Goal: Task Accomplishment & Management: Complete application form

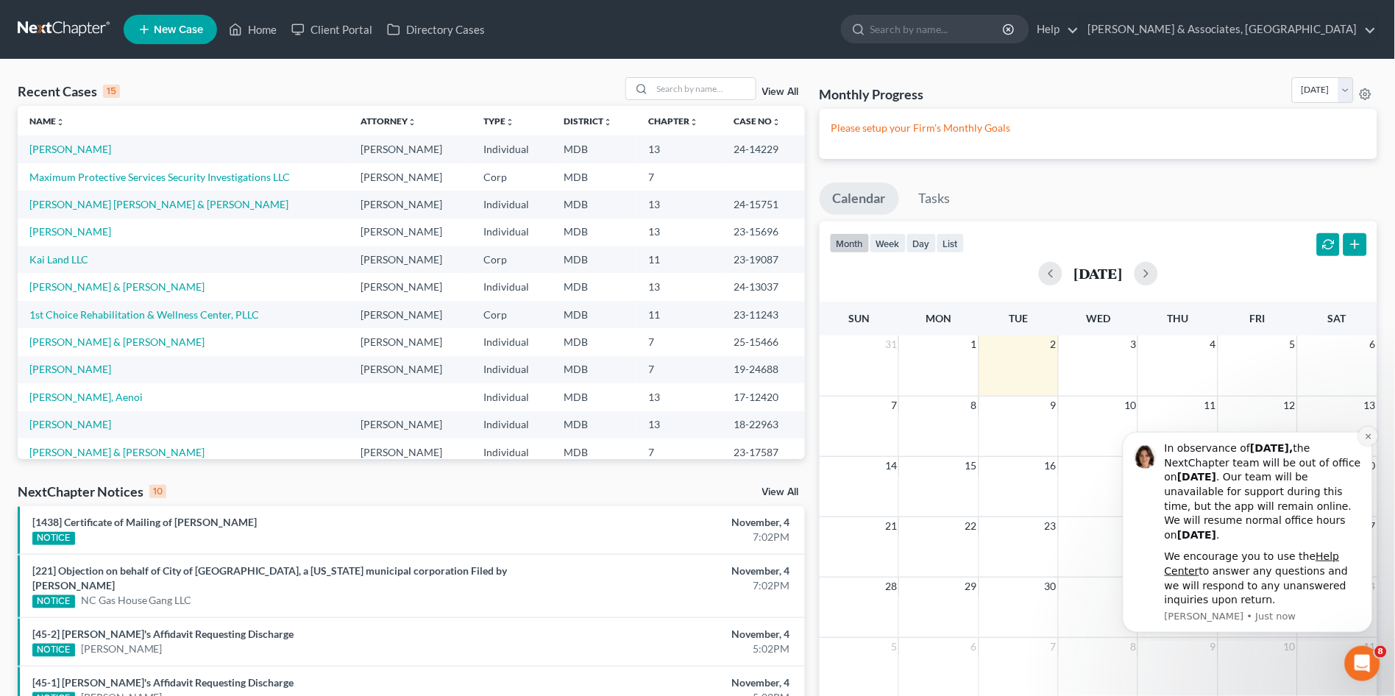
click at [1364, 436] on icon "Dismiss notification" at bounding box center [1368, 436] width 8 height 8
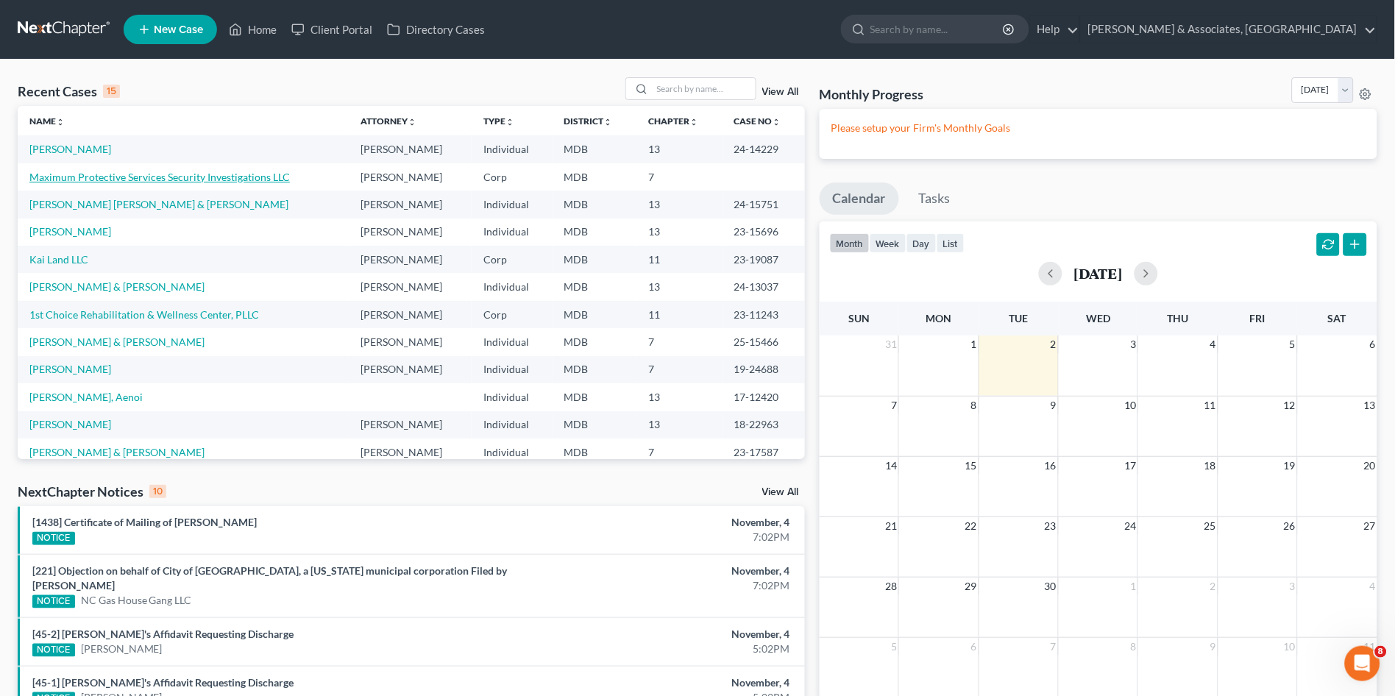
click at [125, 177] on link "Maximum Protective Services Security Investigations LLC" at bounding box center [159, 177] width 260 height 13
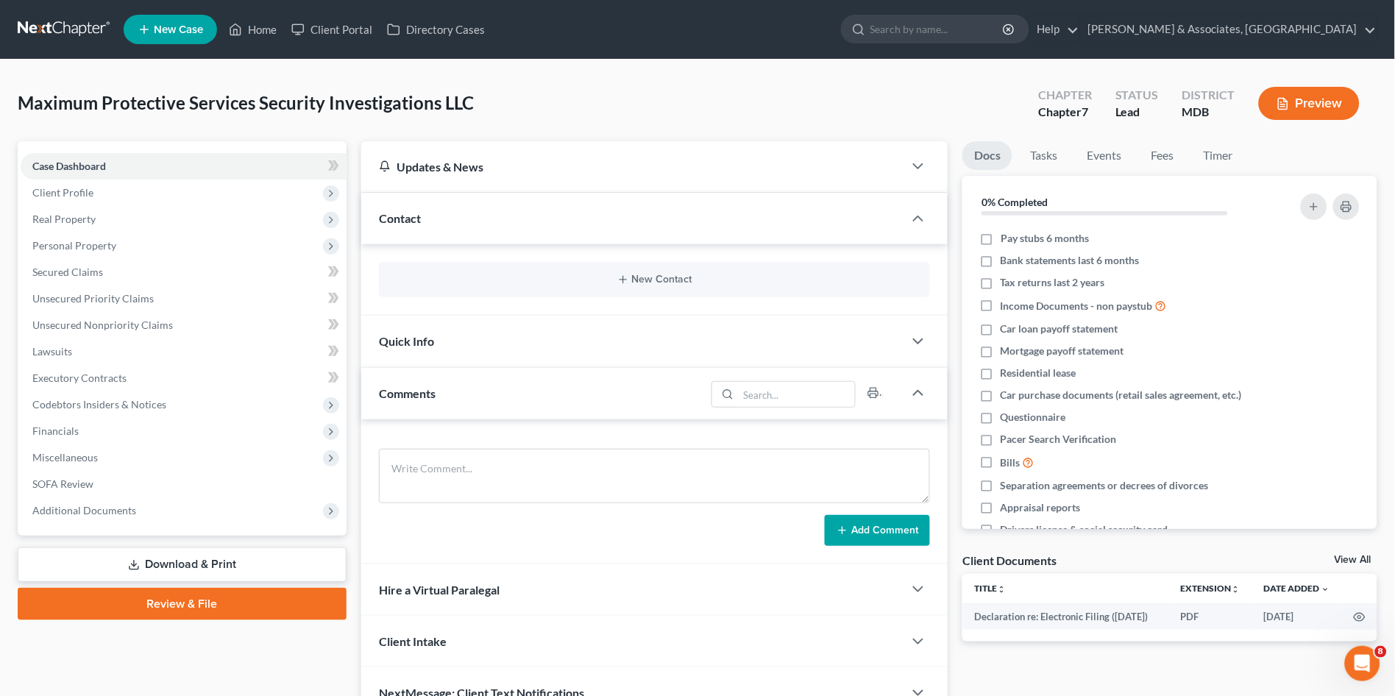
click at [209, 564] on link "Download & Print" at bounding box center [182, 564] width 329 height 35
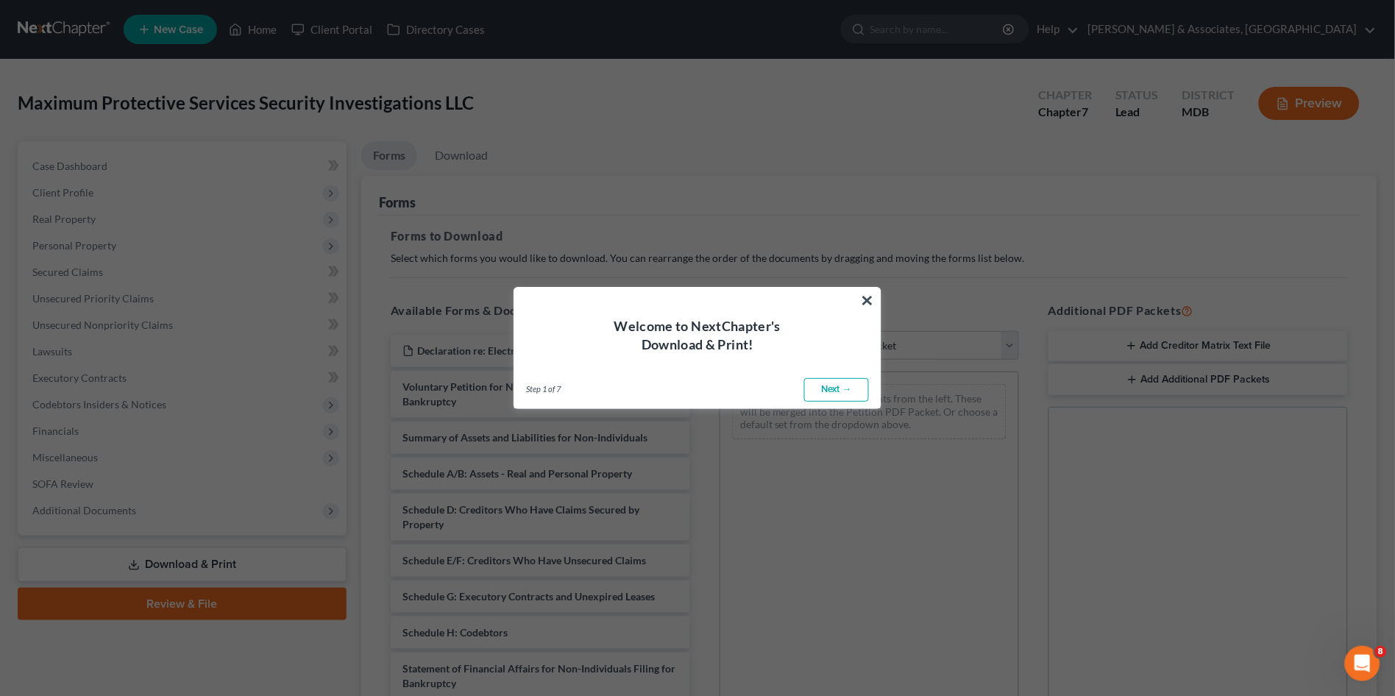
click at [821, 383] on link "Next →" at bounding box center [836, 390] width 65 height 24
select select "0"
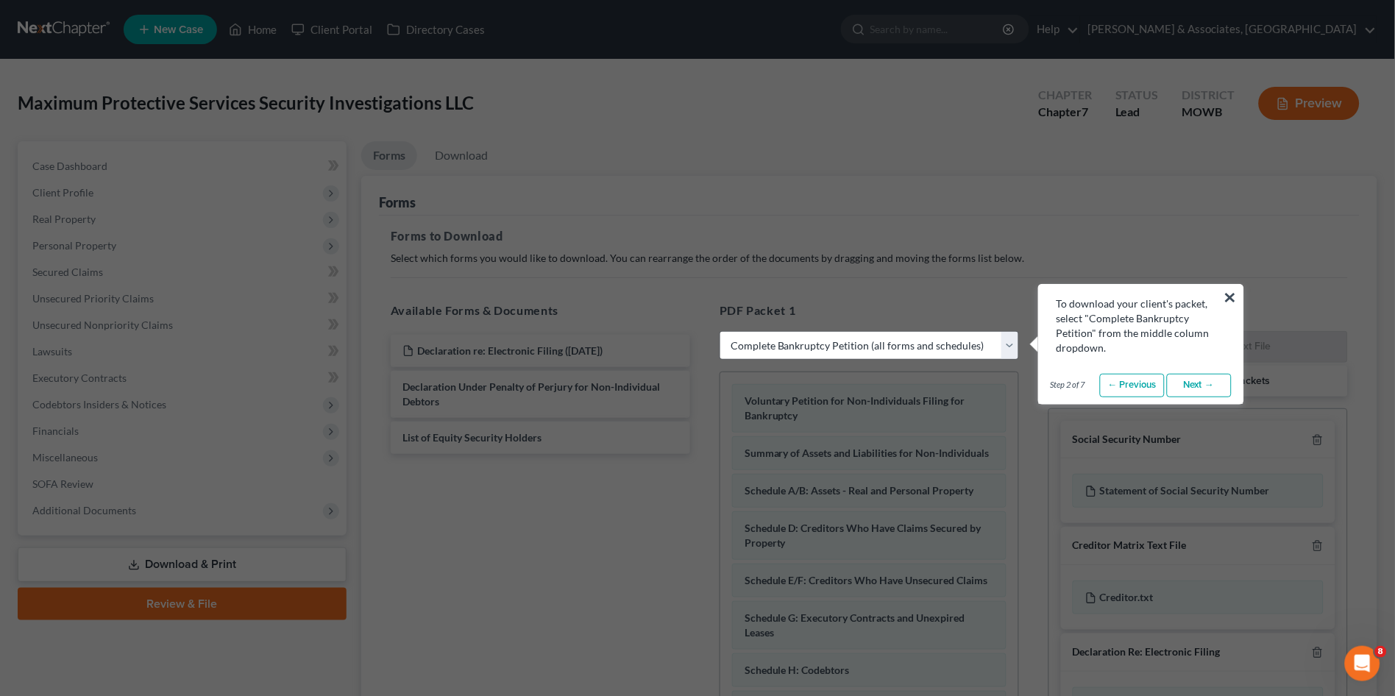
click at [1229, 294] on button "×" at bounding box center [1231, 297] width 14 height 24
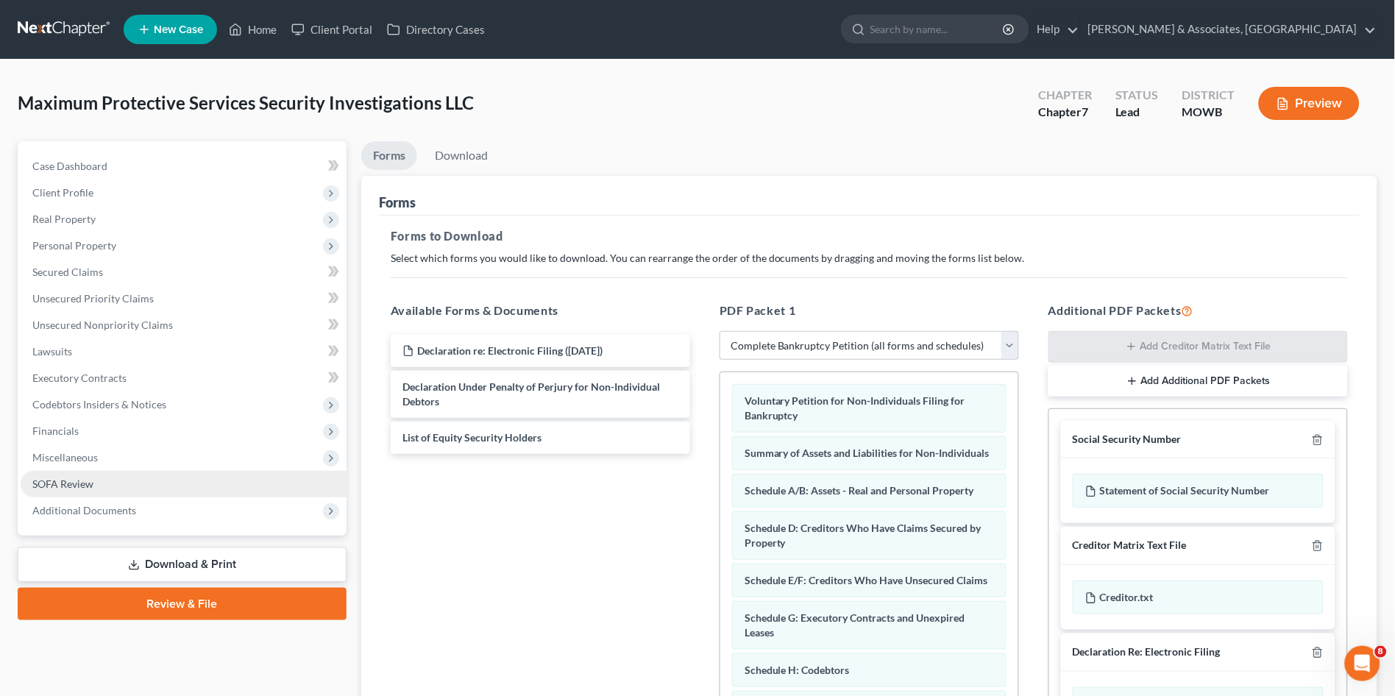
click at [121, 491] on link "SOFA Review" at bounding box center [184, 484] width 326 height 26
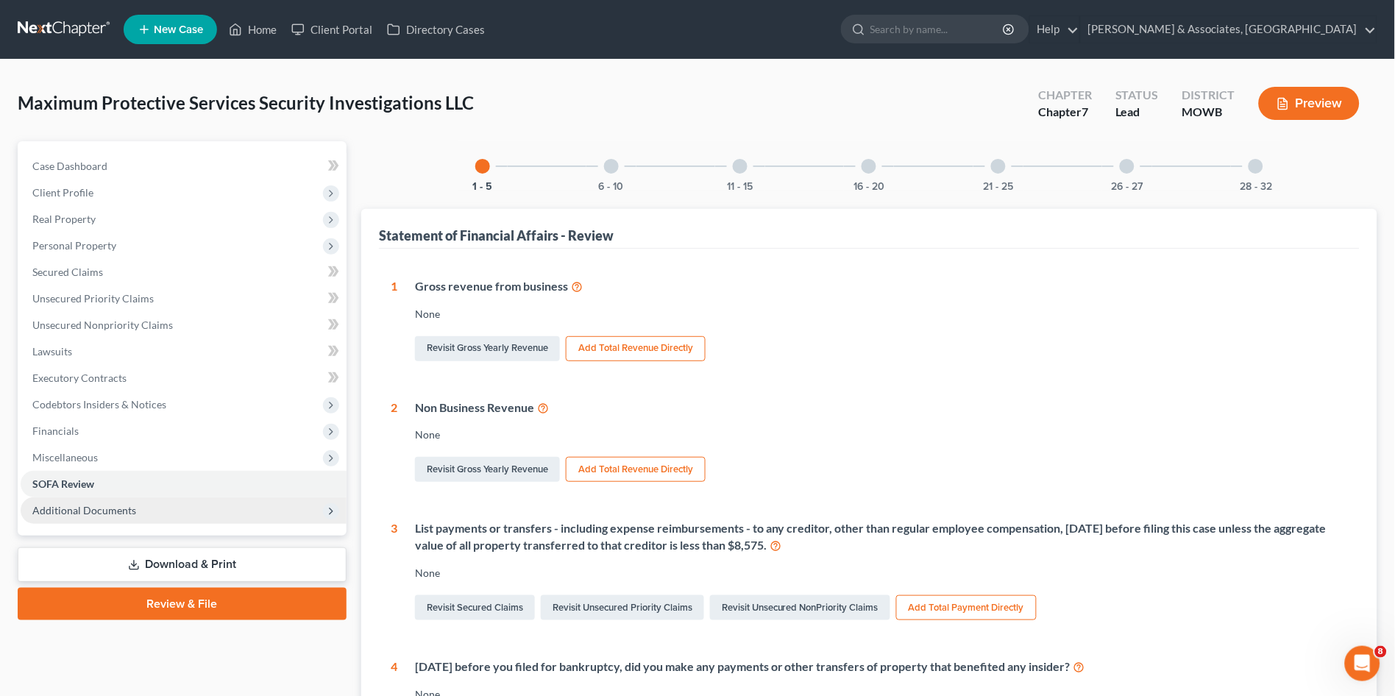
click at [117, 505] on span "Additional Documents" at bounding box center [84, 510] width 104 height 13
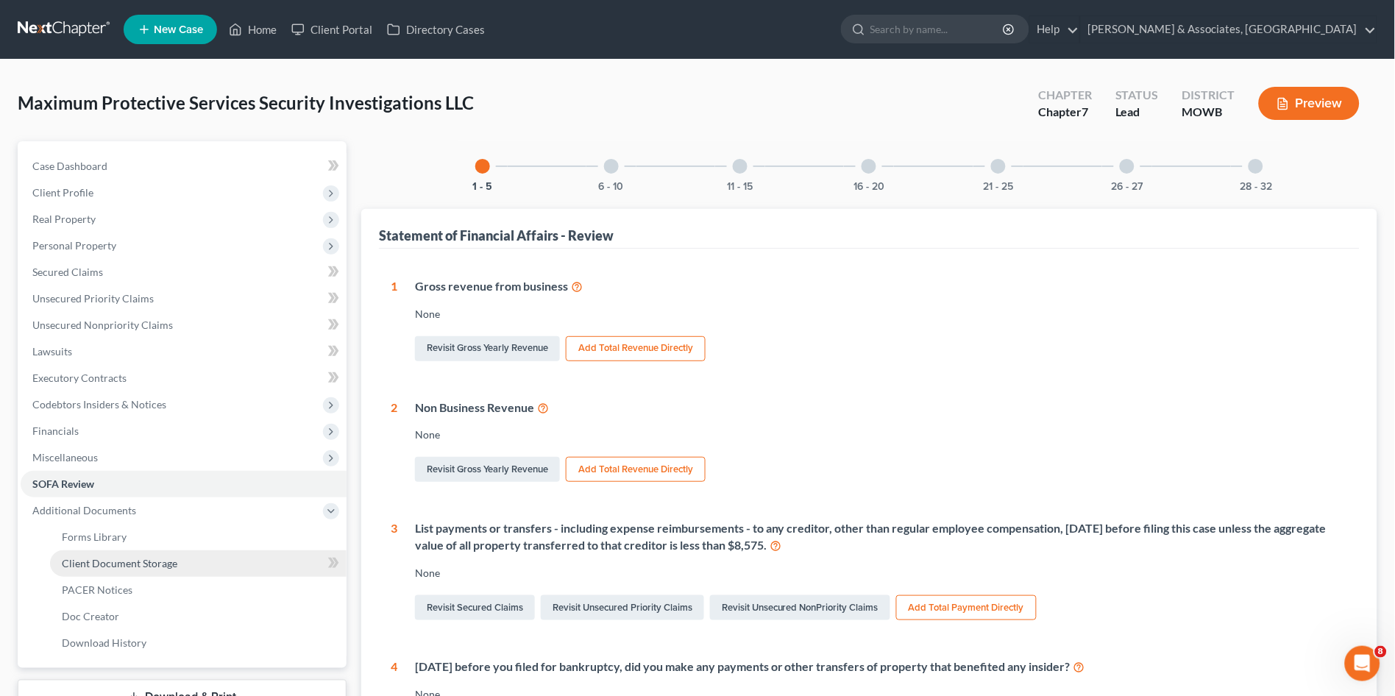
click at [95, 567] on span "Client Document Storage" at bounding box center [120, 563] width 116 height 13
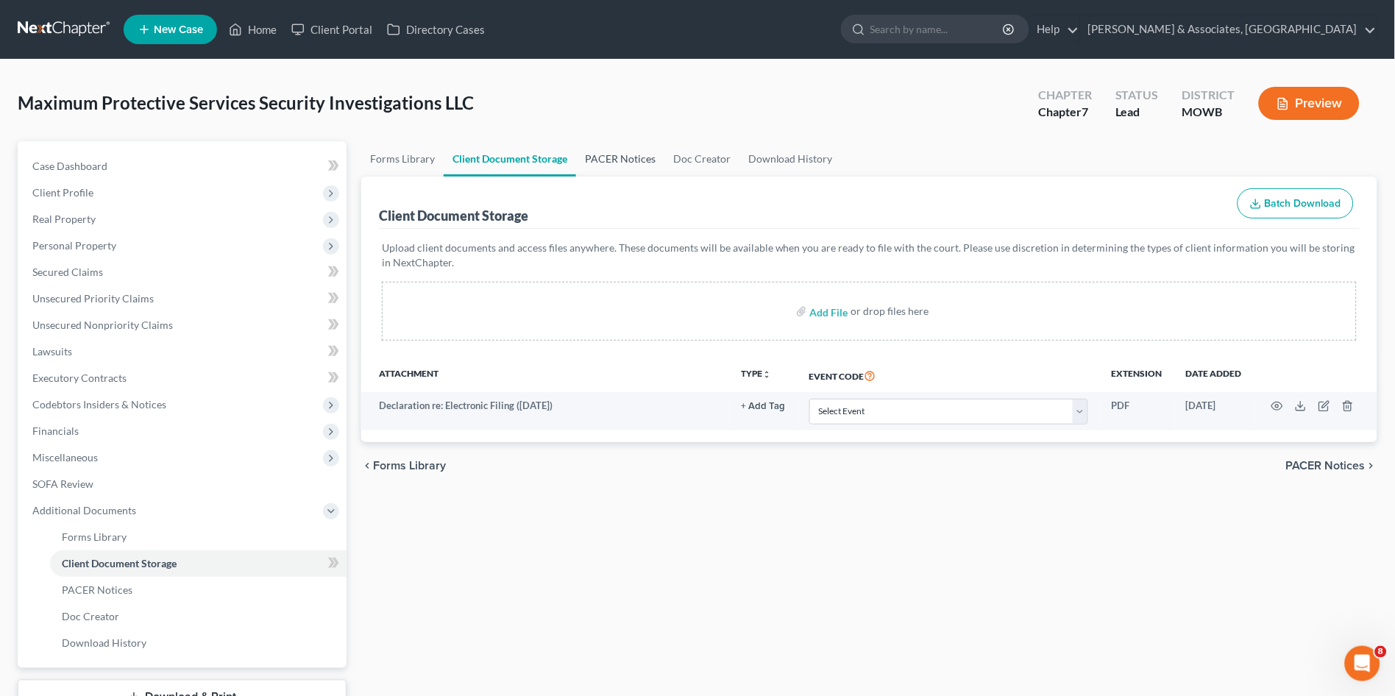
click at [619, 160] on link "PACER Notices" at bounding box center [620, 158] width 88 height 35
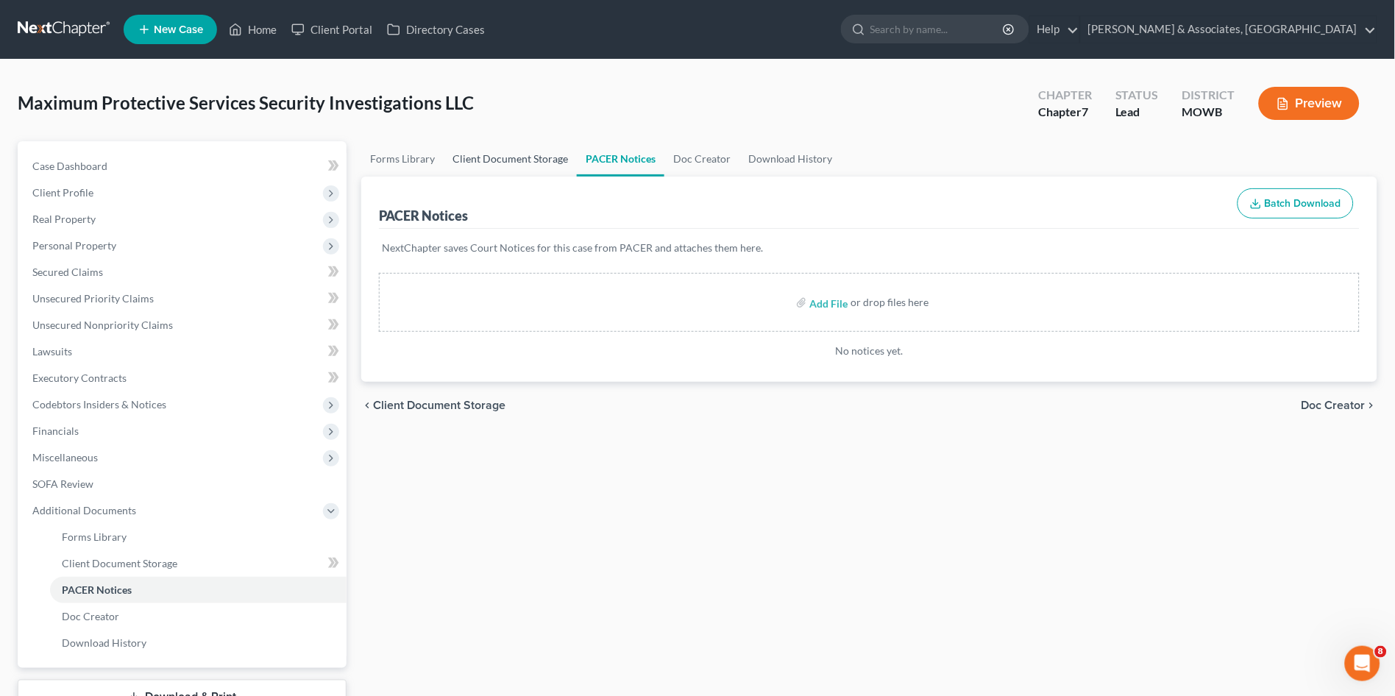
click at [485, 152] on link "Client Document Storage" at bounding box center [510, 158] width 133 height 35
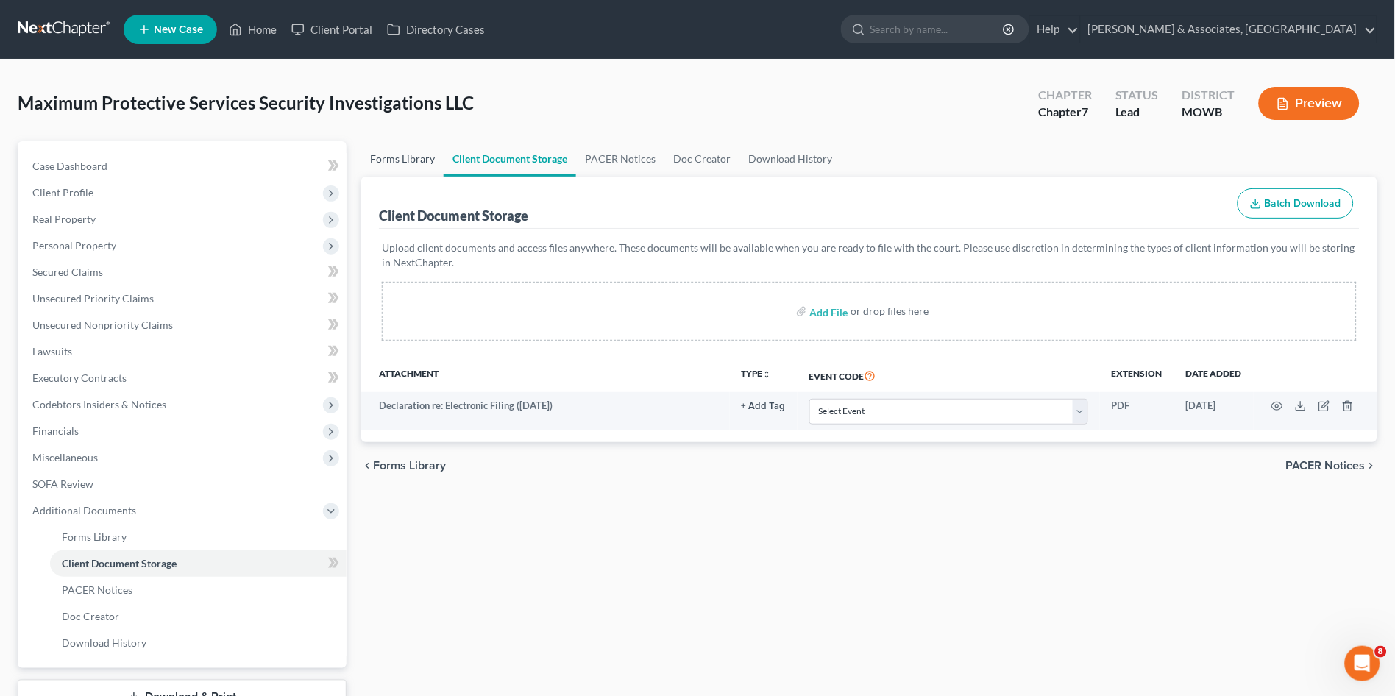
click at [407, 158] on link "Forms Library" at bounding box center [402, 158] width 82 height 35
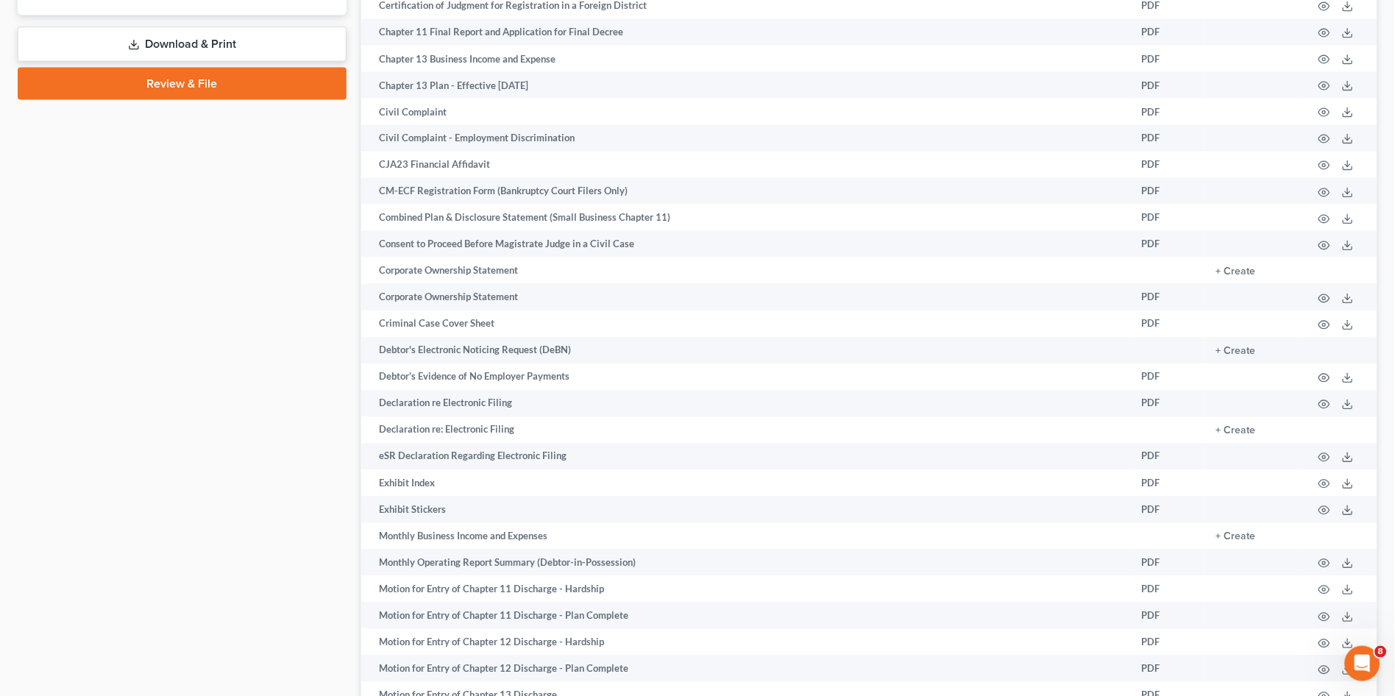
scroll to position [653, 0]
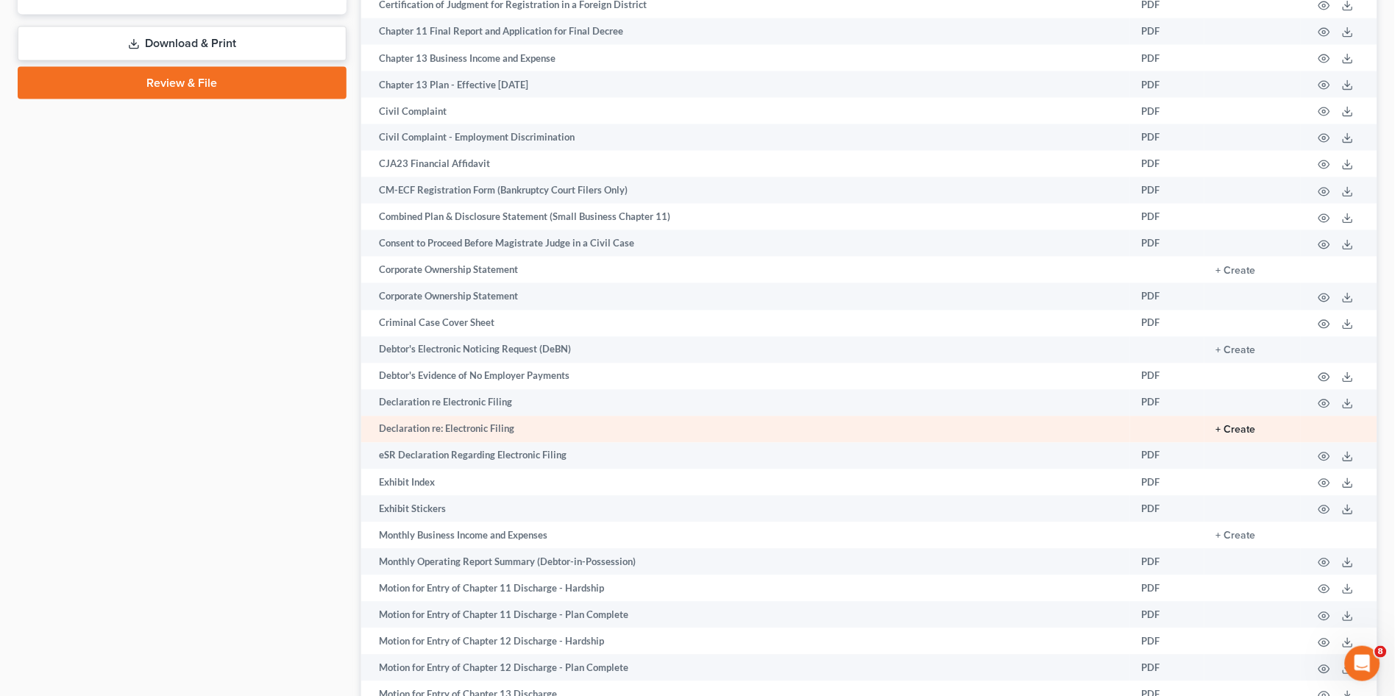
click at [1234, 430] on button "+ Create" at bounding box center [1236, 430] width 40 height 10
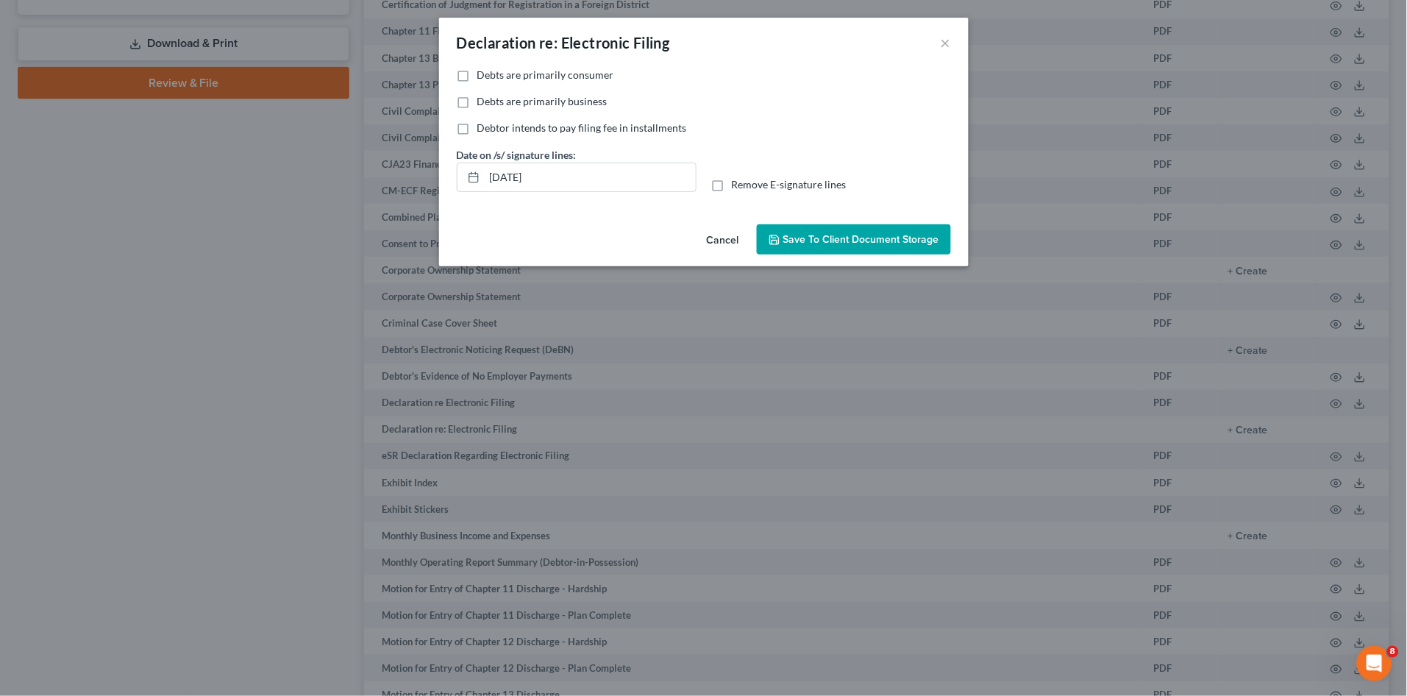
click at [477, 102] on label "Debts are primarily business" at bounding box center [542, 101] width 130 height 15
click at [483, 102] on input "Debts are primarily business" at bounding box center [488, 99] width 10 height 10
checkbox input "true"
click at [882, 240] on span "Save to Client Document Storage" at bounding box center [862, 239] width 156 height 13
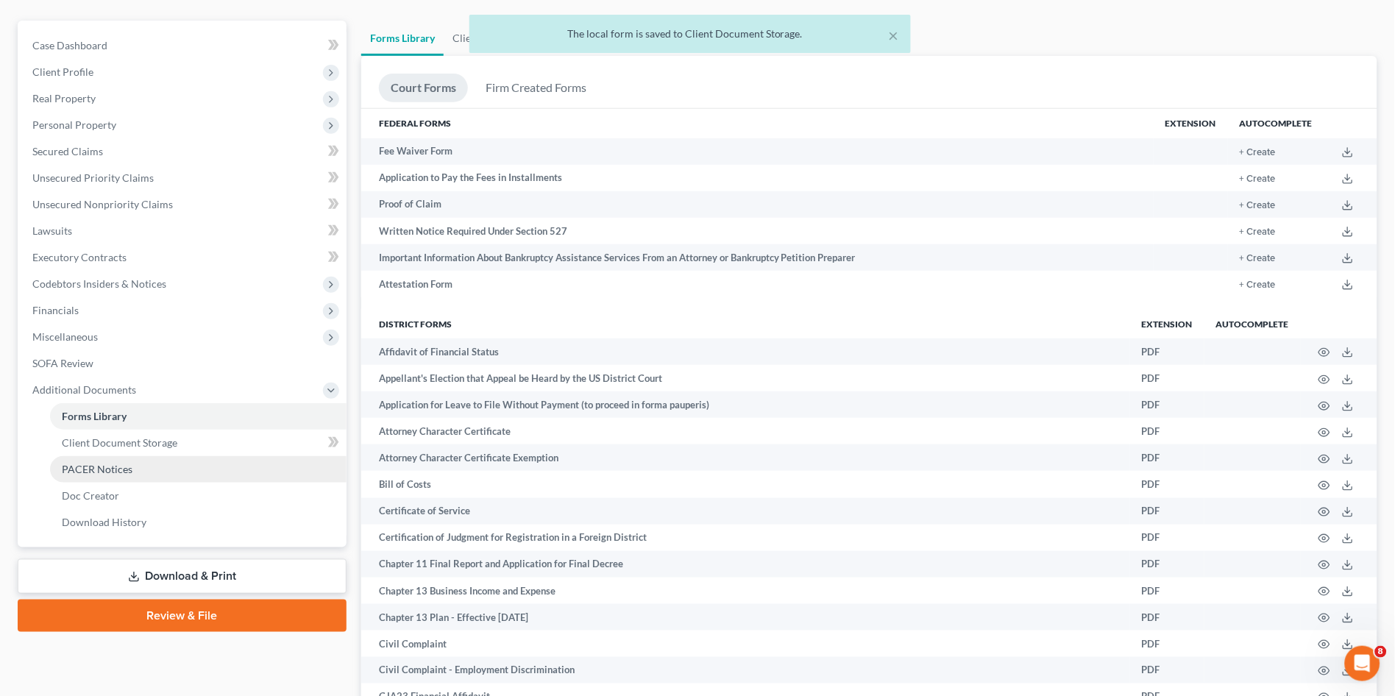
scroll to position [327, 0]
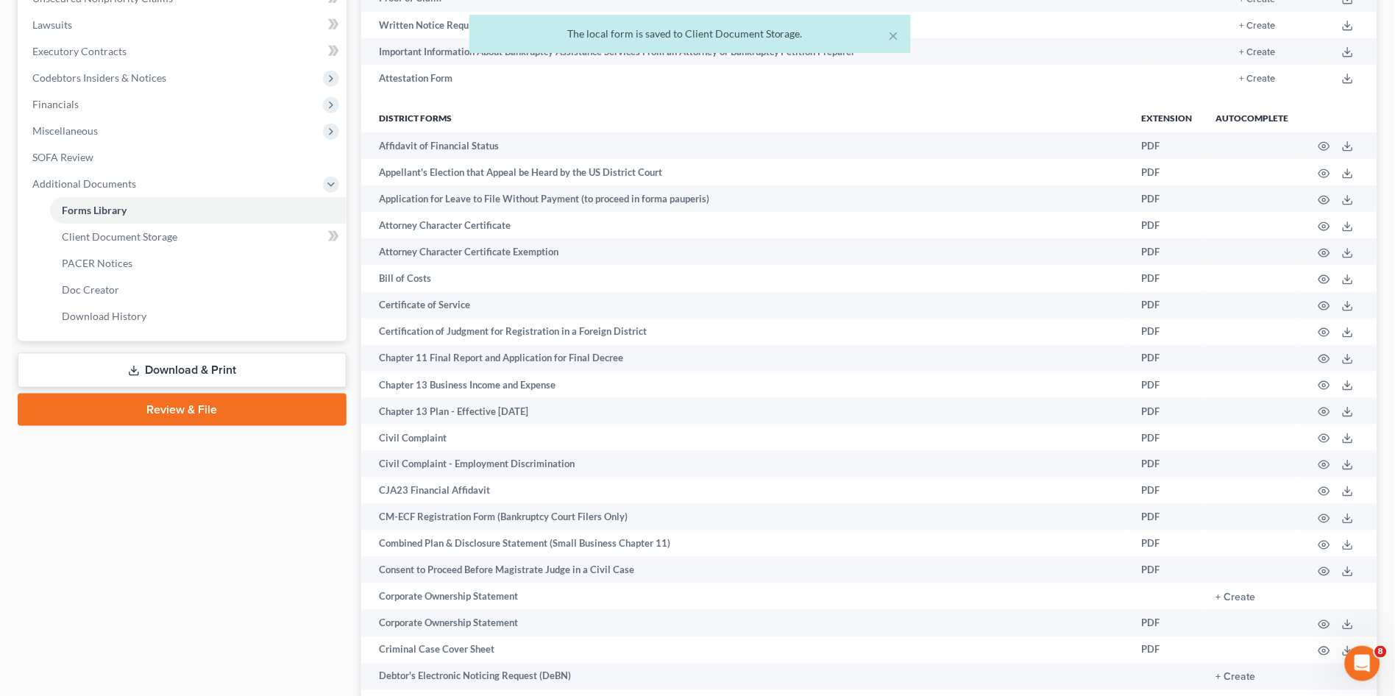
click at [162, 372] on link "Download & Print" at bounding box center [182, 370] width 329 height 35
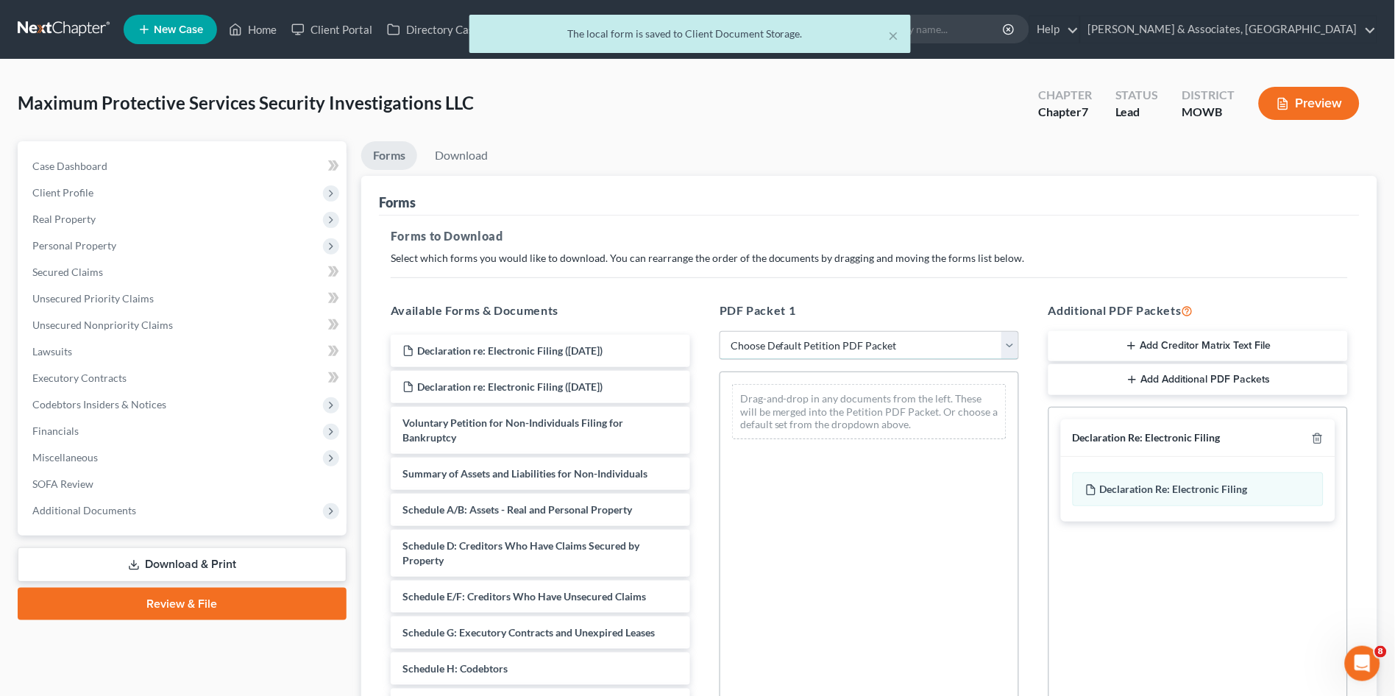
click at [798, 343] on select "Choose Default Petition PDF Packet Complete Bankruptcy Petition (all forms and …" at bounding box center [869, 345] width 299 height 29
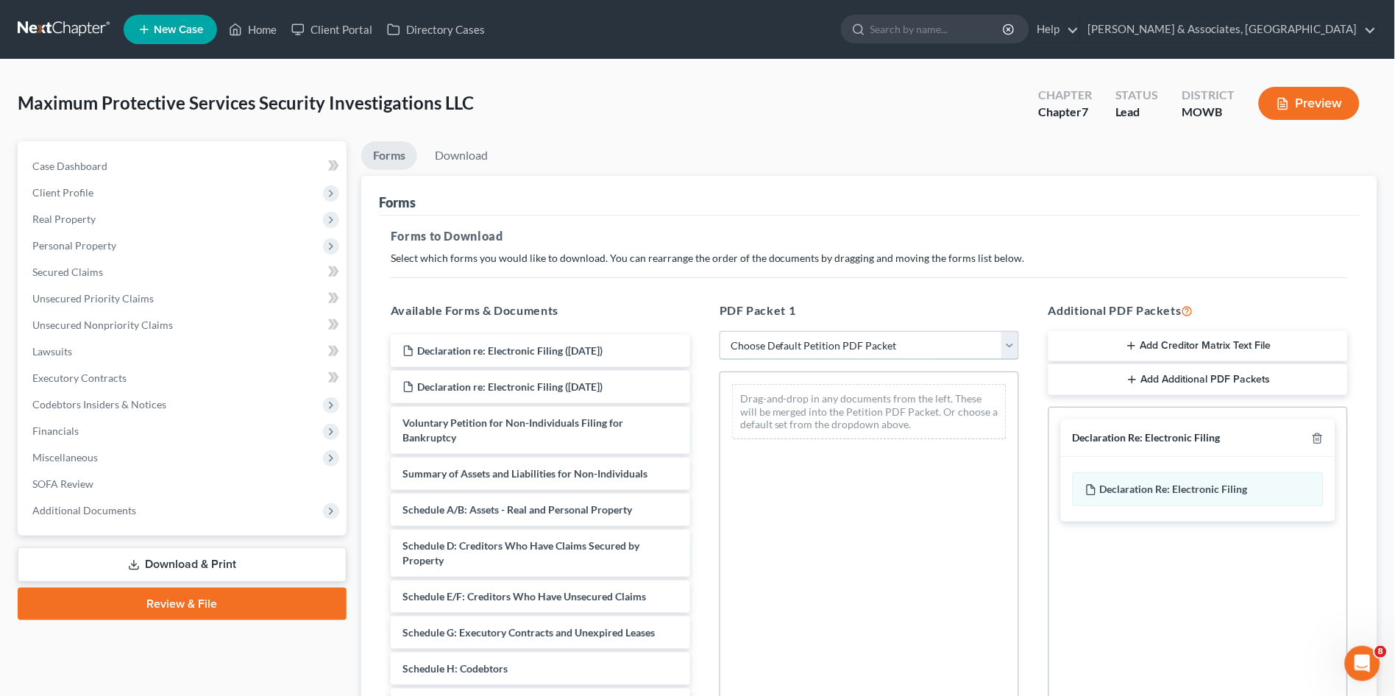
select select "0"
click at [720, 331] on select "Choose Default Petition PDF Packet Complete Bankruptcy Petition (all forms and …" at bounding box center [869, 345] width 299 height 29
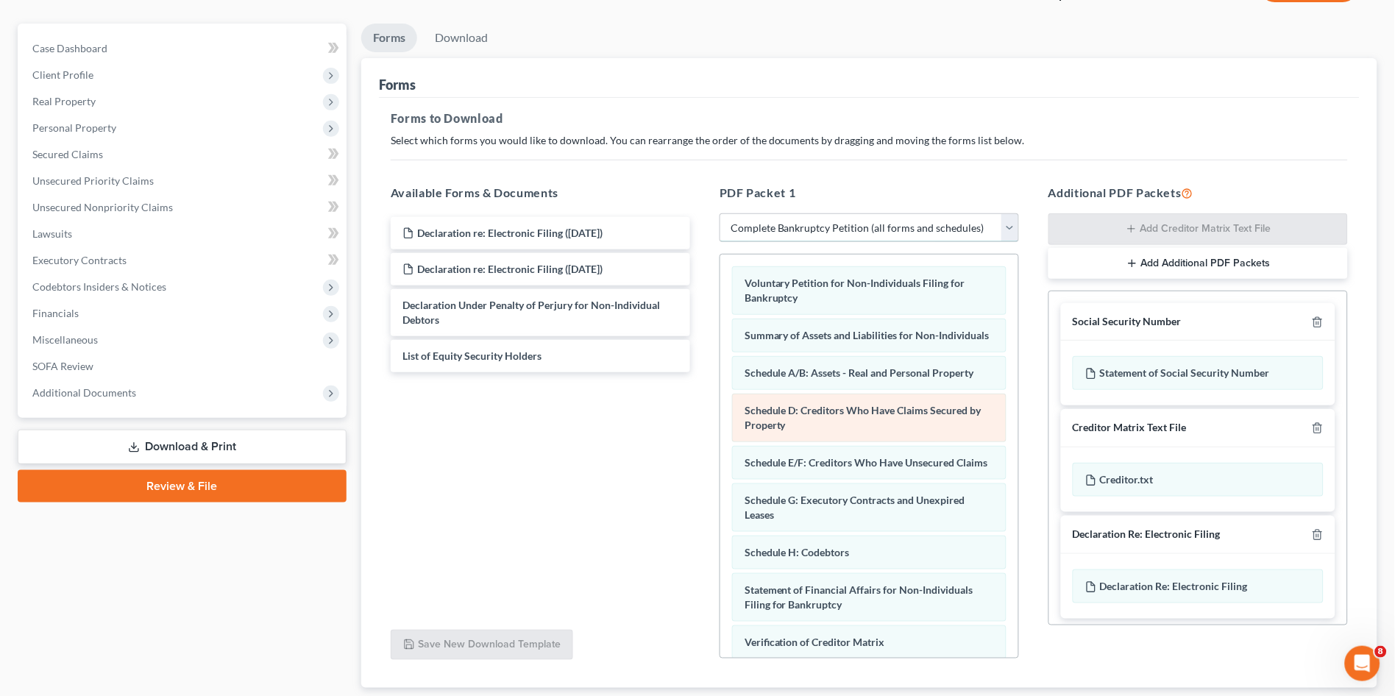
scroll to position [211, 0]
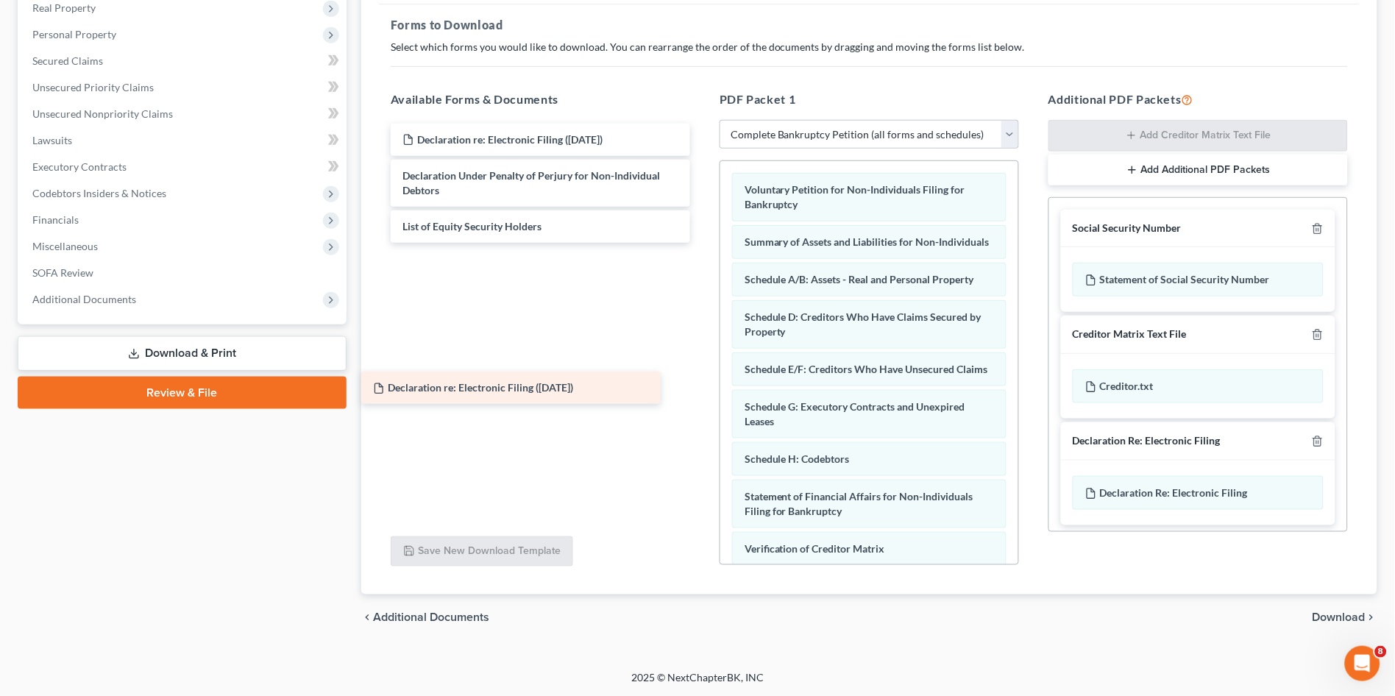
drag, startPoint x: 602, startPoint y: 143, endPoint x: 572, endPoint y: 393, distance: 251.1
click at [572, 279] on div "Declaration re: Electronic Filing ([DATE]) Declaration re: Electronic Filing ([…" at bounding box center [540, 201] width 323 height 155
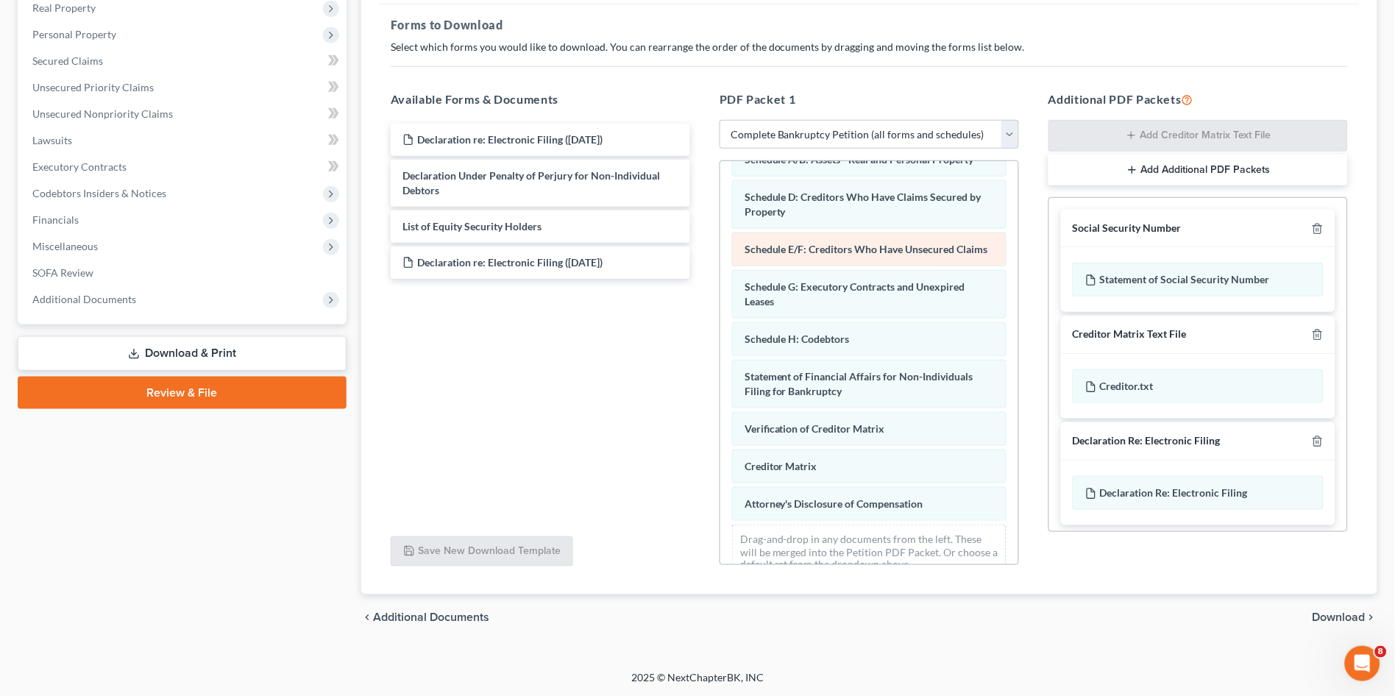
scroll to position [176, 0]
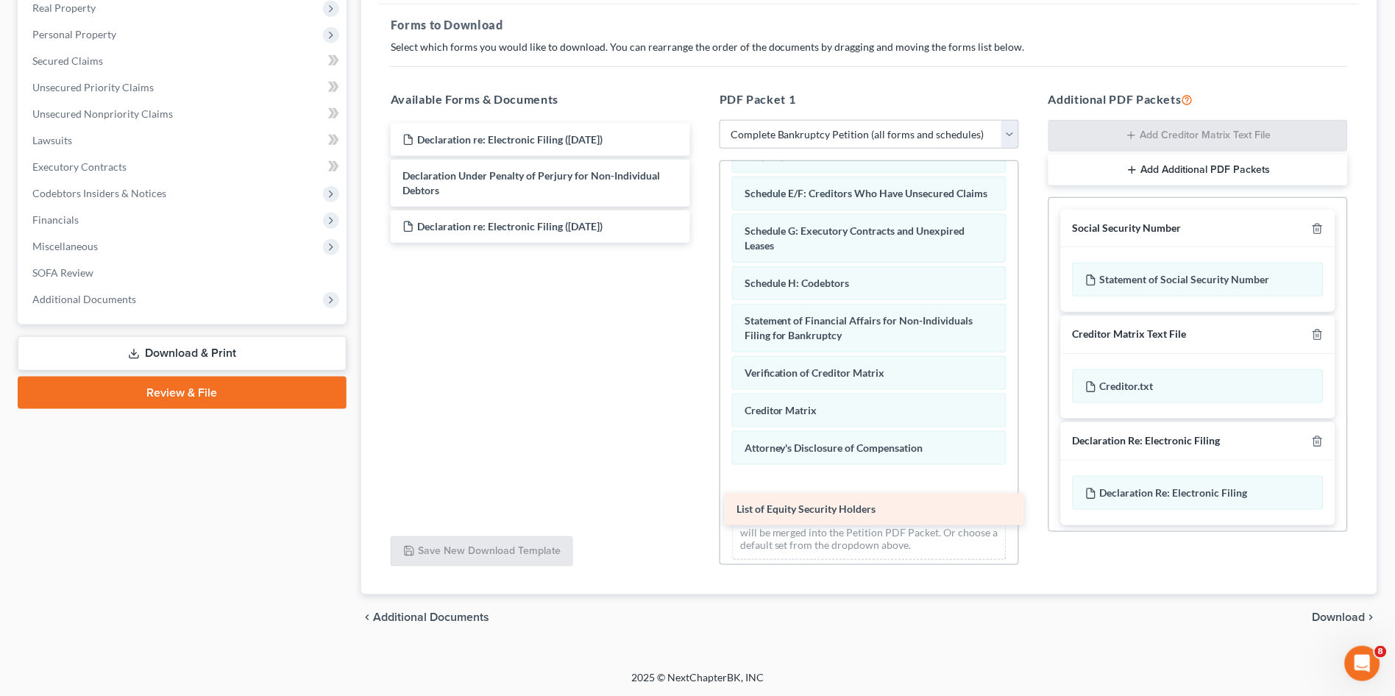
drag, startPoint x: 553, startPoint y: 228, endPoint x: 887, endPoint y: 511, distance: 437.5
click at [702, 243] on div "List of Equity Security Holders Declaration re: Electronic Filing ([DATE]) Decl…" at bounding box center [540, 183] width 323 height 119
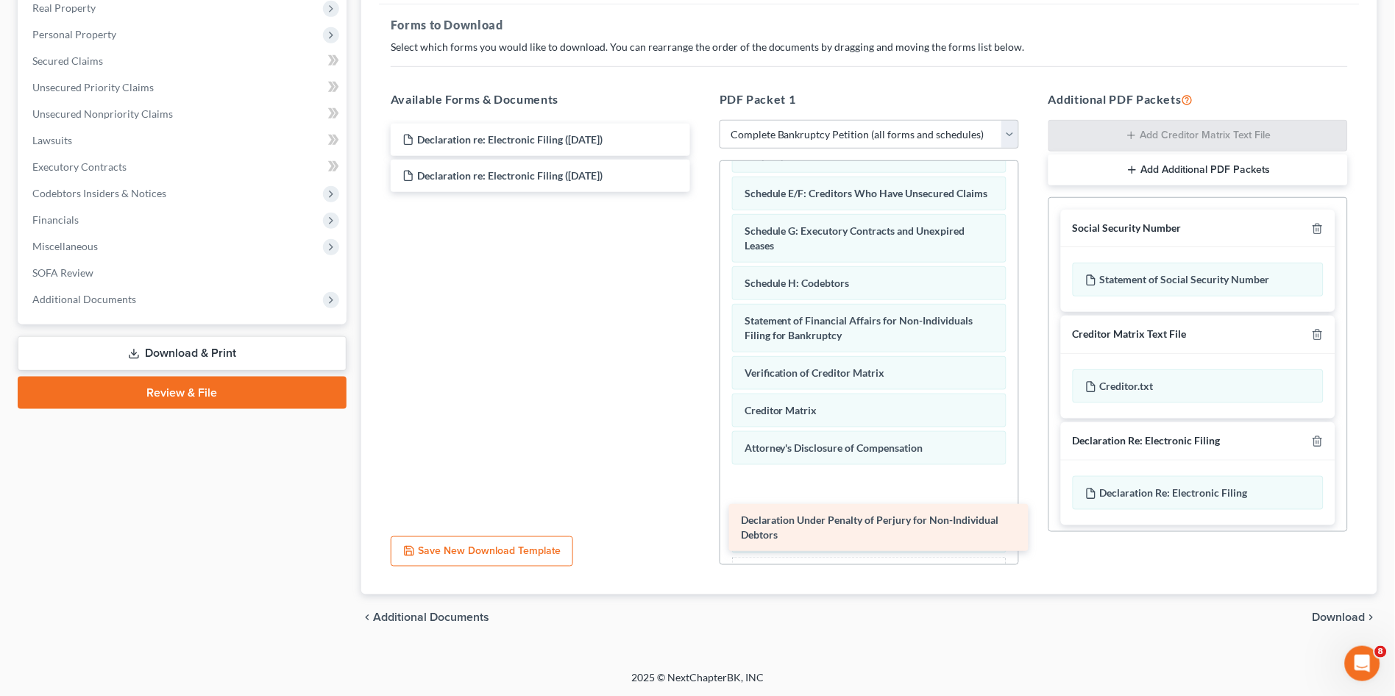
drag, startPoint x: 568, startPoint y: 181, endPoint x: 906, endPoint y: 517, distance: 476.5
click at [702, 192] on div "Declaration Under Penalty of Perjury for Non-Individual Debtors Declaration re:…" at bounding box center [540, 158] width 323 height 68
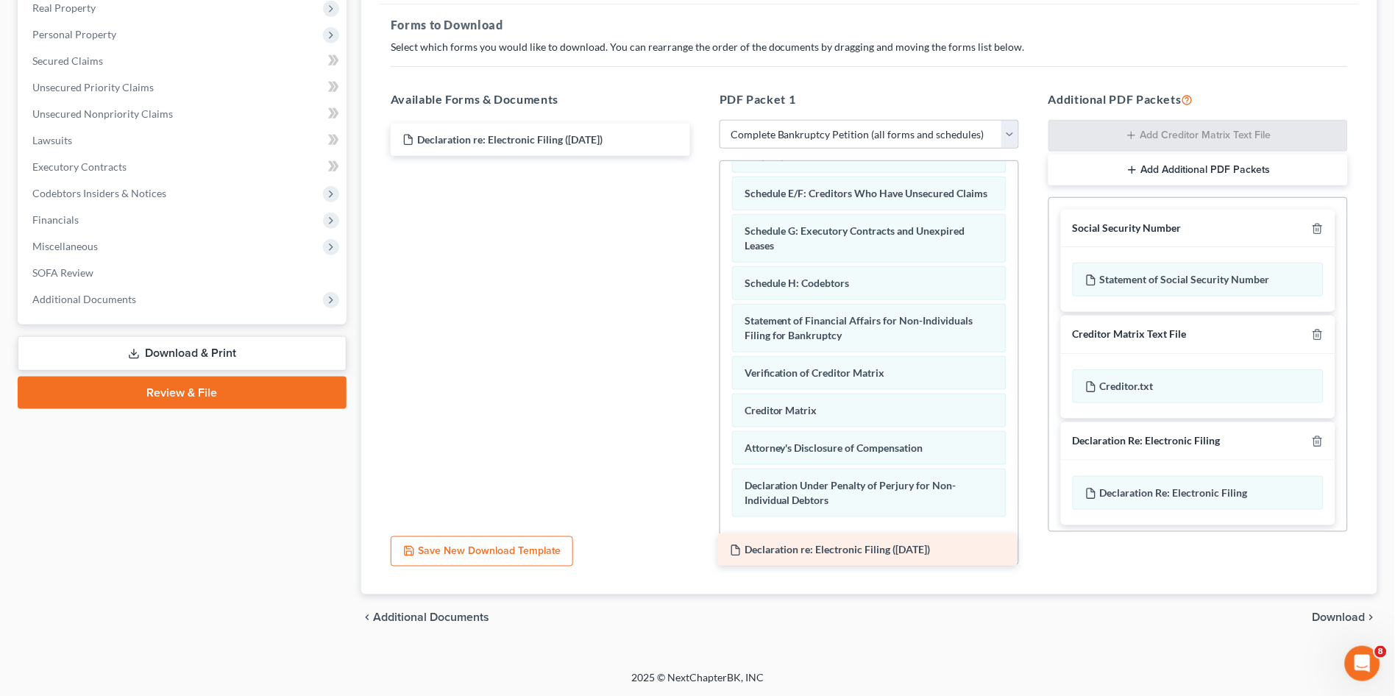
drag, startPoint x: 548, startPoint y: 177, endPoint x: 876, endPoint y: 554, distance: 499.6
click at [702, 156] on div "Declaration re: Electronic Filing ([DATE]) Declaration re: Electronic Filing ([…" at bounding box center [540, 140] width 323 height 32
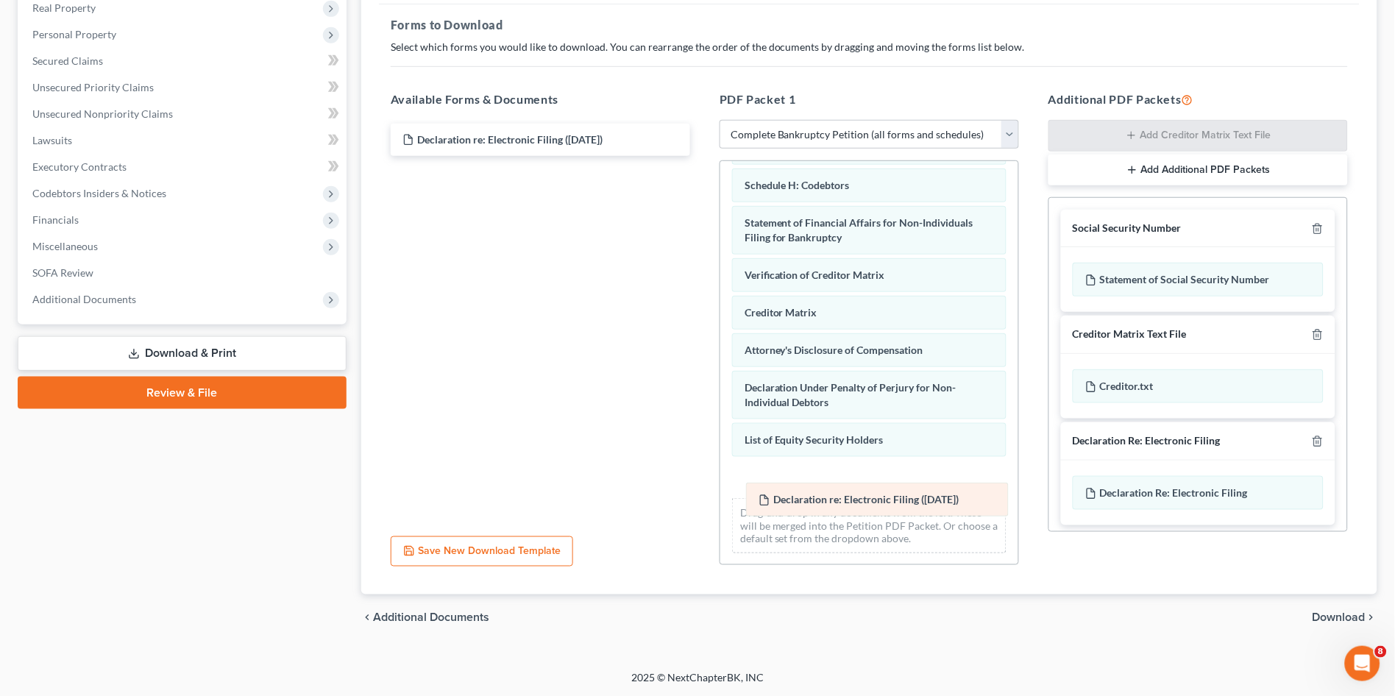
drag, startPoint x: 844, startPoint y: 443, endPoint x: 848, endPoint y: 496, distance: 53.2
click at [851, 497] on div "Declaration re: Electronic Filing ([DATE]) Voluntary Petition for Non-Individua…" at bounding box center [869, 225] width 298 height 677
click at [1330, 615] on span "Download" at bounding box center [1339, 618] width 53 height 12
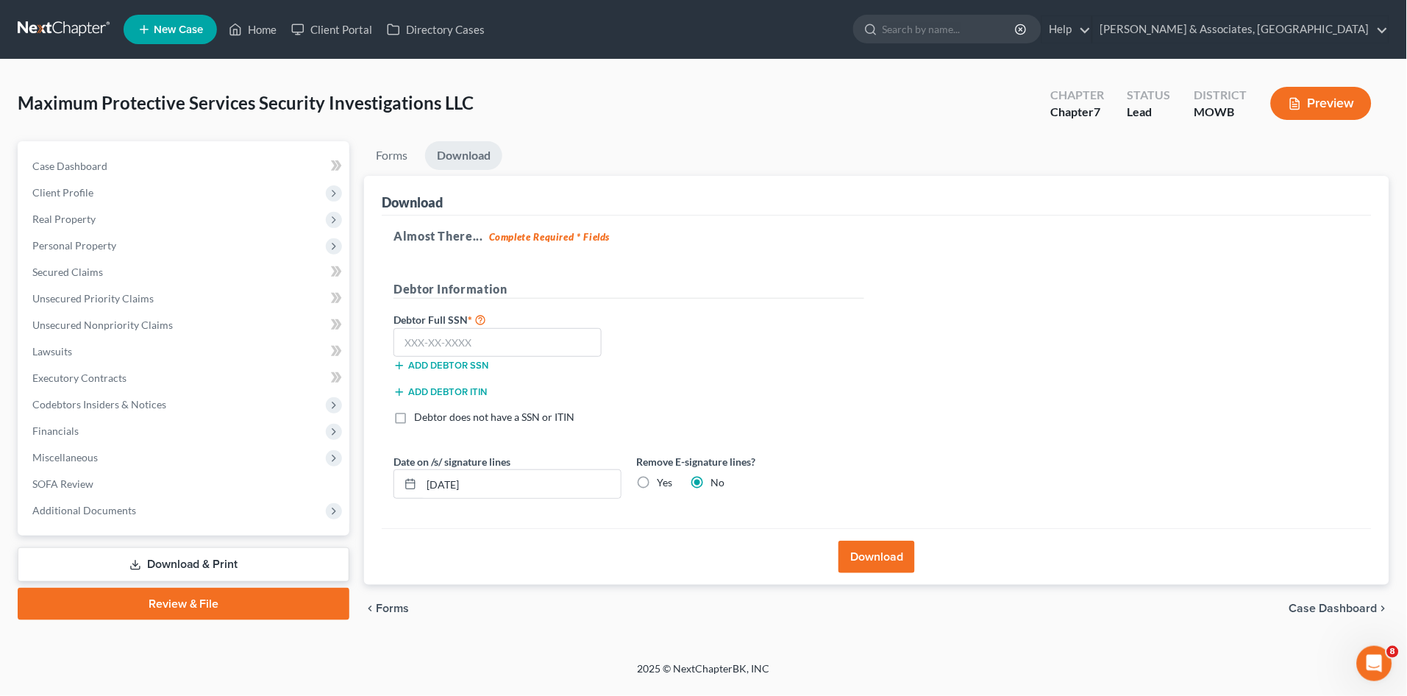
click at [439, 392] on button "Add debtor ITIN" at bounding box center [440, 392] width 93 height 12
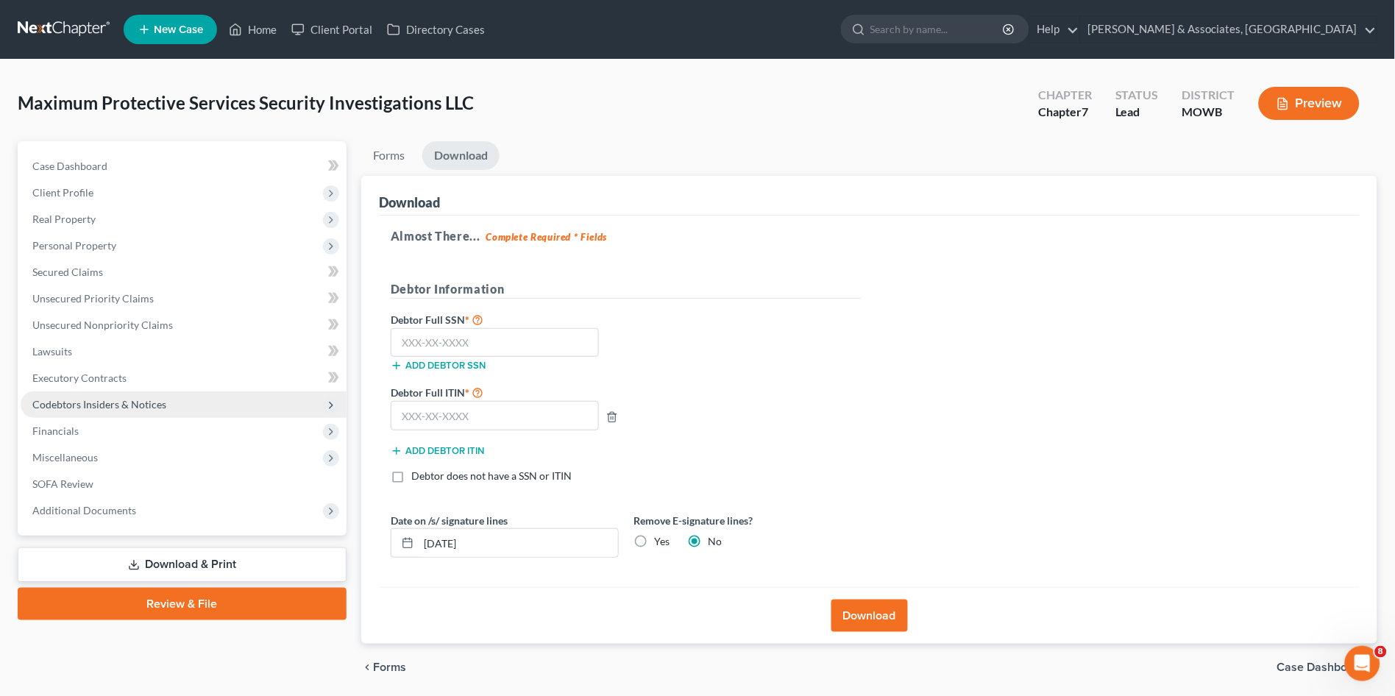
click at [120, 410] on span "Codebtors Insiders & Notices" at bounding box center [184, 404] width 326 height 26
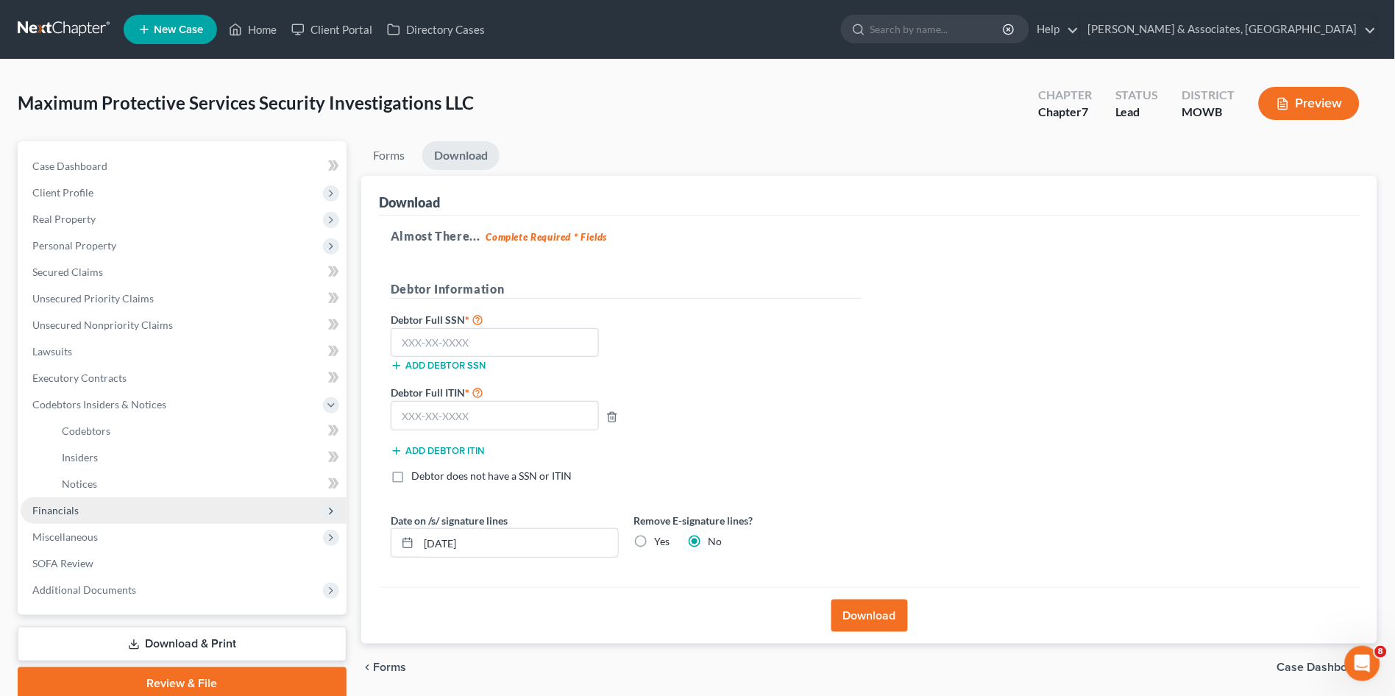
click at [73, 509] on span "Financials" at bounding box center [55, 510] width 46 height 13
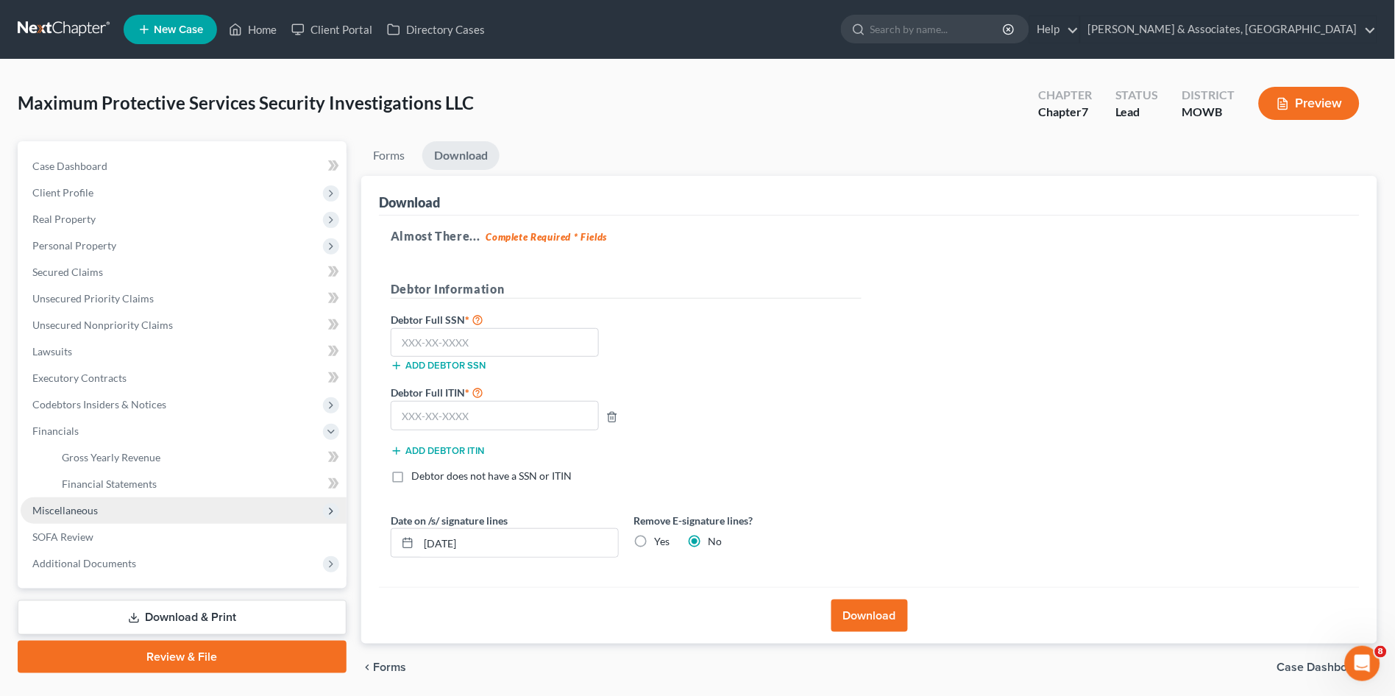
click at [81, 511] on span "Miscellaneous" at bounding box center [64, 510] width 65 height 13
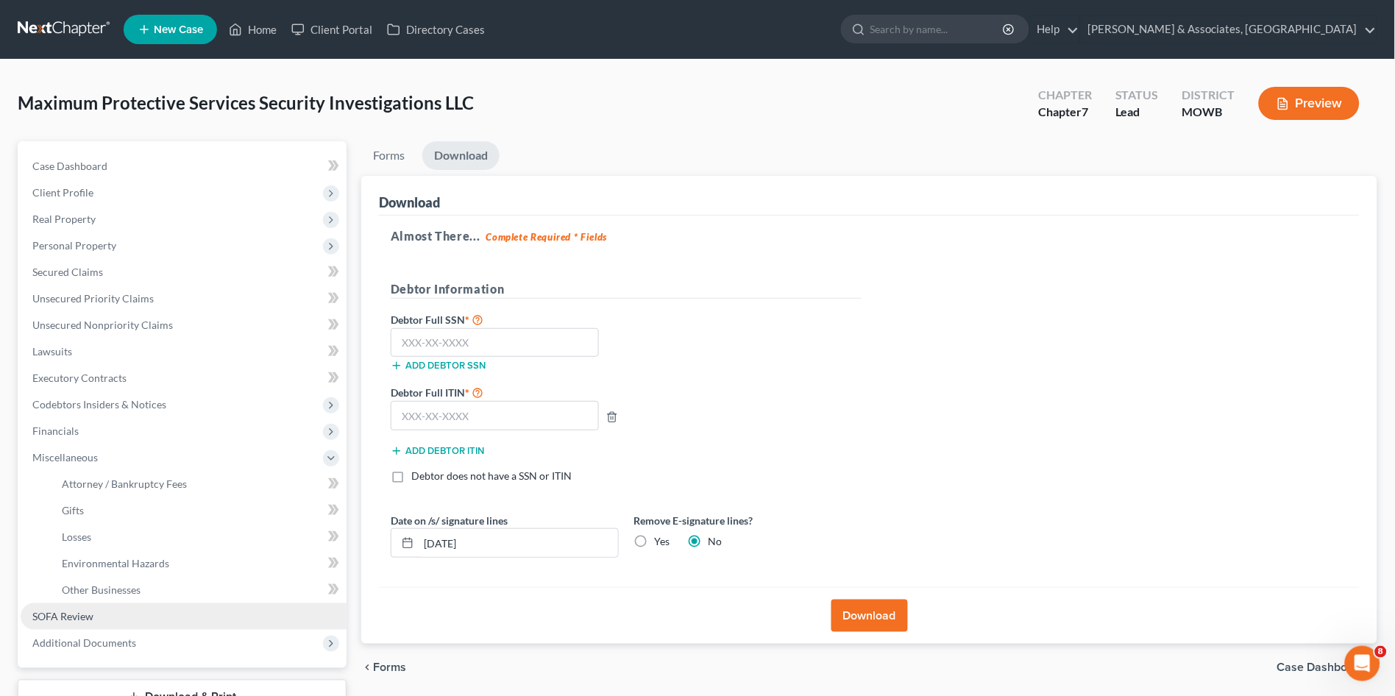
click at [74, 612] on span "SOFA Review" at bounding box center [62, 616] width 61 height 13
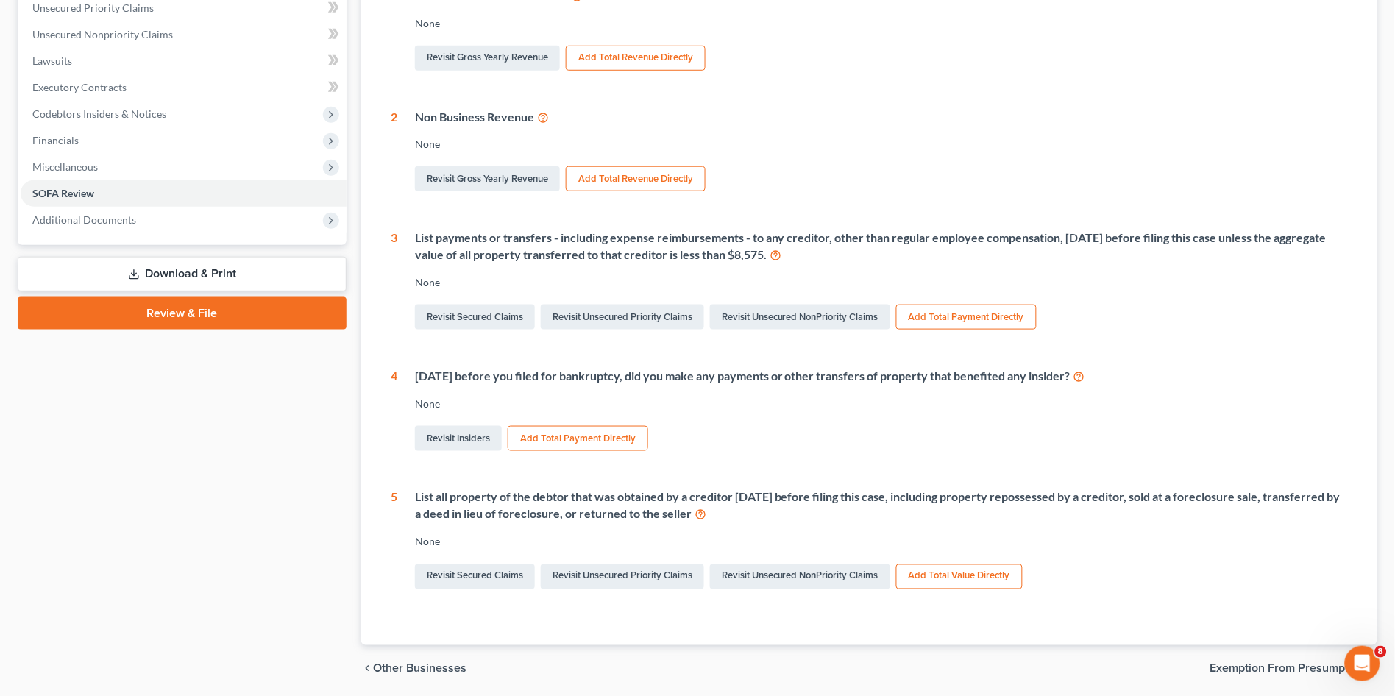
scroll to position [327, 0]
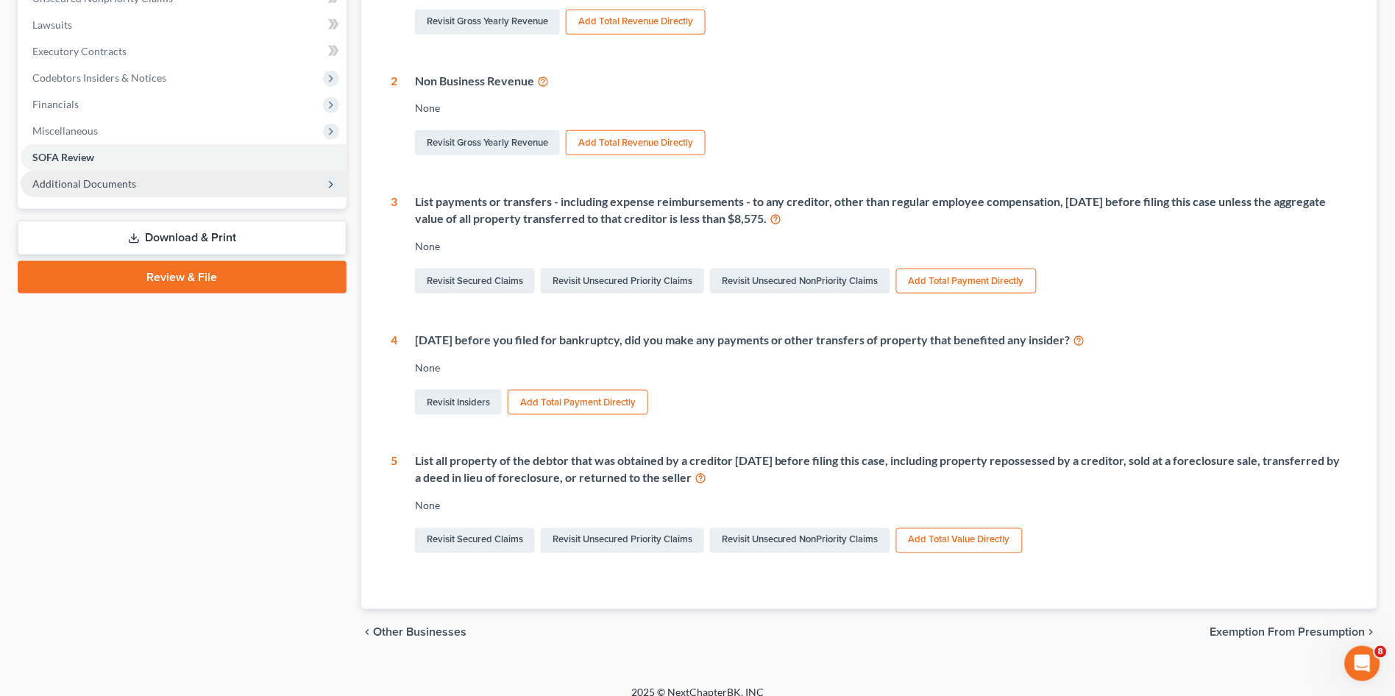
click at [161, 192] on span "Additional Documents" at bounding box center [184, 184] width 326 height 26
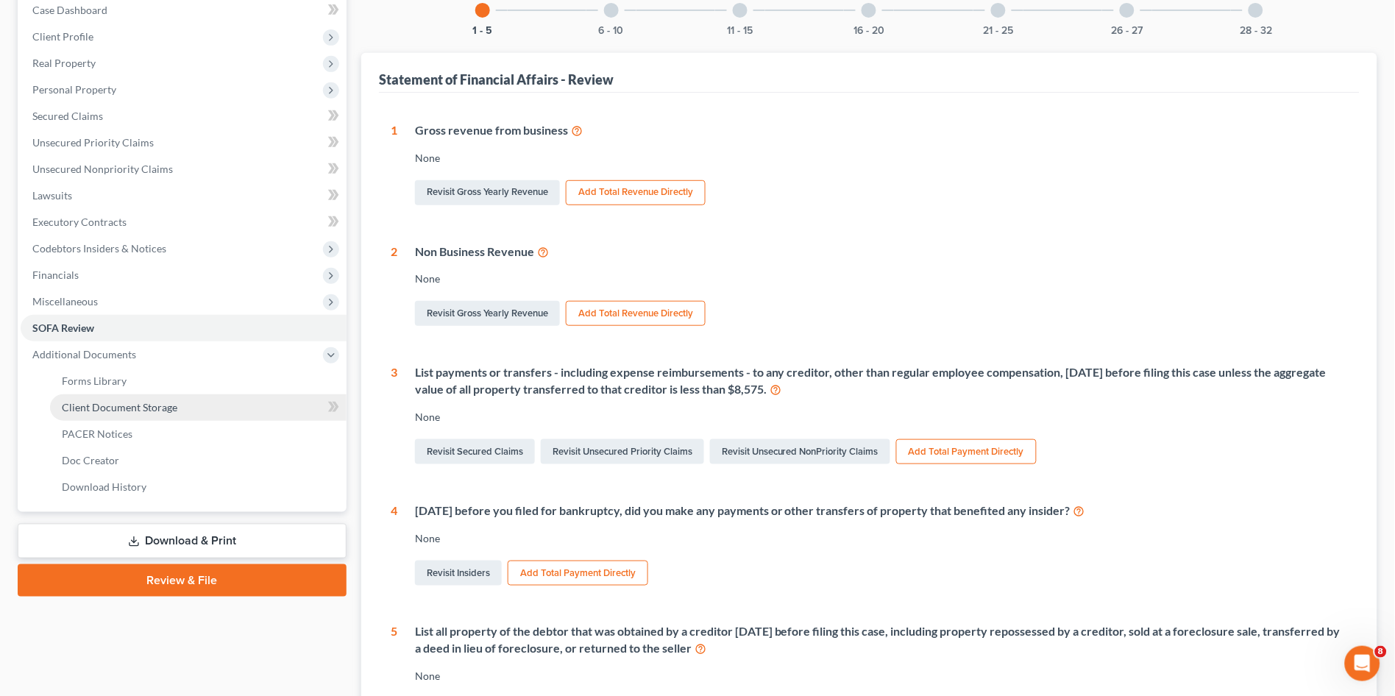
scroll to position [0, 0]
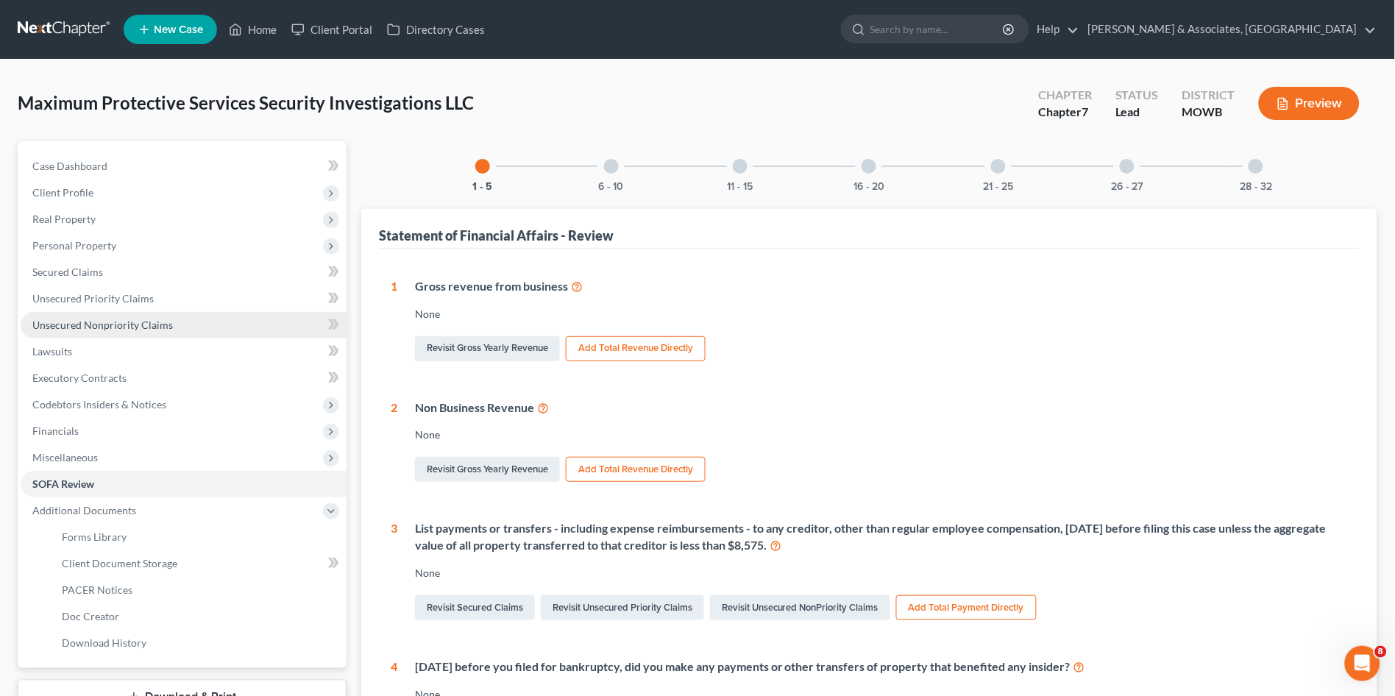
click at [107, 334] on link "Unsecured Nonpriority Claims" at bounding box center [184, 325] width 326 height 26
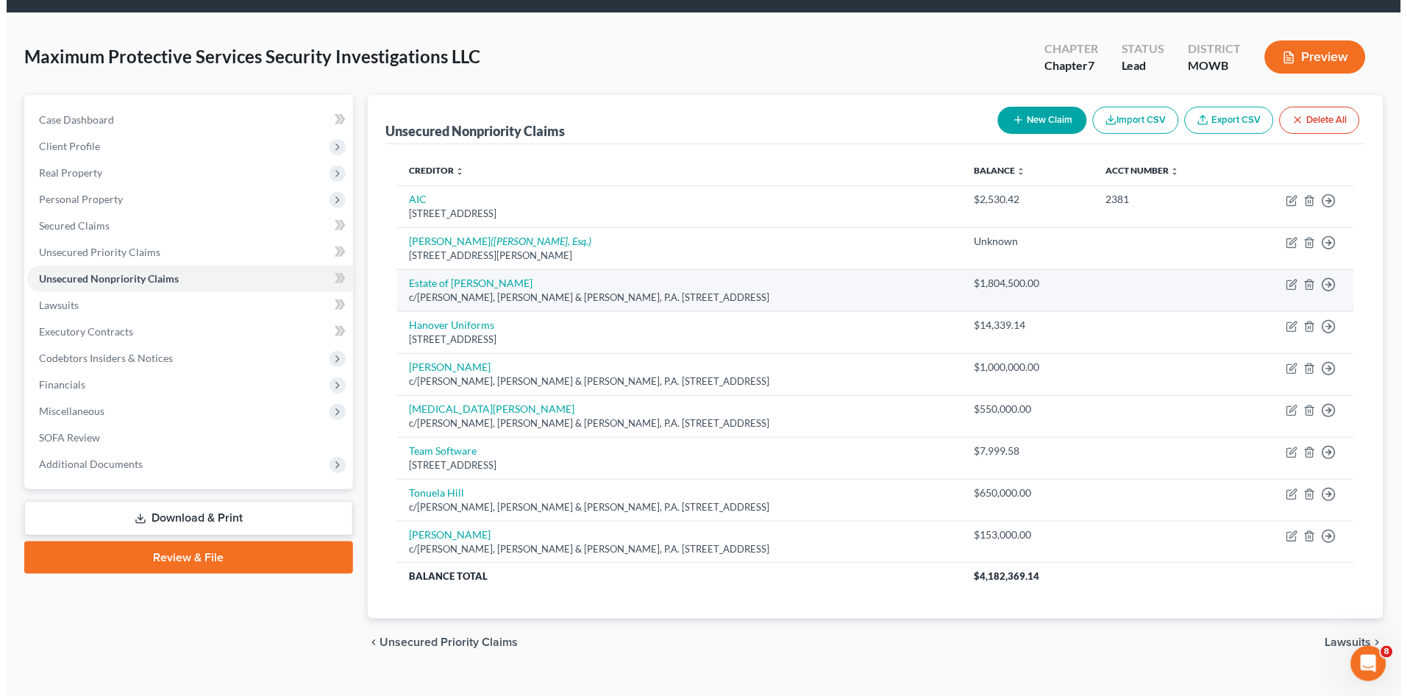
scroll to position [71, 0]
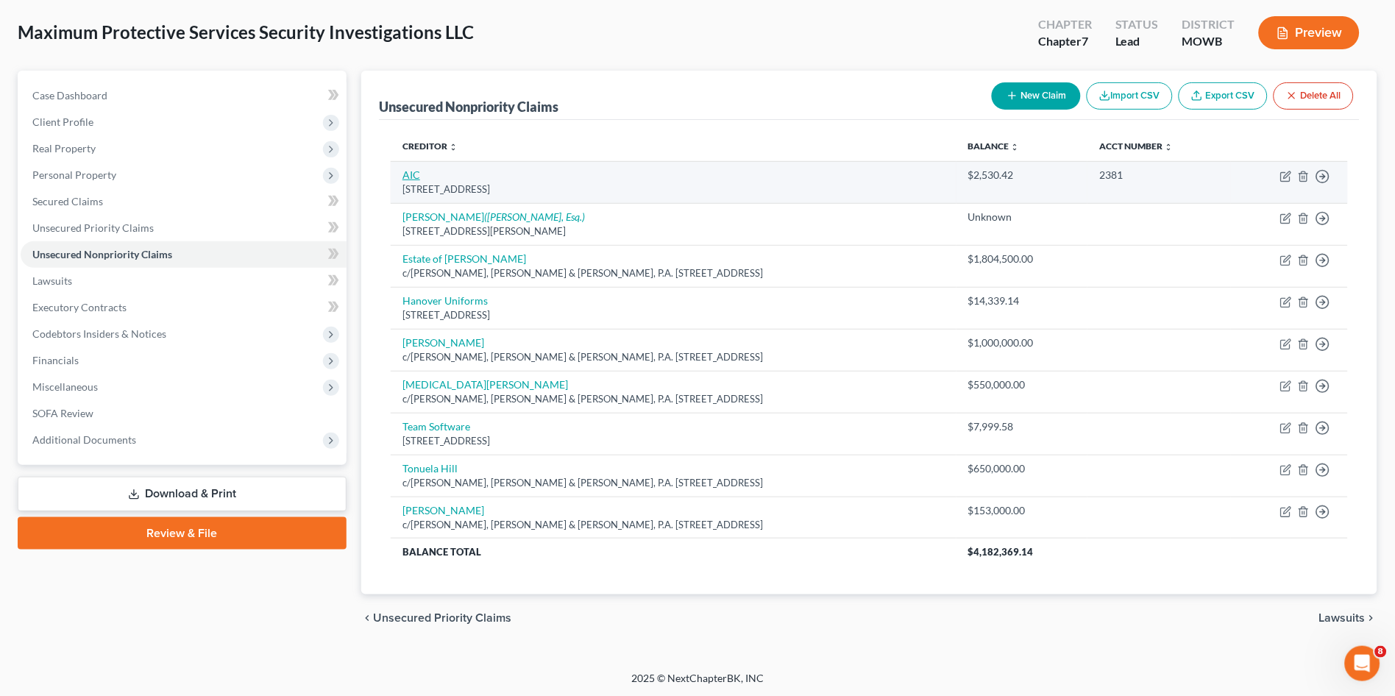
click at [411, 174] on link "AIC" at bounding box center [411, 174] width 18 height 13
select select "21"
select select "11"
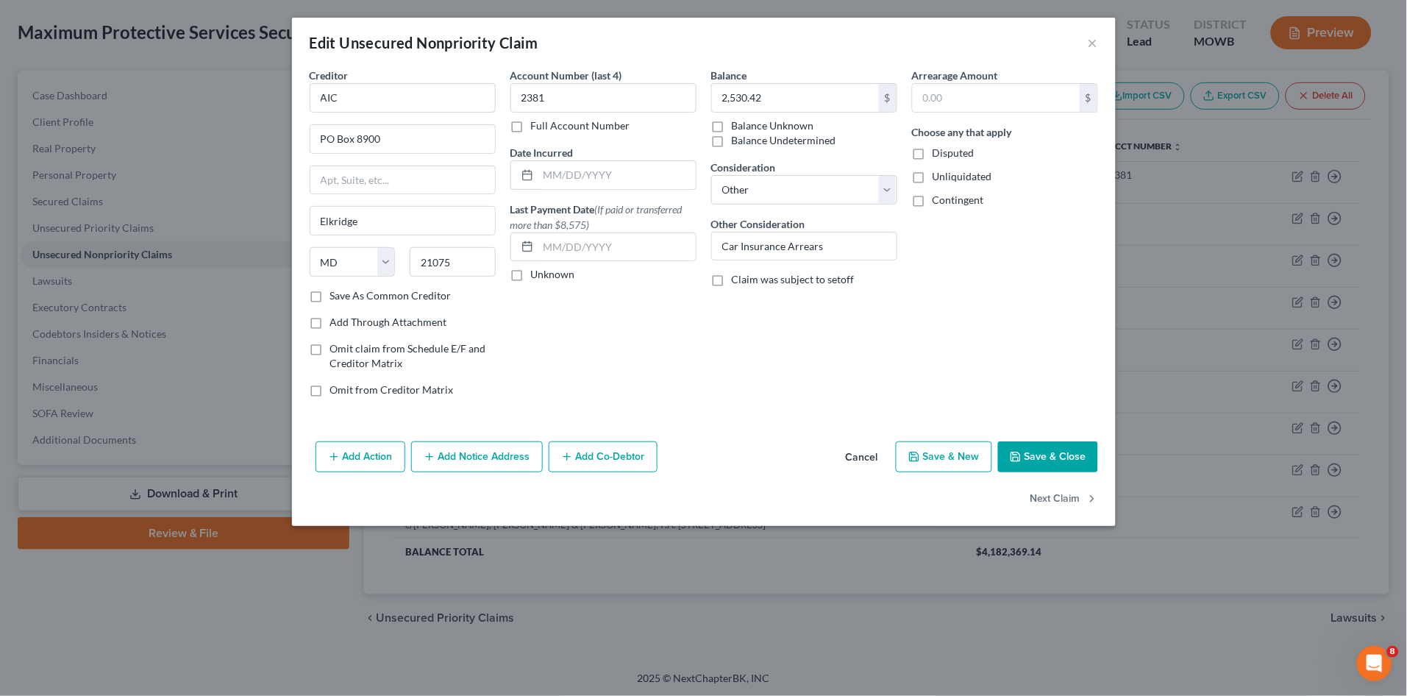
click at [858, 458] on button "Cancel" at bounding box center [862, 457] width 56 height 29
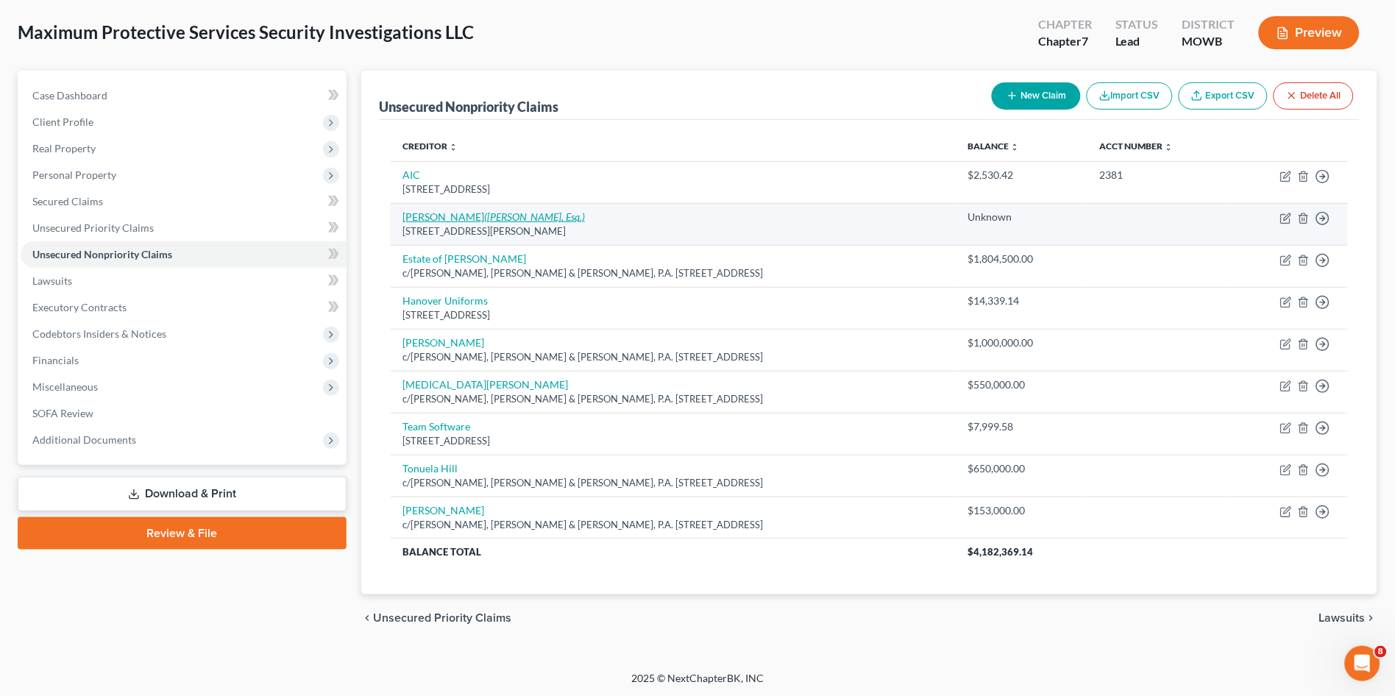
click at [433, 218] on link "[PERSON_NAME] ([PERSON_NAME], Esq.)" at bounding box center [493, 216] width 182 height 13
select select "21"
select select "11"
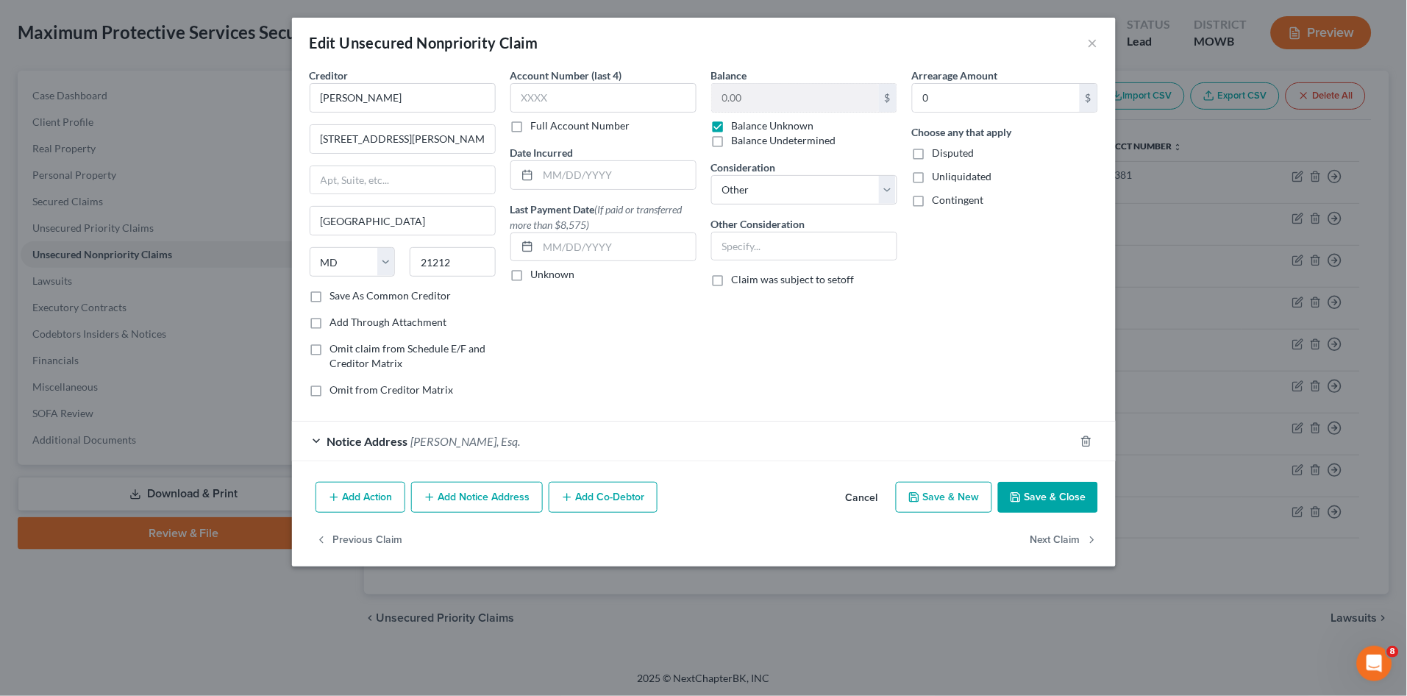
click at [592, 446] on div "Notice Address [PERSON_NAME], Esq." at bounding box center [683, 441] width 783 height 39
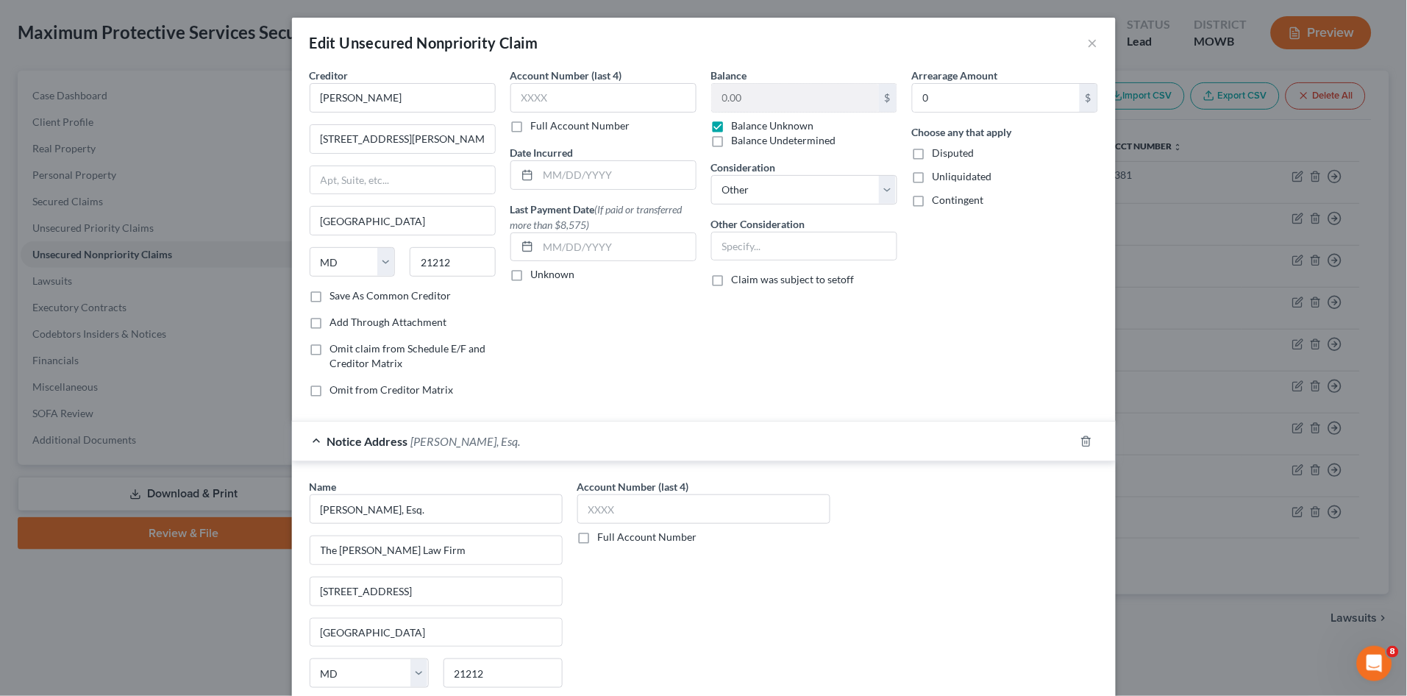
click at [592, 446] on div "Notice Address [PERSON_NAME], Esq." at bounding box center [683, 441] width 783 height 39
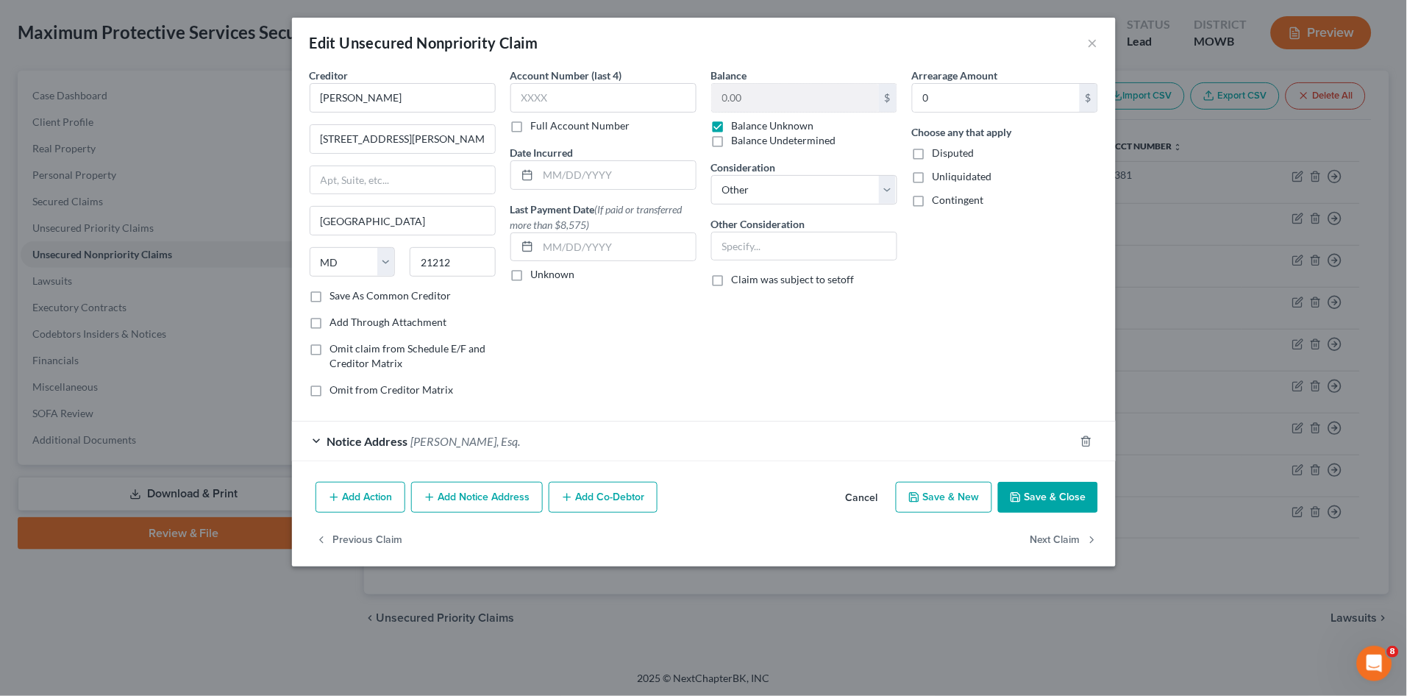
click at [859, 499] on button "Cancel" at bounding box center [862, 497] width 56 height 29
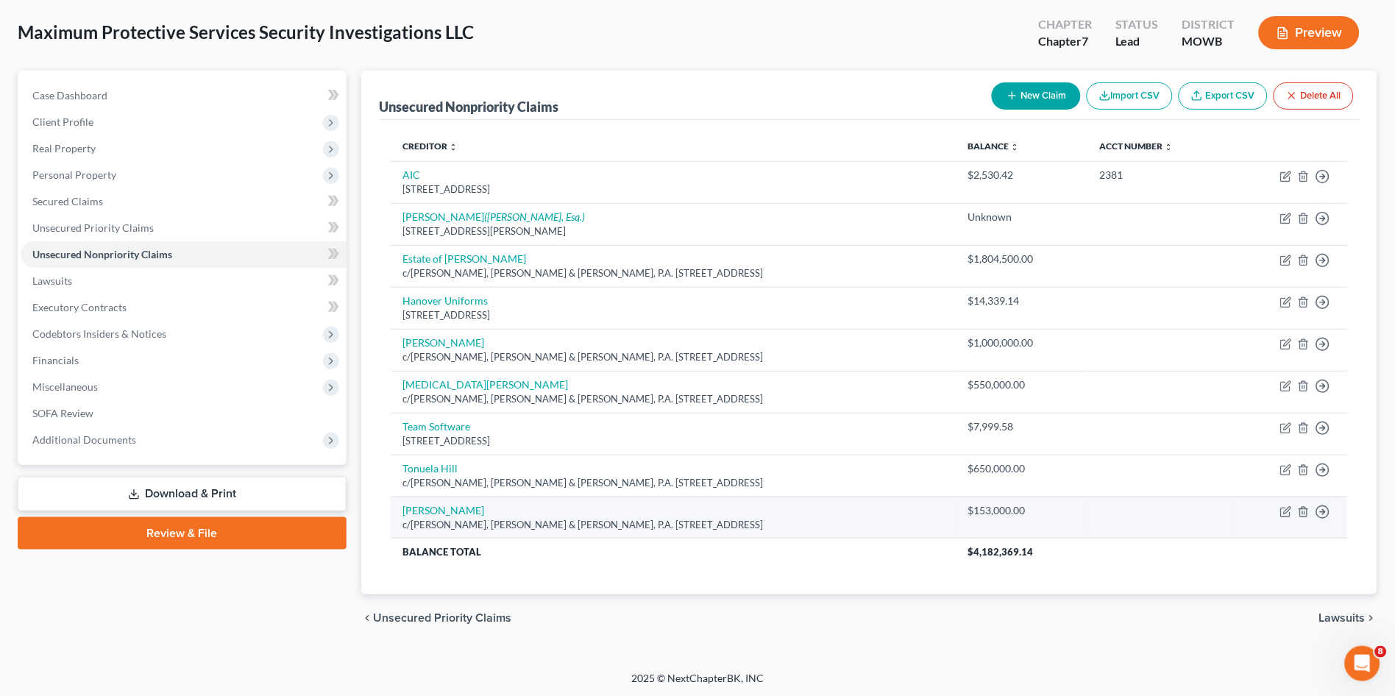
click at [443, 518] on div "c/[PERSON_NAME], [PERSON_NAME] & [PERSON_NAME], P.A. [STREET_ADDRESS]" at bounding box center [673, 525] width 542 height 14
click at [441, 505] on link "[PERSON_NAME]" at bounding box center [443, 510] width 82 height 13
select select "21"
select select "7"
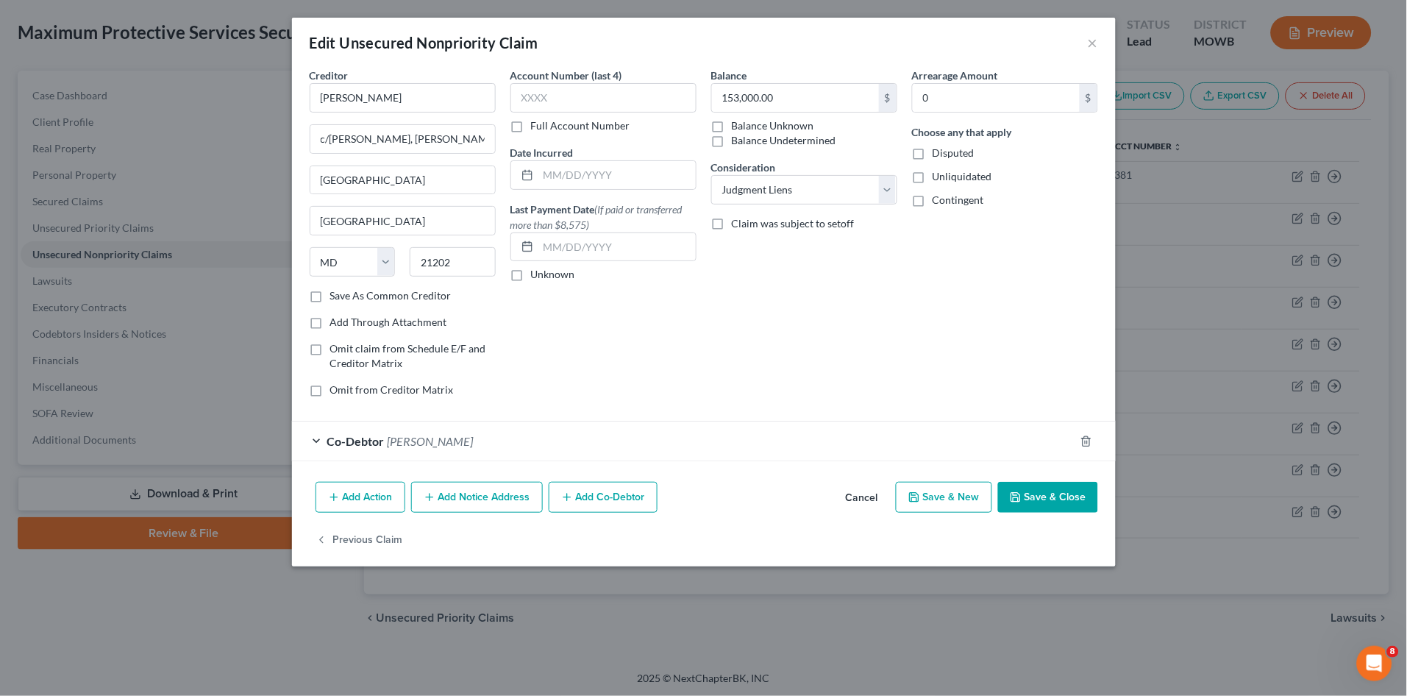
click at [447, 446] on span "[PERSON_NAME]" at bounding box center [431, 441] width 86 height 14
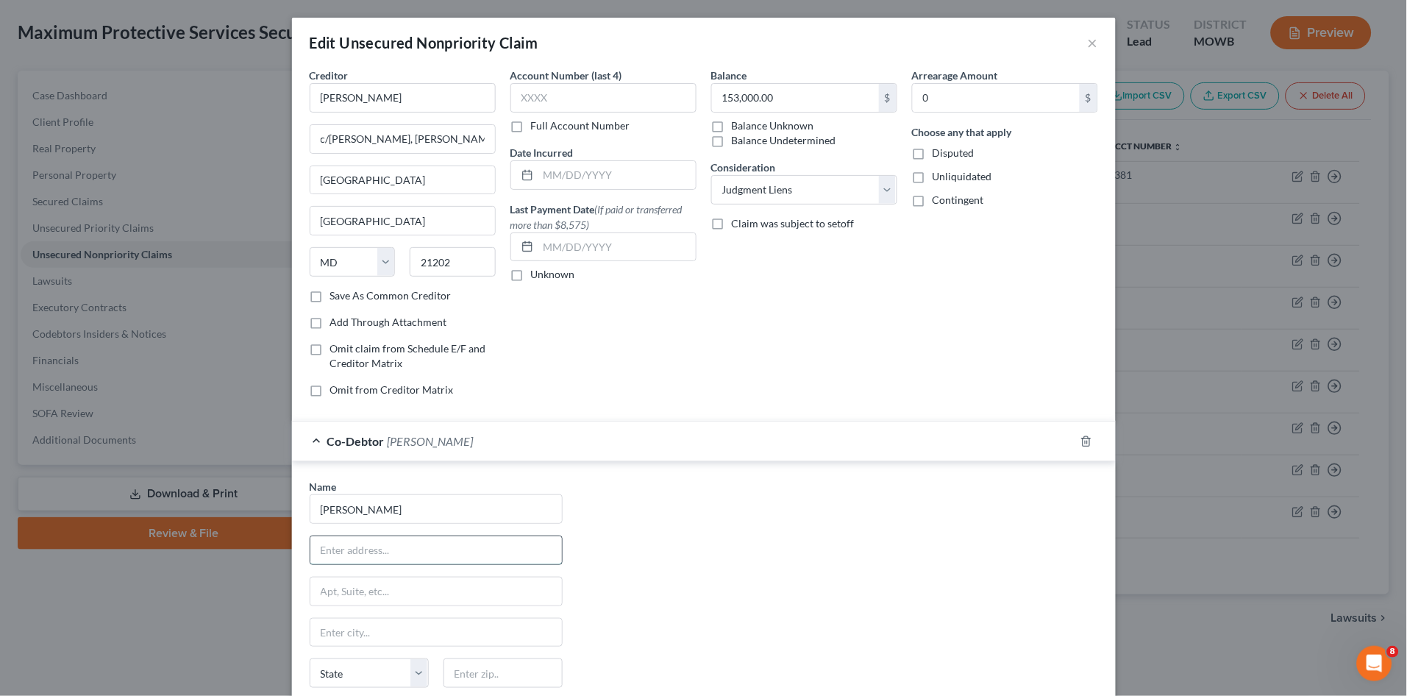
click at [425, 546] on input "text" at bounding box center [436, 550] width 252 height 28
drag, startPoint x: 730, startPoint y: 572, endPoint x: 723, endPoint y: 562, distance: 12.2
click at [730, 572] on div "Name * [PERSON_NAME] State [US_STATE] AK AR AZ CA CO CT DE DC [GEOGRAPHIC_DATA]…" at bounding box center [703, 616] width 803 height 274
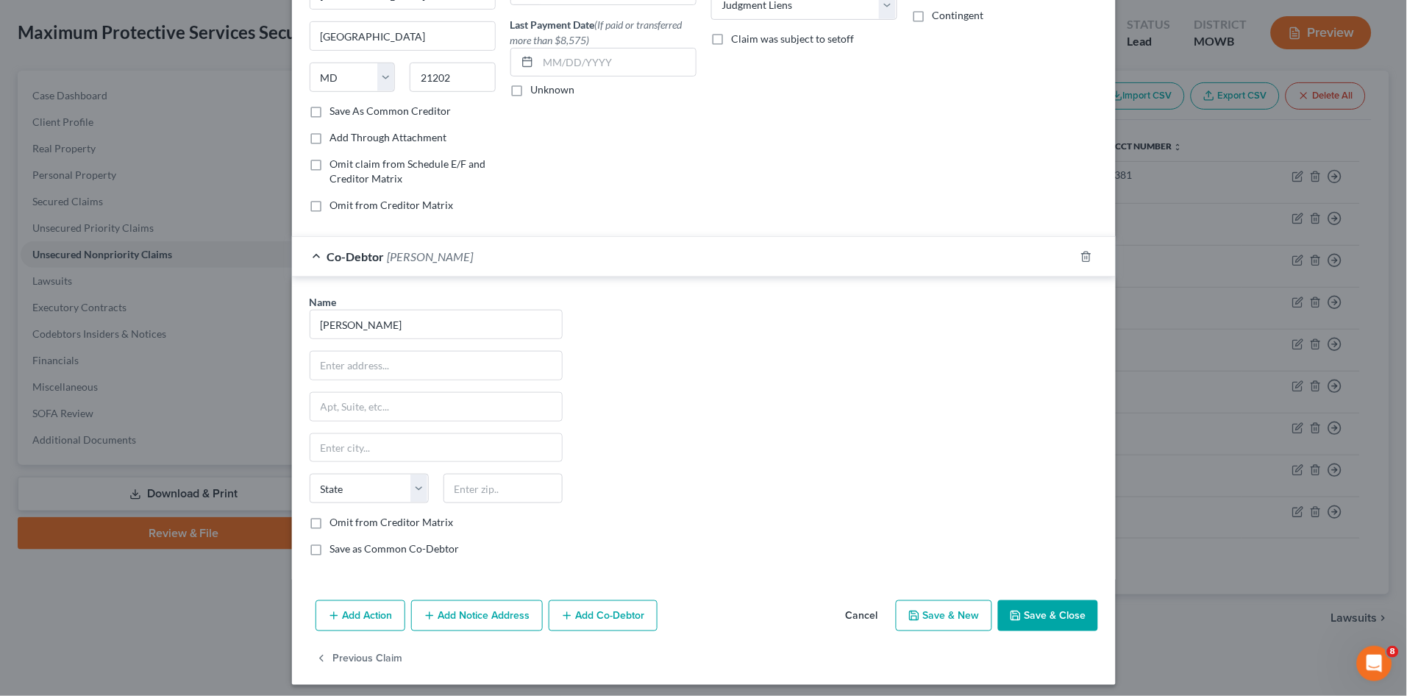
scroll to position [191, 0]
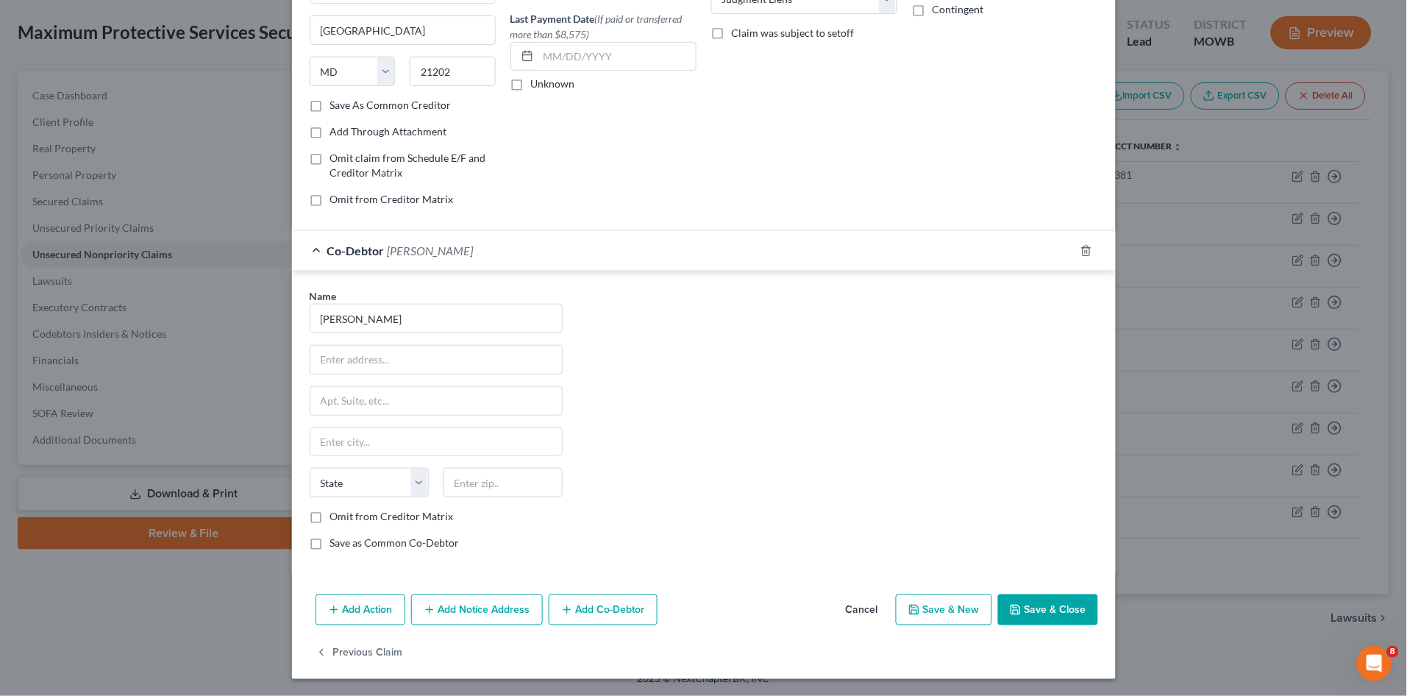
click at [490, 249] on div "Co-Debtor [PERSON_NAME]" at bounding box center [683, 250] width 783 height 39
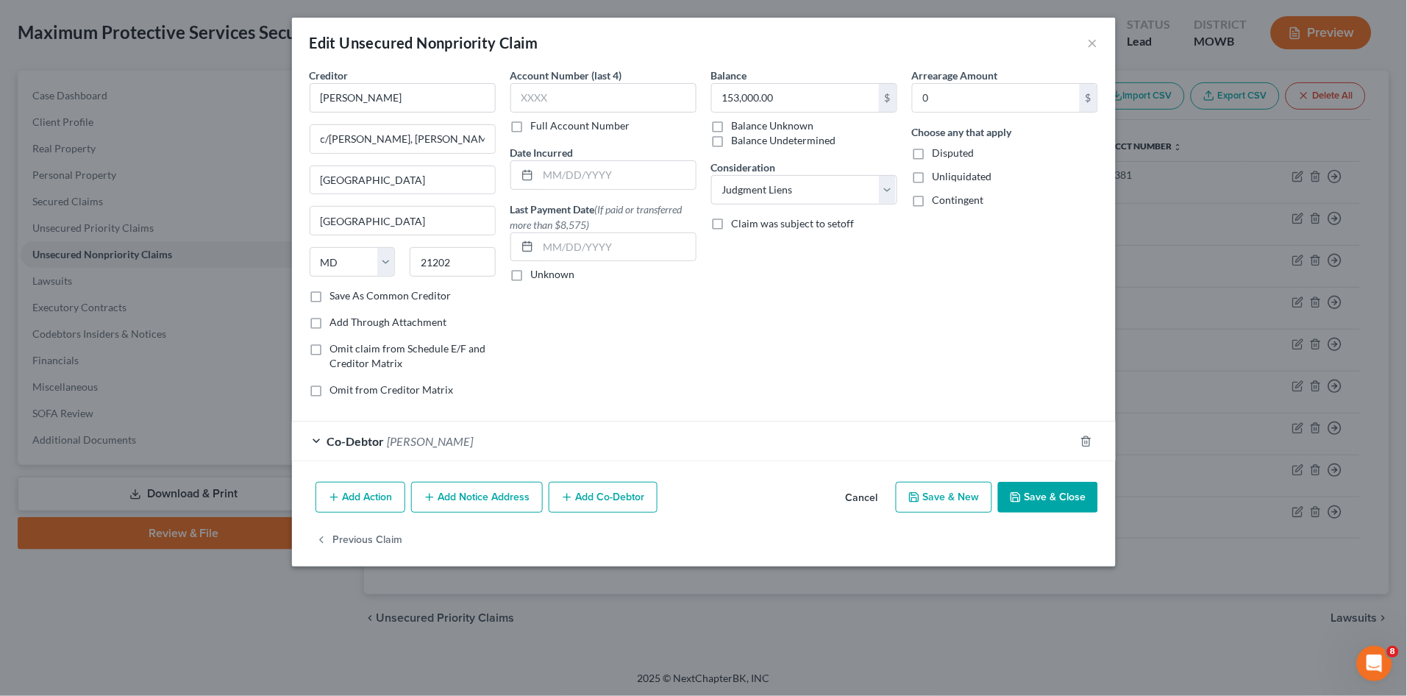
scroll to position [0, 0]
click at [1049, 498] on button "Save & Close" at bounding box center [1048, 497] width 100 height 31
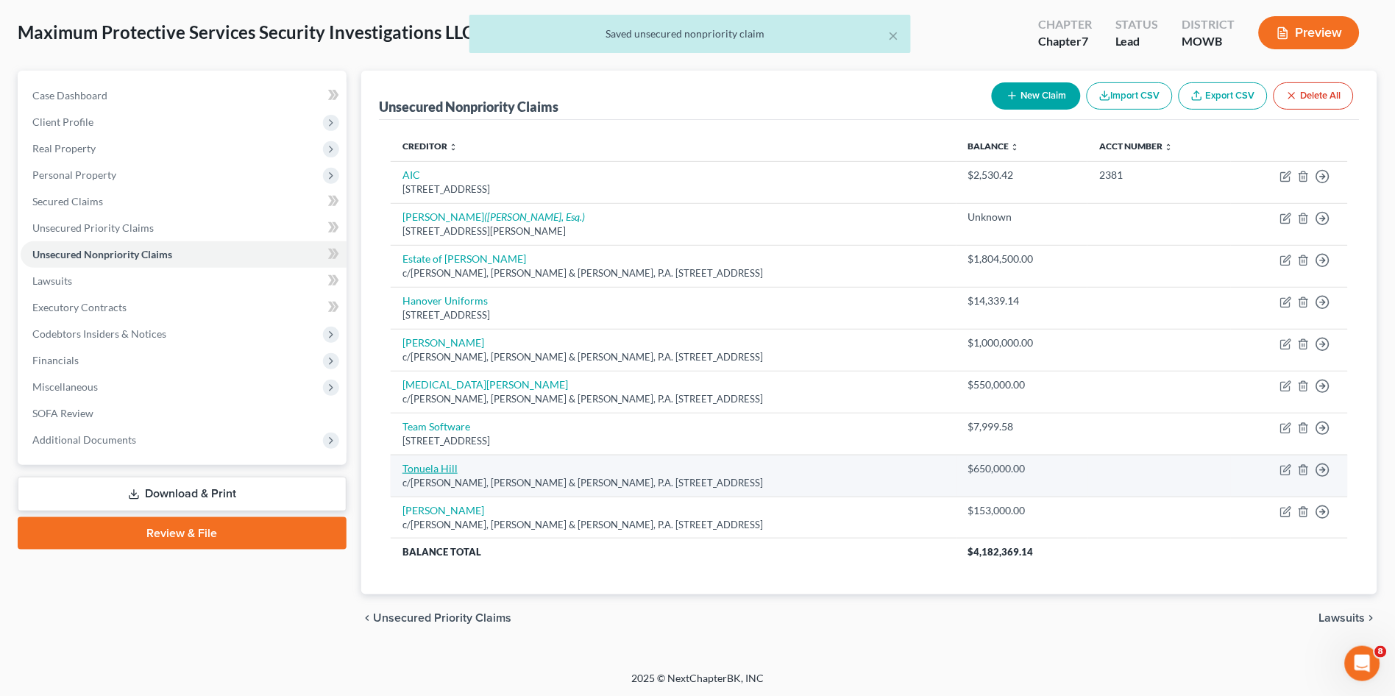
click at [438, 466] on link "Tonuela Hill" at bounding box center [429, 468] width 55 height 13
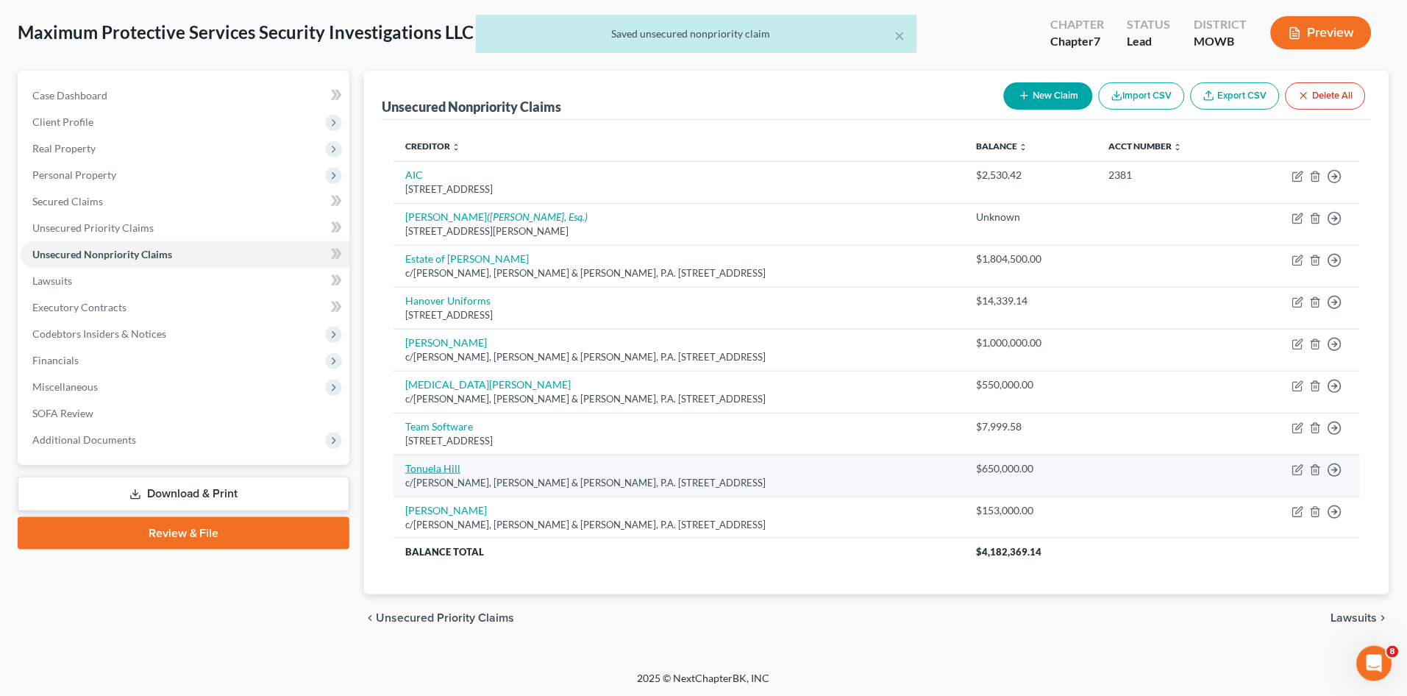
select select "21"
select select "7"
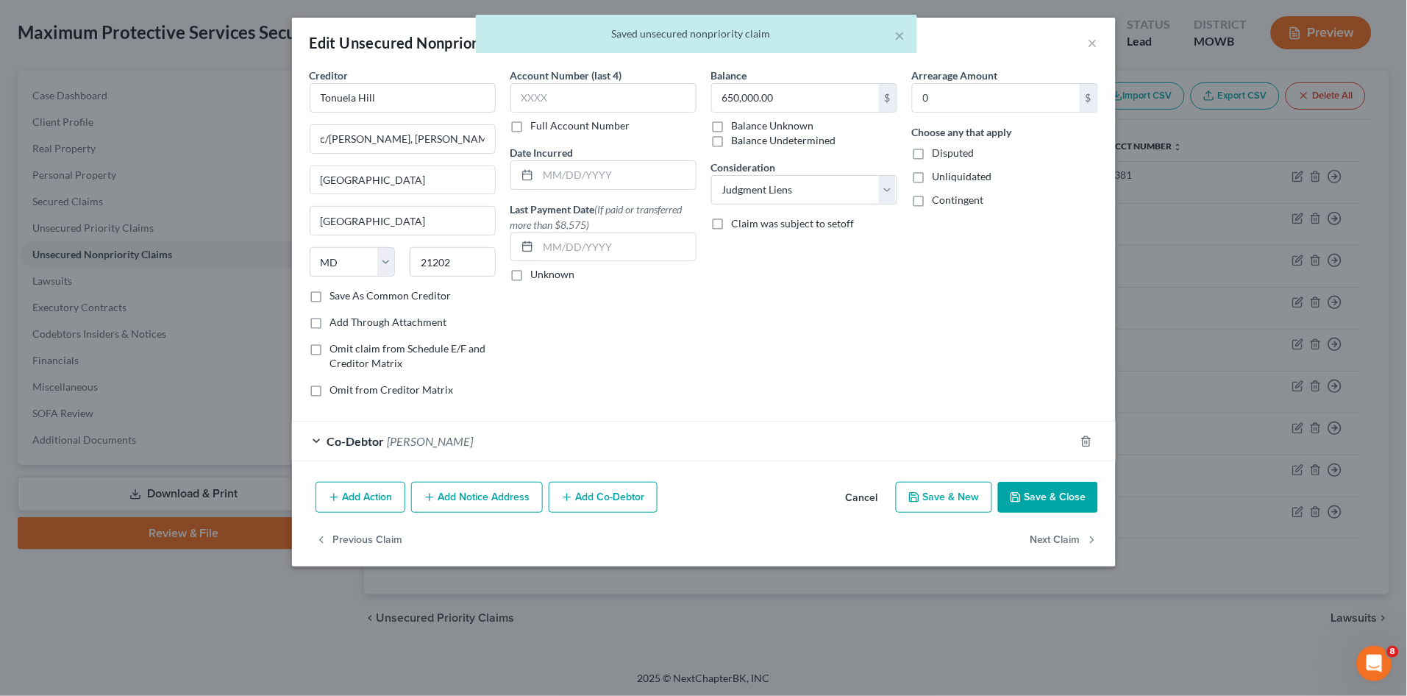
click at [405, 447] on span "[PERSON_NAME]" at bounding box center [431, 441] width 86 height 14
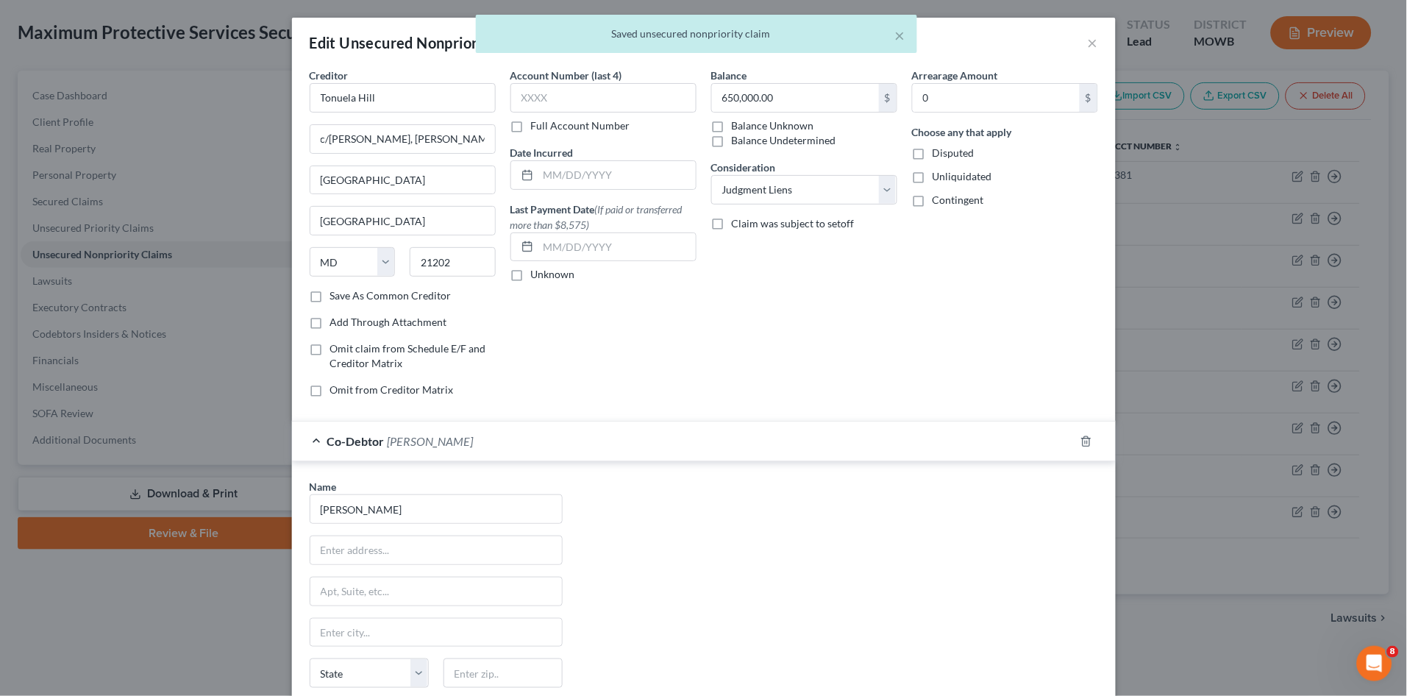
click at [427, 439] on span "[PERSON_NAME]" at bounding box center [431, 441] width 86 height 14
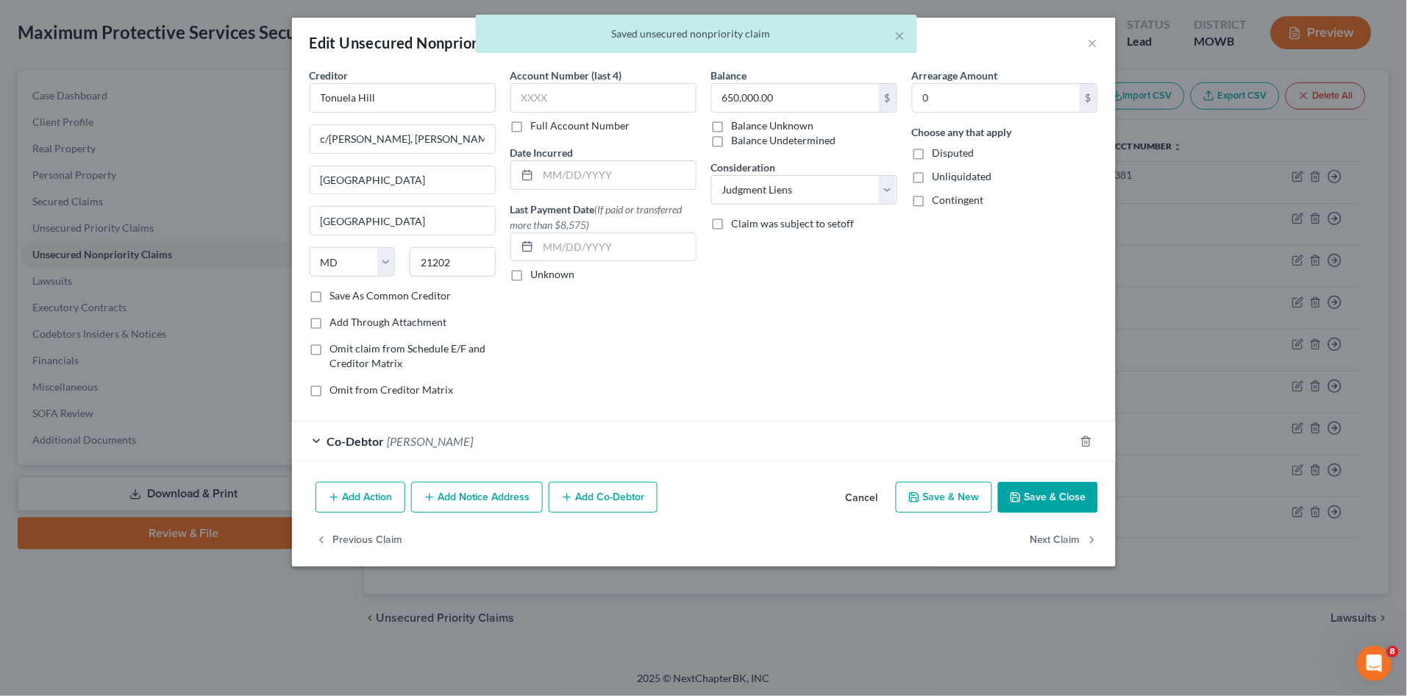
click at [1054, 490] on button "Save & Close" at bounding box center [1048, 497] width 100 height 31
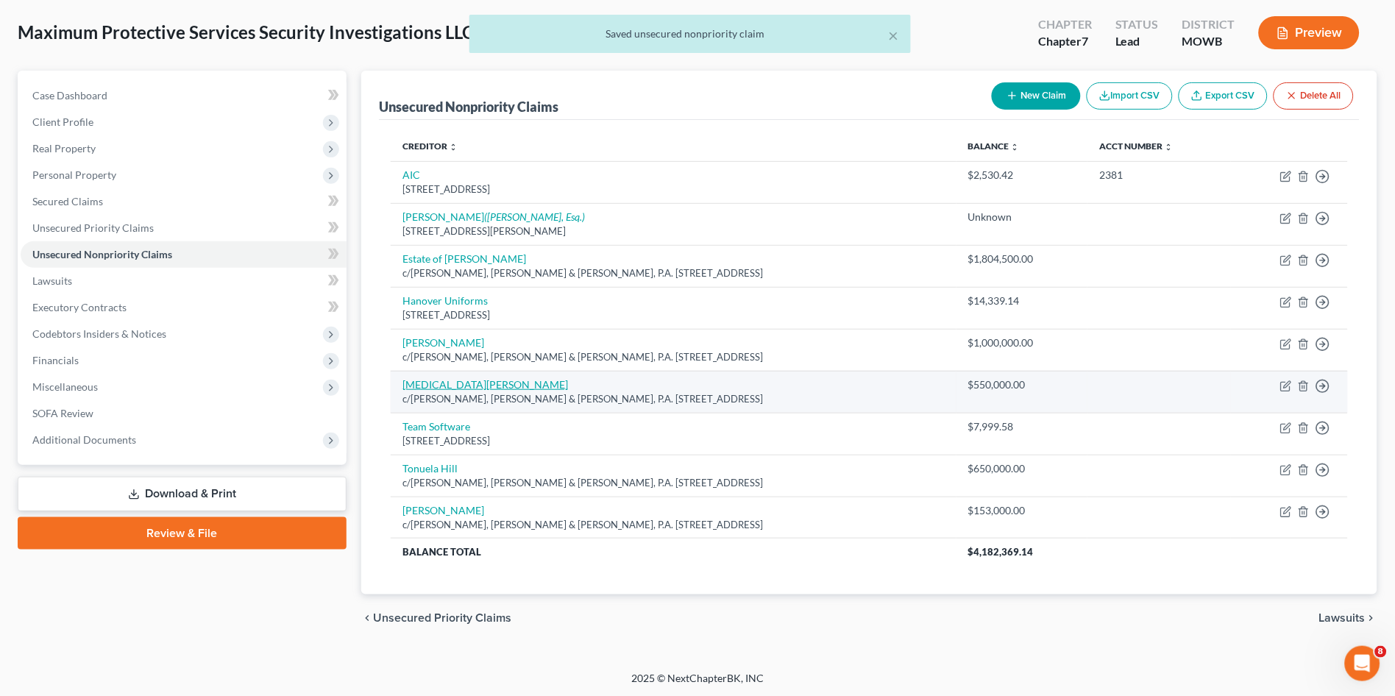
click at [432, 386] on link "[MEDICAL_DATA][PERSON_NAME]" at bounding box center [485, 384] width 166 height 13
select select "21"
select select "7"
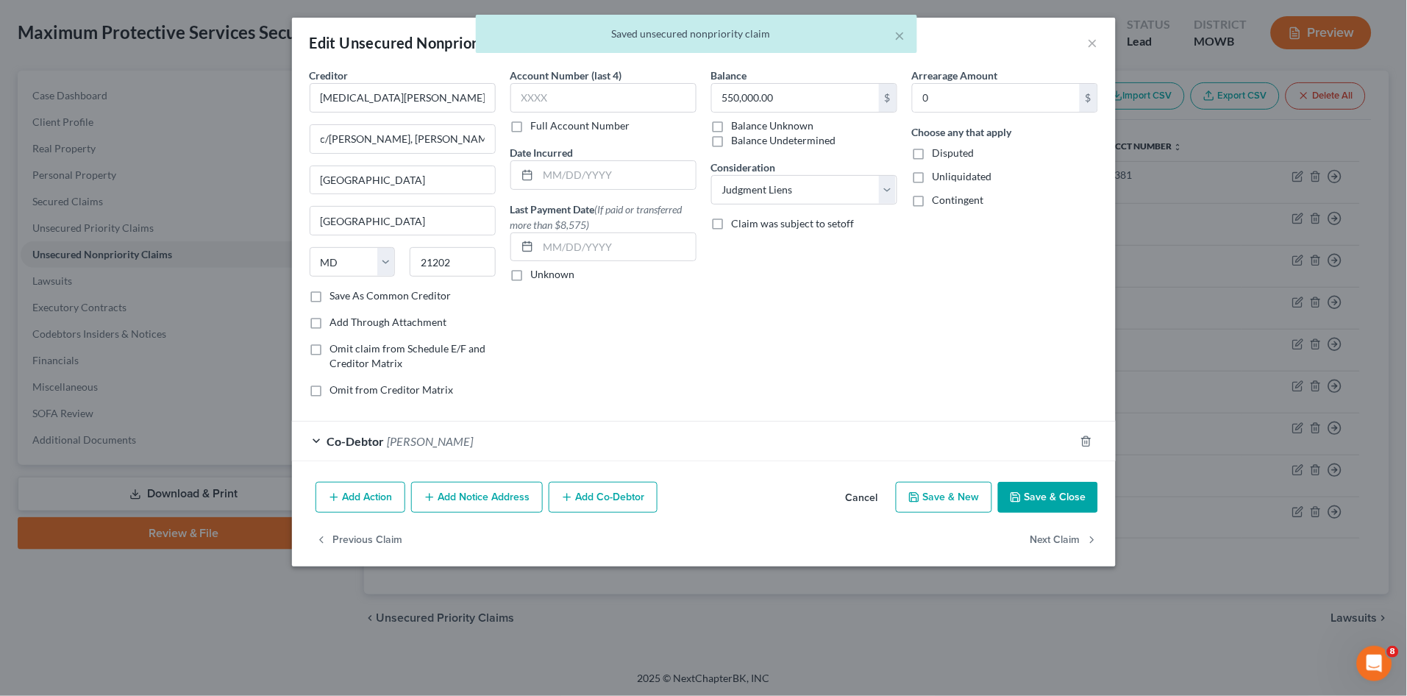
click at [465, 441] on div "Co-Debtor [PERSON_NAME]" at bounding box center [683, 441] width 783 height 39
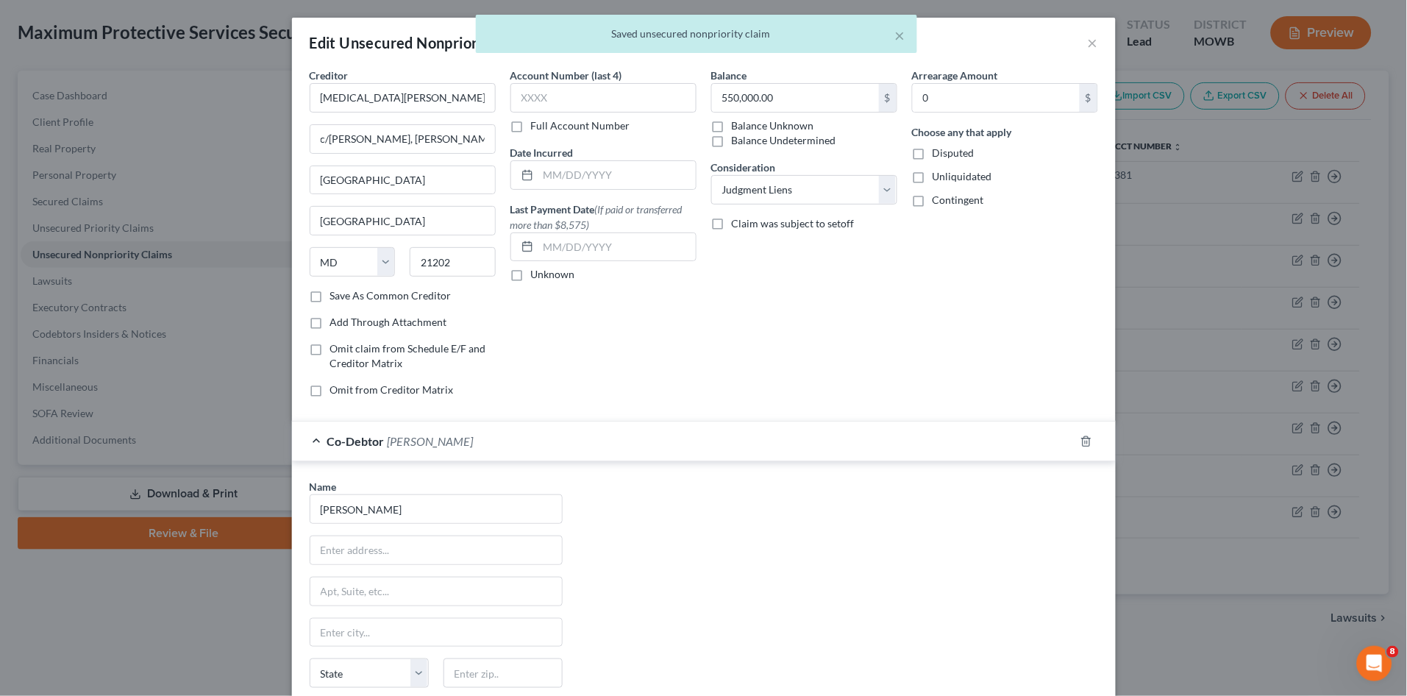
click at [465, 441] on div "Co-Debtor [PERSON_NAME]" at bounding box center [683, 441] width 783 height 39
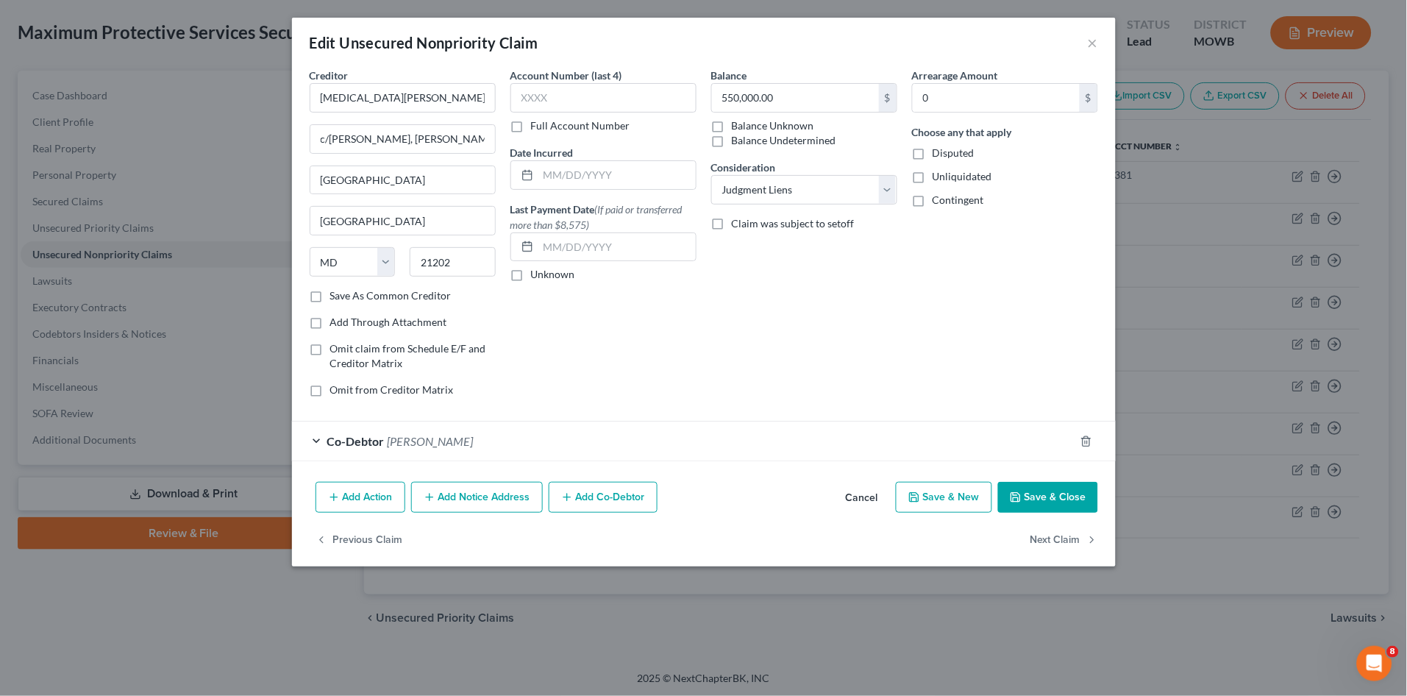
click at [1035, 502] on button "Save & Close" at bounding box center [1048, 497] width 100 height 31
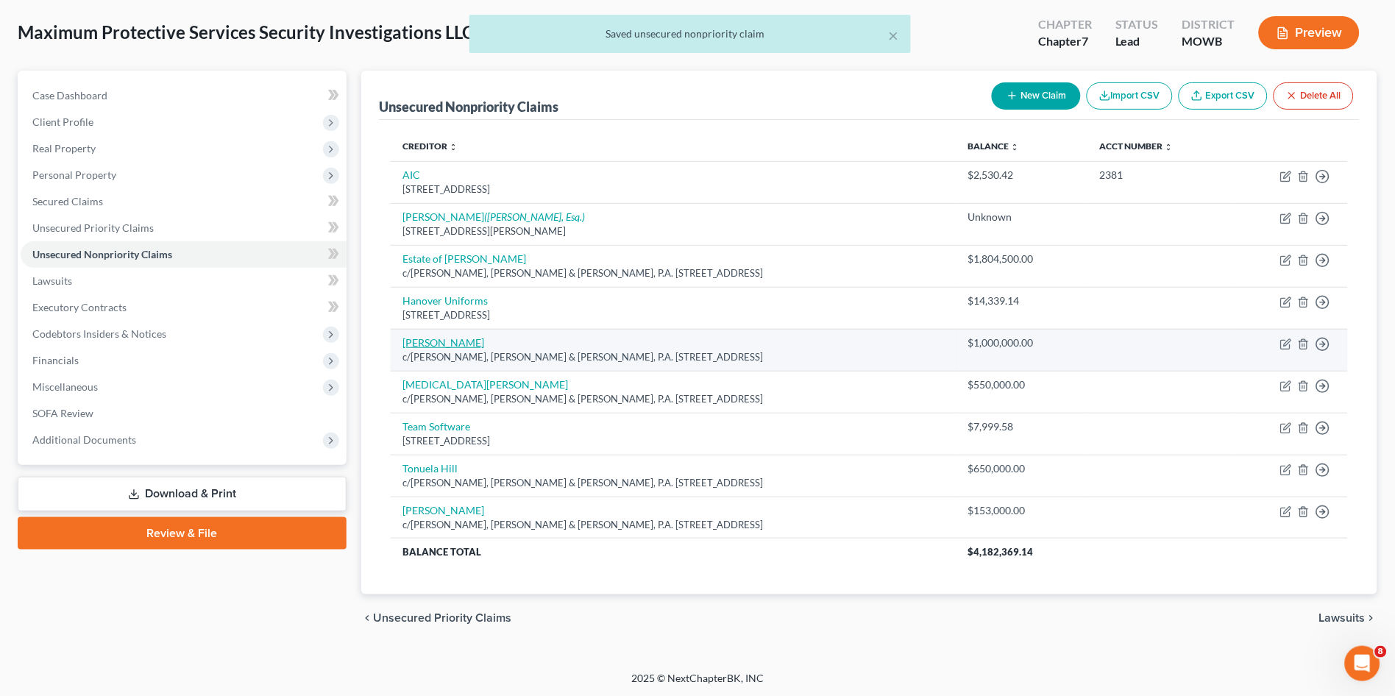
click at [430, 344] on link "[PERSON_NAME]" at bounding box center [443, 342] width 82 height 13
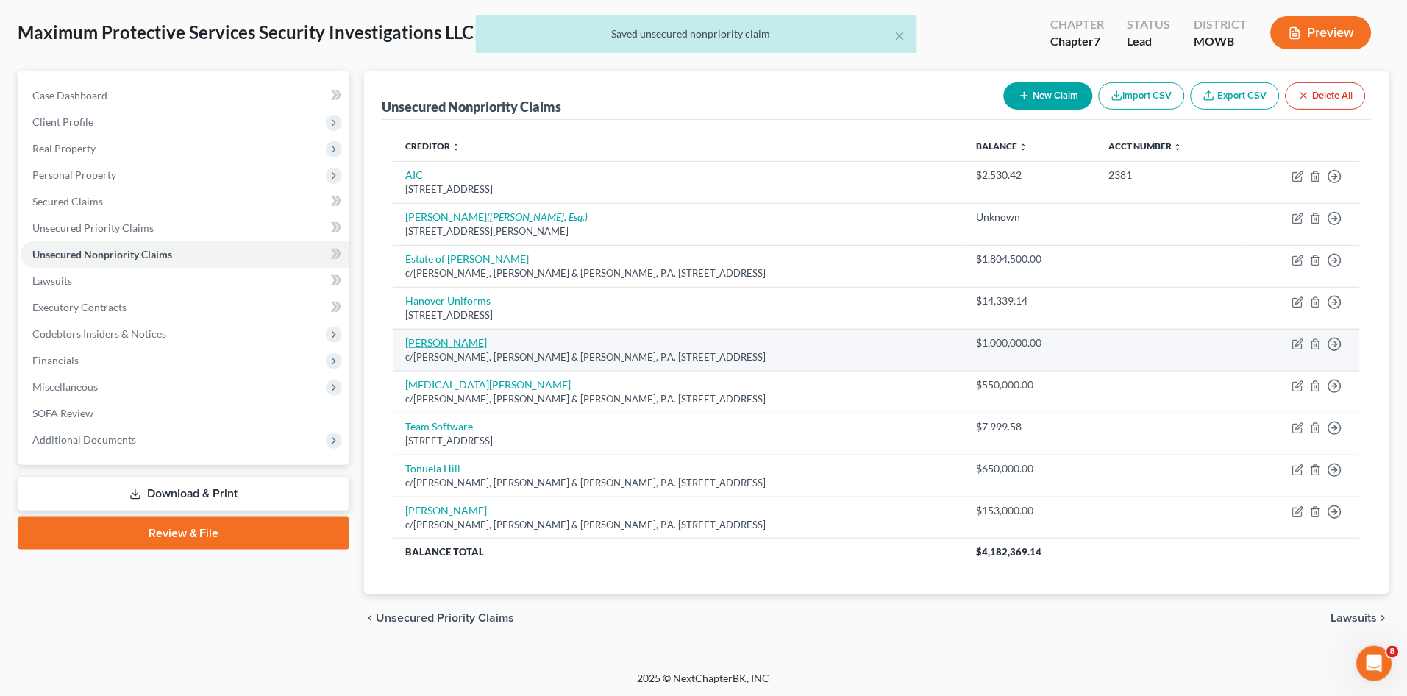
select select "21"
select select "7"
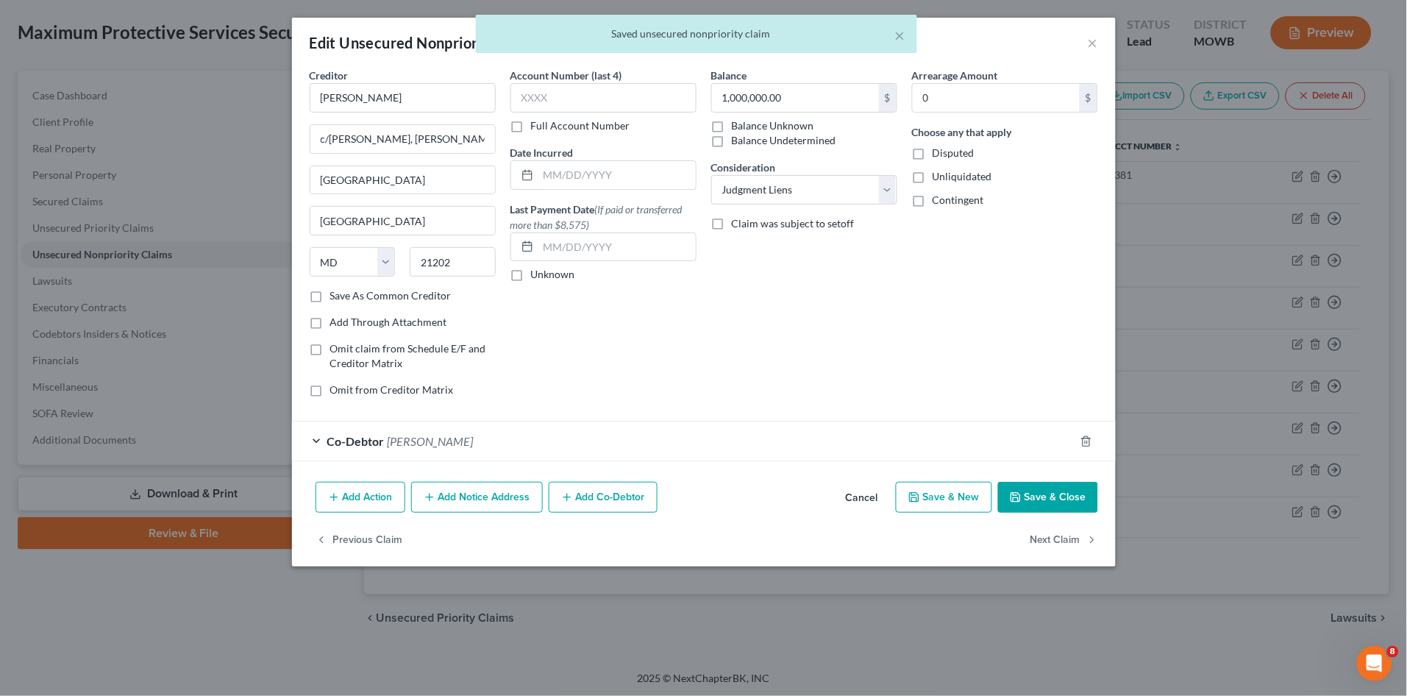
click at [469, 427] on div "Co-Debtor [PERSON_NAME]" at bounding box center [683, 441] width 783 height 39
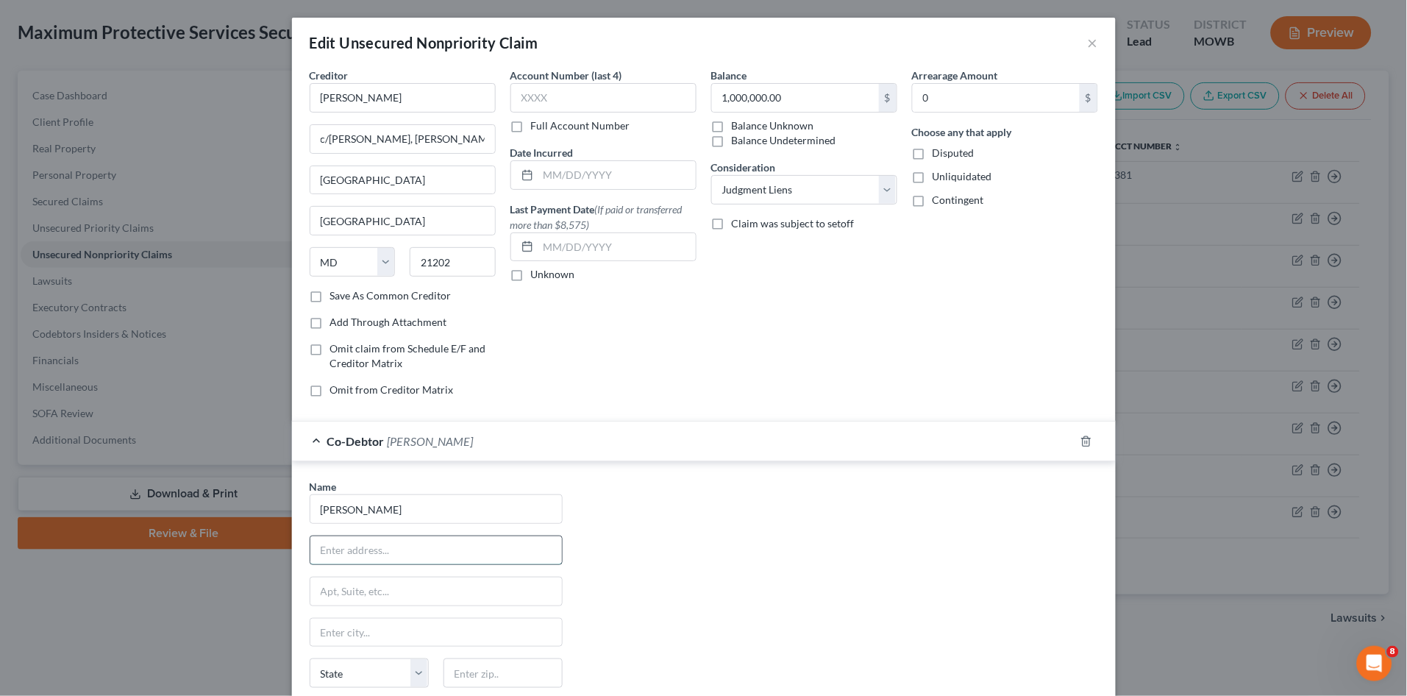
click at [452, 537] on input "text" at bounding box center [436, 550] width 252 height 28
drag, startPoint x: 383, startPoint y: 544, endPoint x: 266, endPoint y: 527, distance: 118.3
click at [277, 536] on div "Edit Unsecured Nonpriority Claim × Creditor * [PERSON_NAME] c/[PERSON_NAME], [P…" at bounding box center [703, 348] width 1407 height 696
paste input "[PERSON_NAME], Esq."
type input "c/o [PERSON_NAME], Esq."
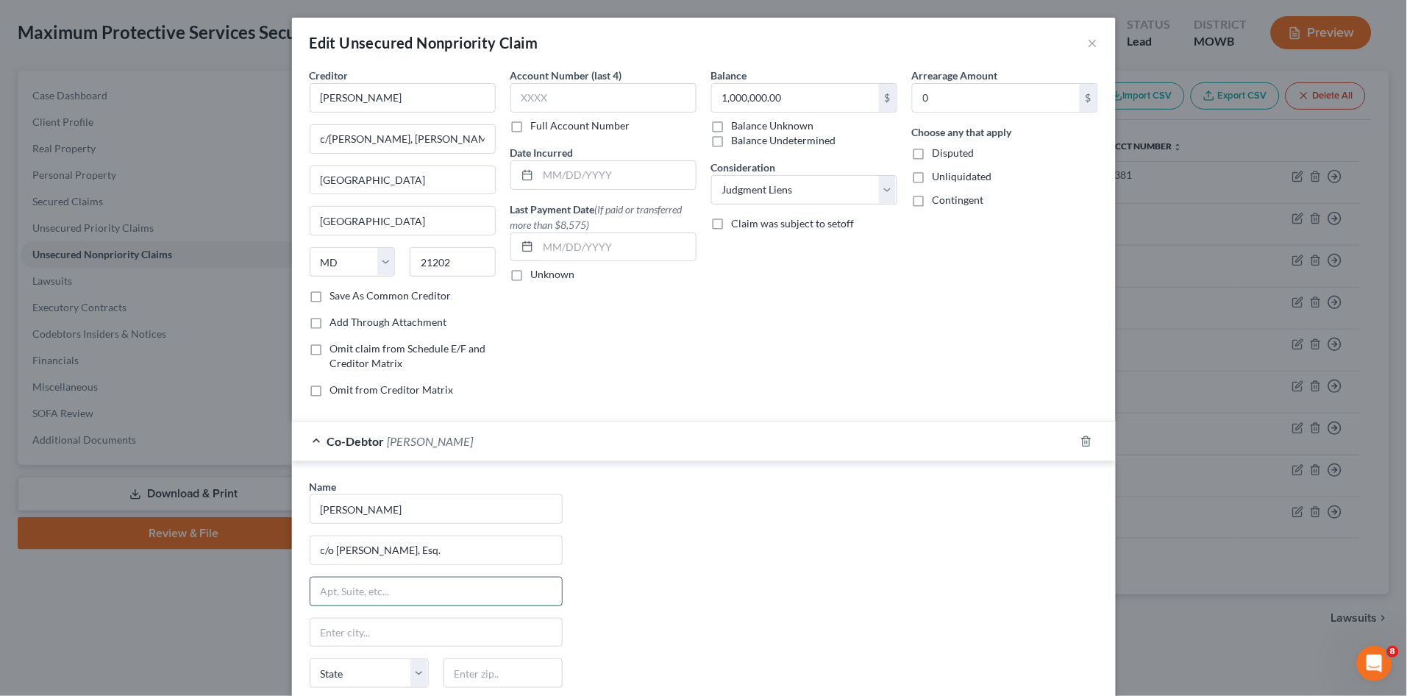
click at [334, 586] on input "text" at bounding box center [436, 592] width 252 height 28
paste input "[STREET_ADDRESS]"
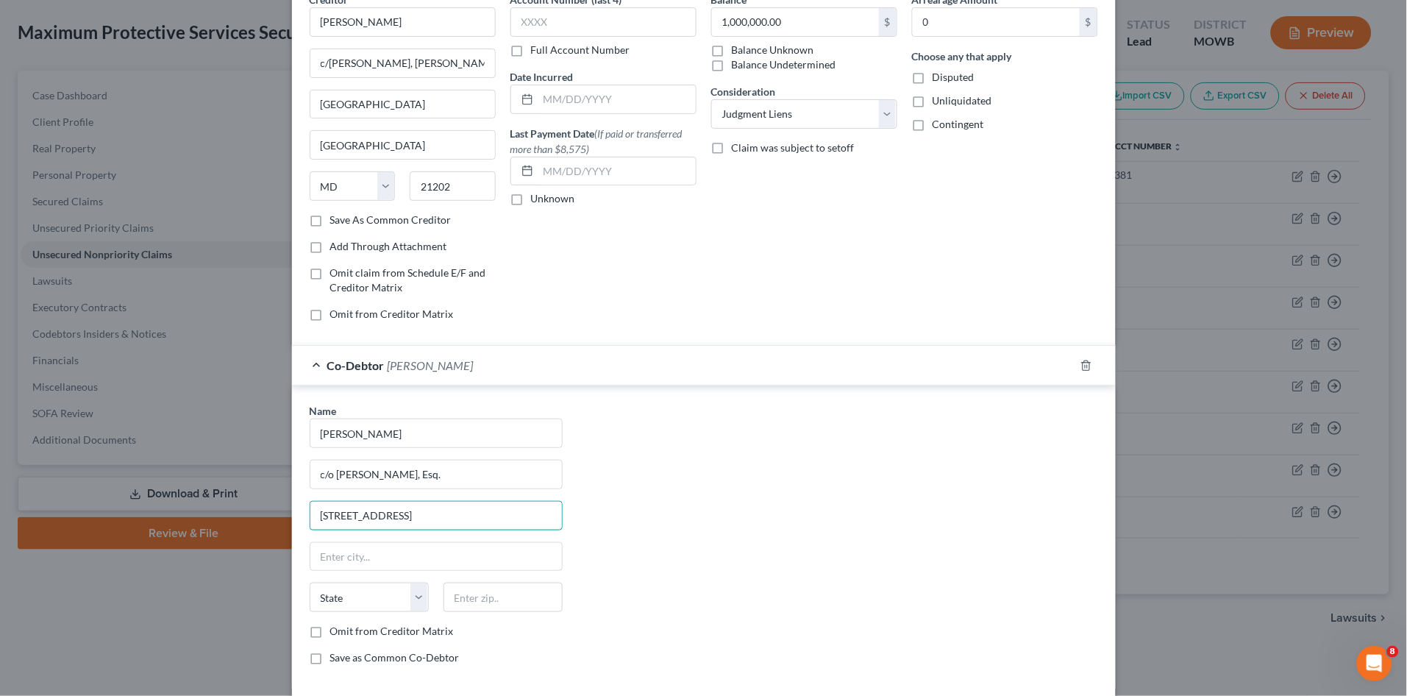
scroll to position [191, 0]
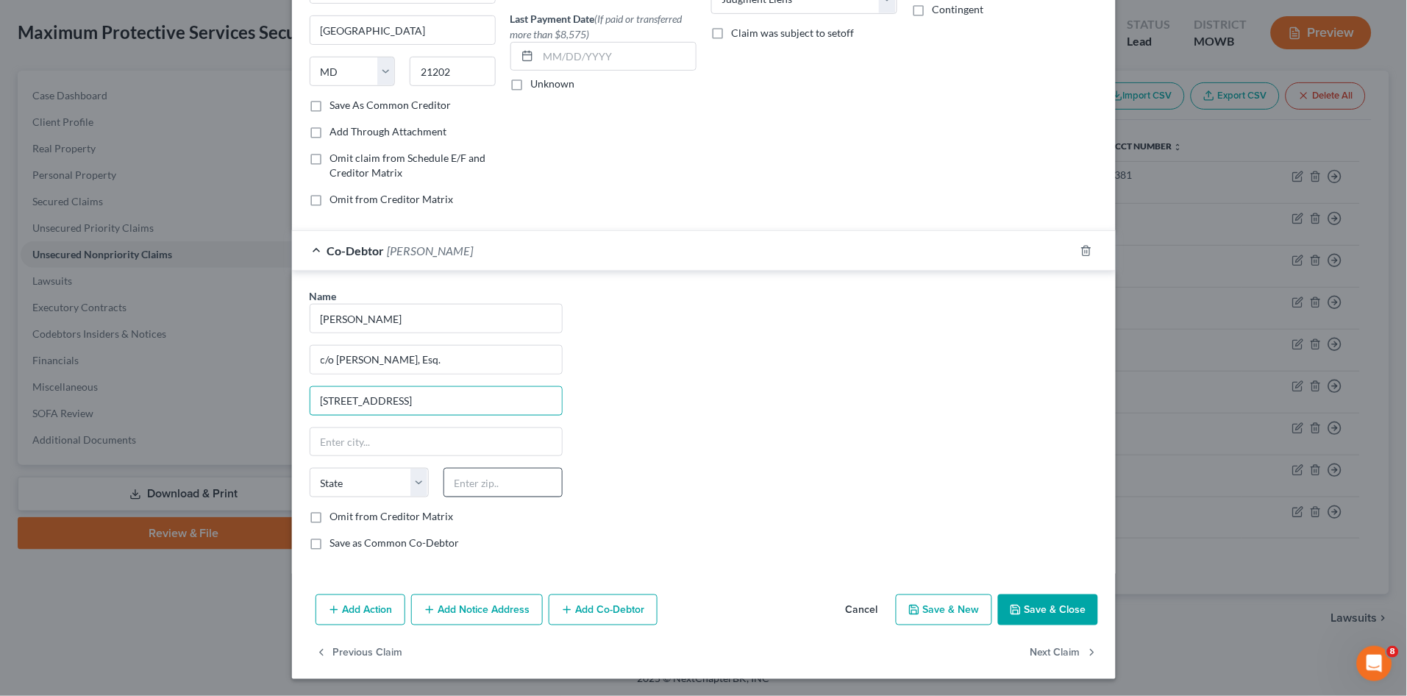
type input "[STREET_ADDRESS]"
click at [494, 480] on input "text" at bounding box center [503, 482] width 119 height 29
type input "22030"
click at [696, 532] on div "Name * [PERSON_NAME] c/o [PERSON_NAME], Esq. 10509 Judicial Dr, Ste 200 State […" at bounding box center [703, 425] width 803 height 274
type input "Fairfax"
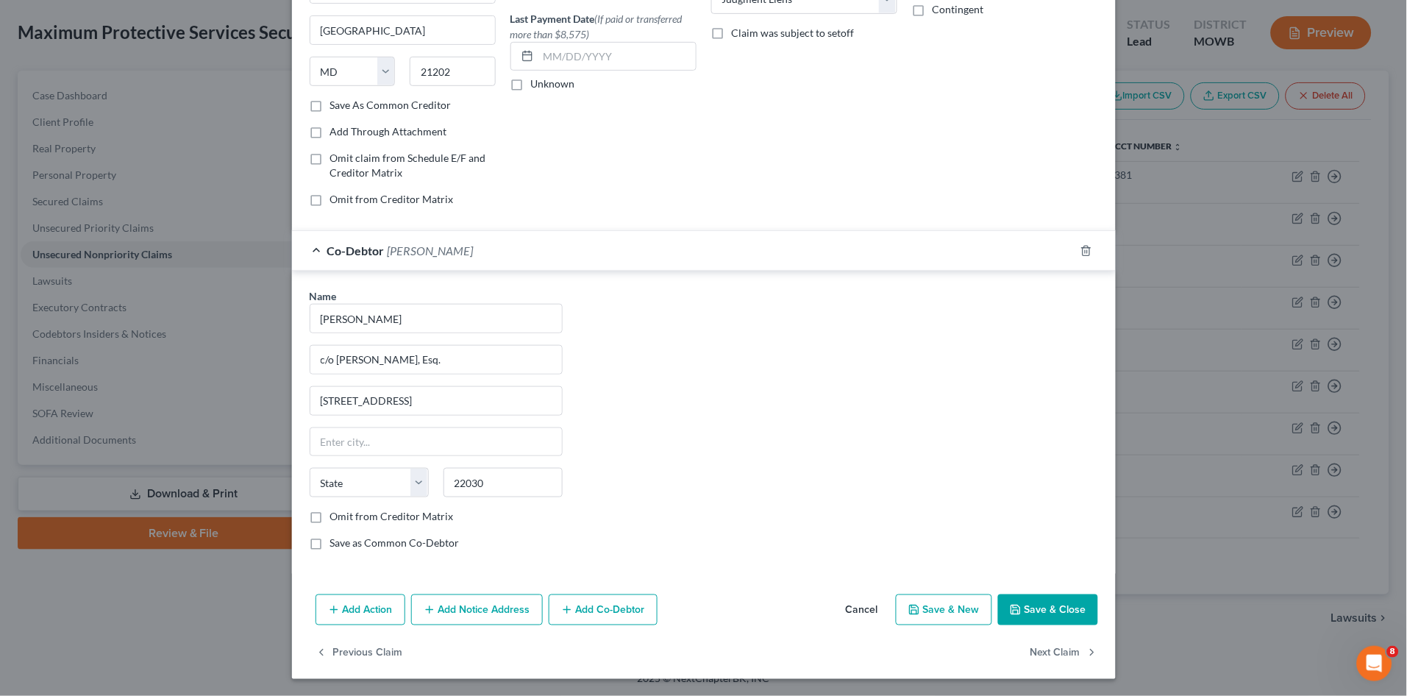
select select "48"
click at [330, 547] on label "Save as Common Co-Debtor" at bounding box center [394, 543] width 129 height 15
click at [336, 545] on input "Save as Common Co-Debtor" at bounding box center [341, 541] width 10 height 10
checkbox input "true"
click at [1033, 616] on button "Save & Close" at bounding box center [1048, 609] width 100 height 31
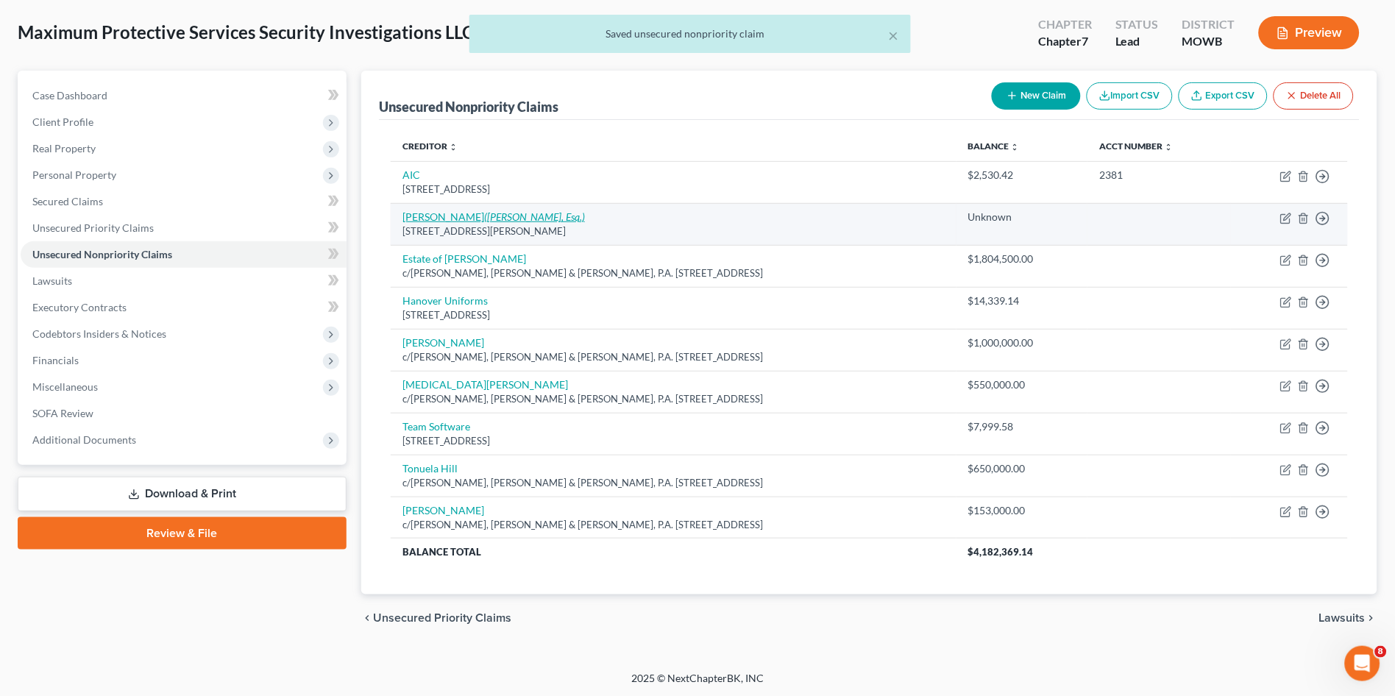
click at [437, 217] on link "[PERSON_NAME] ([PERSON_NAME], Esq.)" at bounding box center [493, 216] width 182 height 13
select select "21"
select select "11"
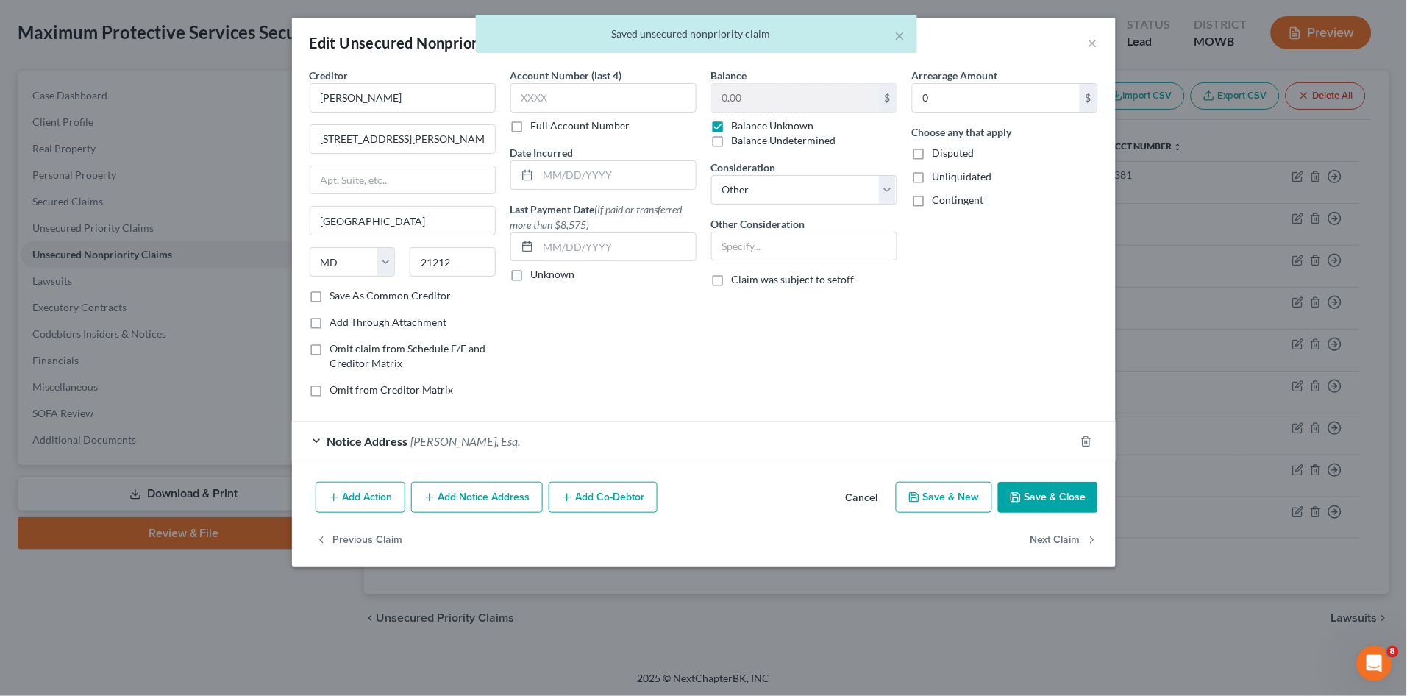
click at [466, 434] on span "[PERSON_NAME], Esq." at bounding box center [466, 441] width 110 height 14
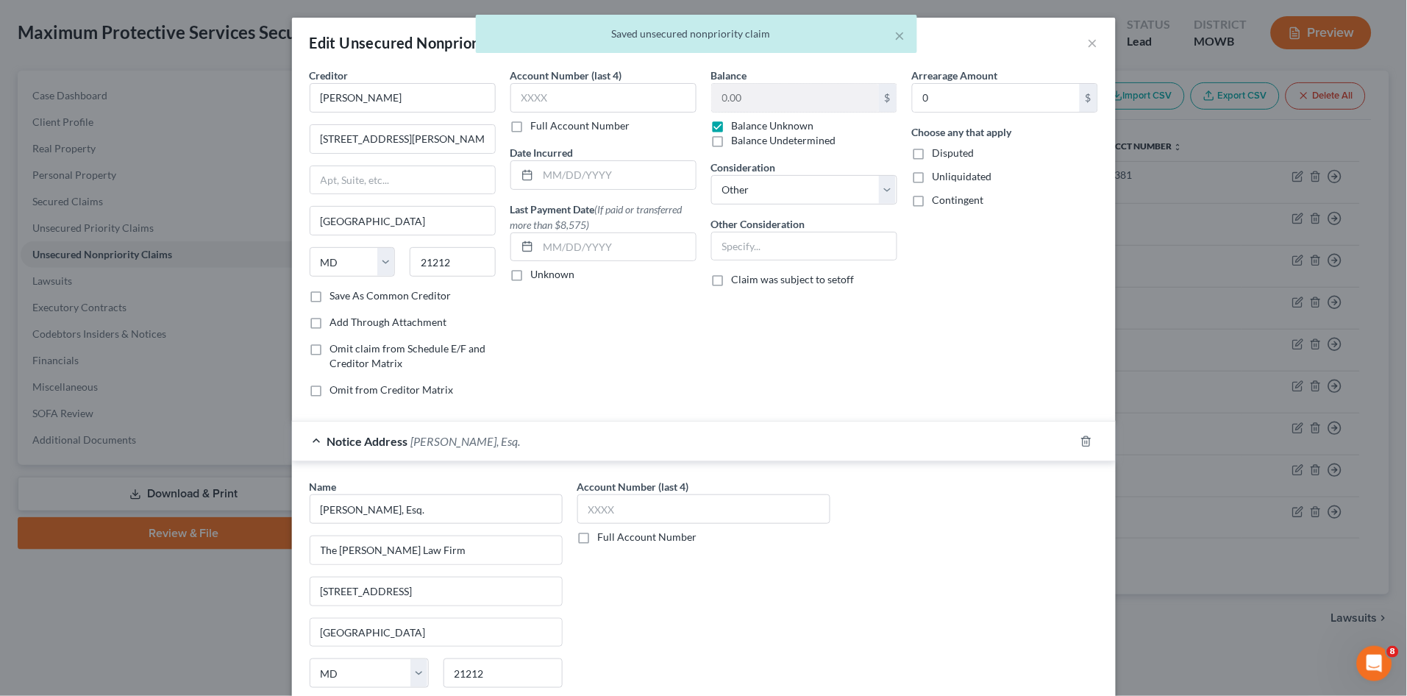
click at [466, 434] on span "[PERSON_NAME], Esq." at bounding box center [466, 441] width 110 height 14
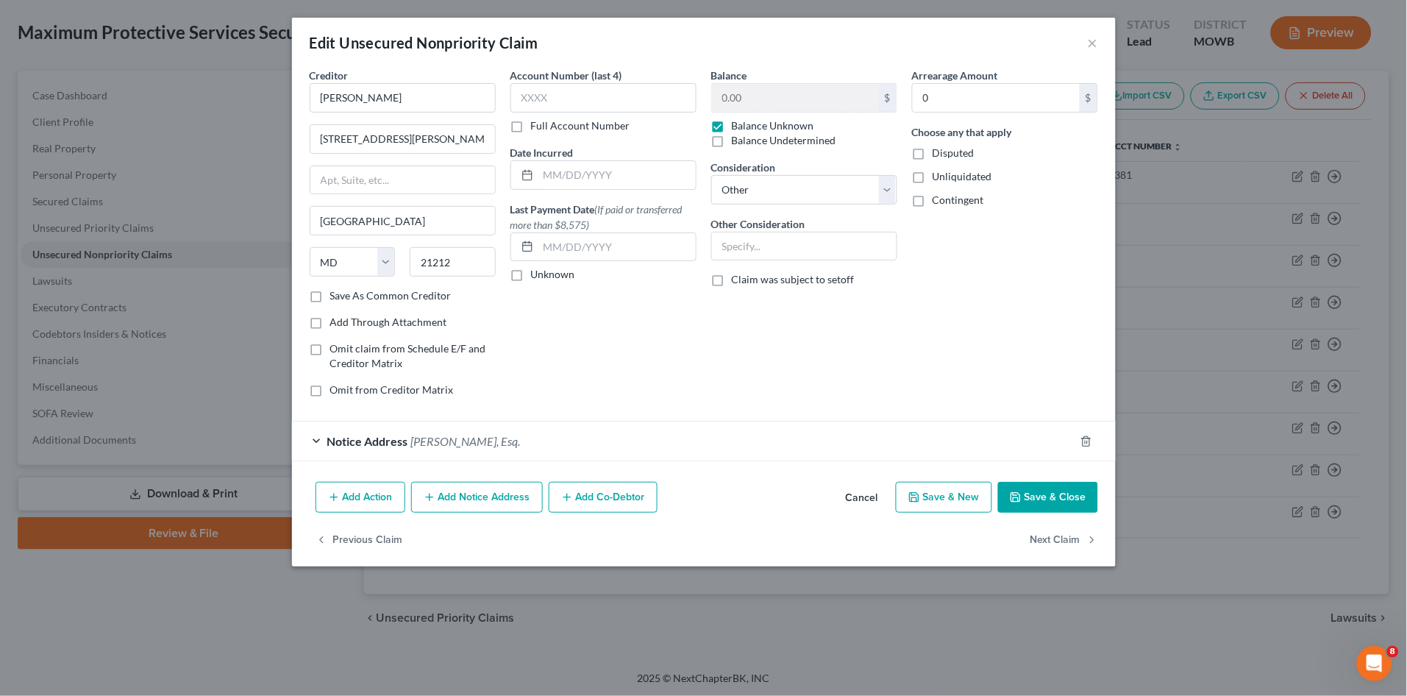
click at [1073, 493] on button "Save & Close" at bounding box center [1048, 497] width 100 height 31
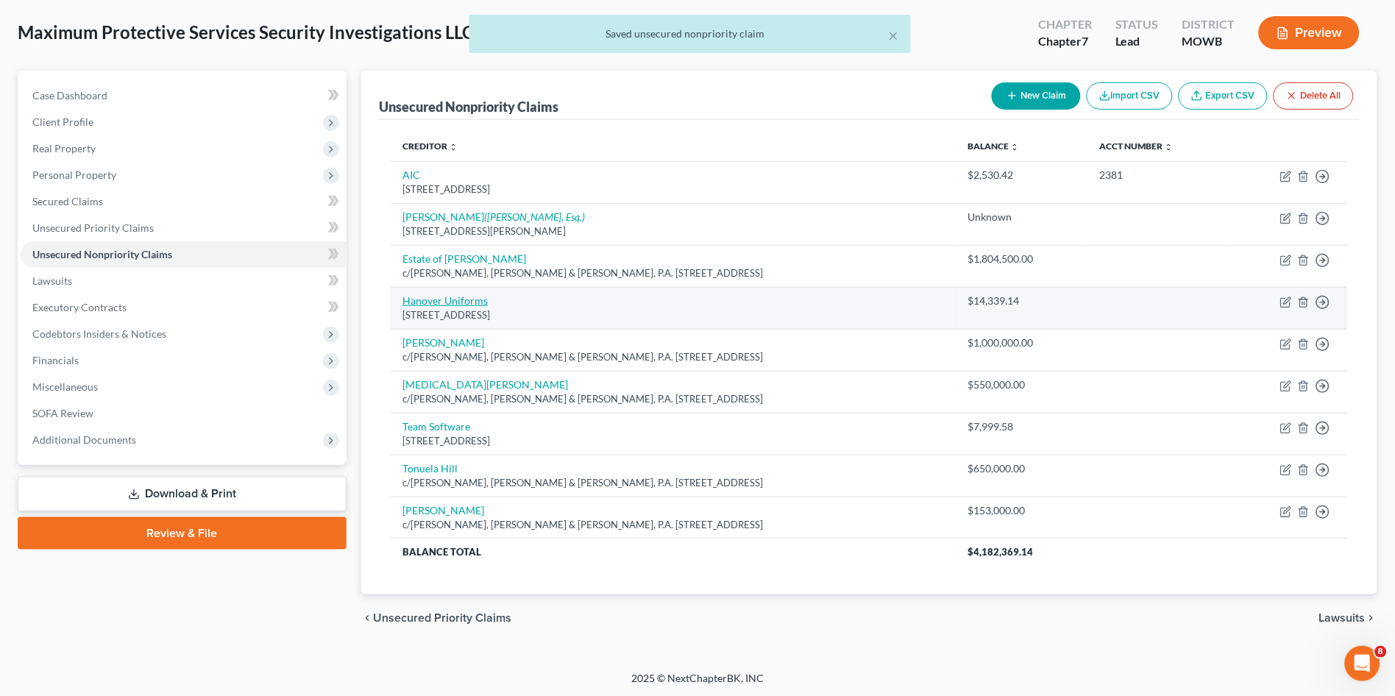
click at [428, 301] on link "Hanover Uniforms" at bounding box center [444, 300] width 85 height 13
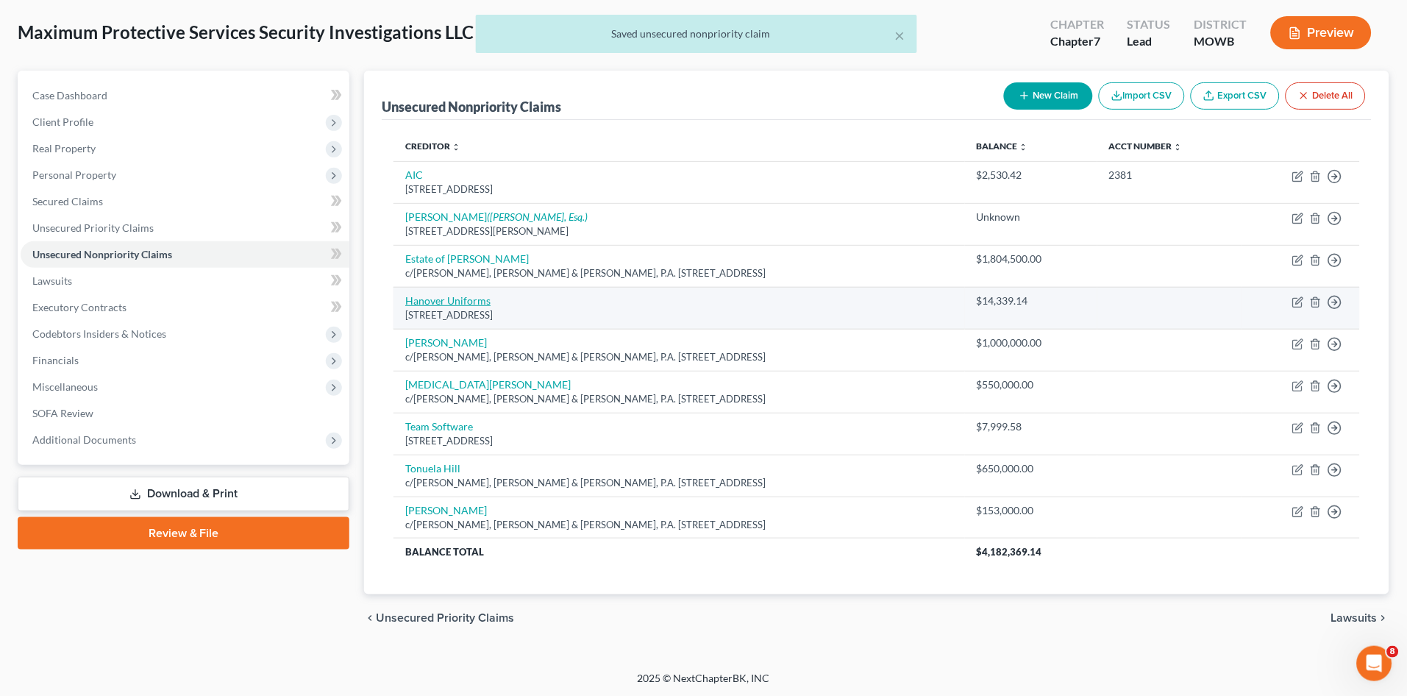
select select "21"
select select "11"
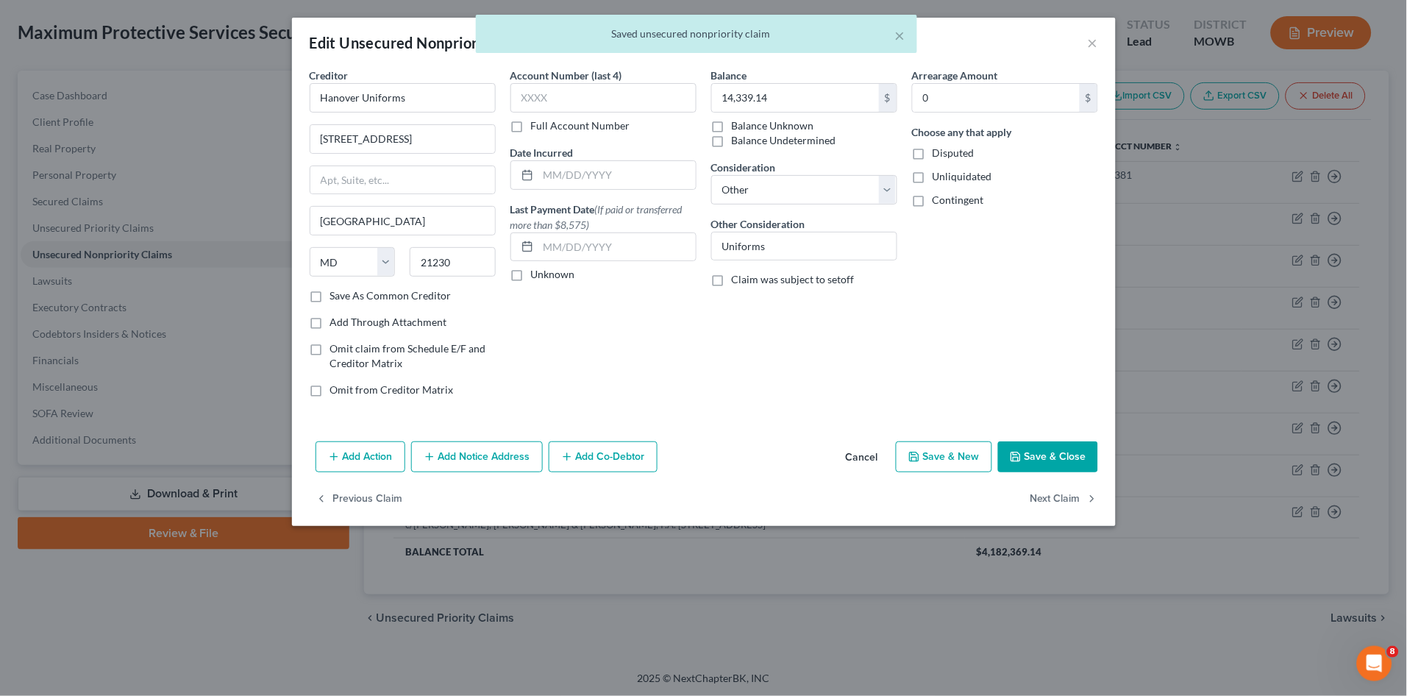
click at [1037, 456] on button "Save & Close" at bounding box center [1048, 456] width 100 height 31
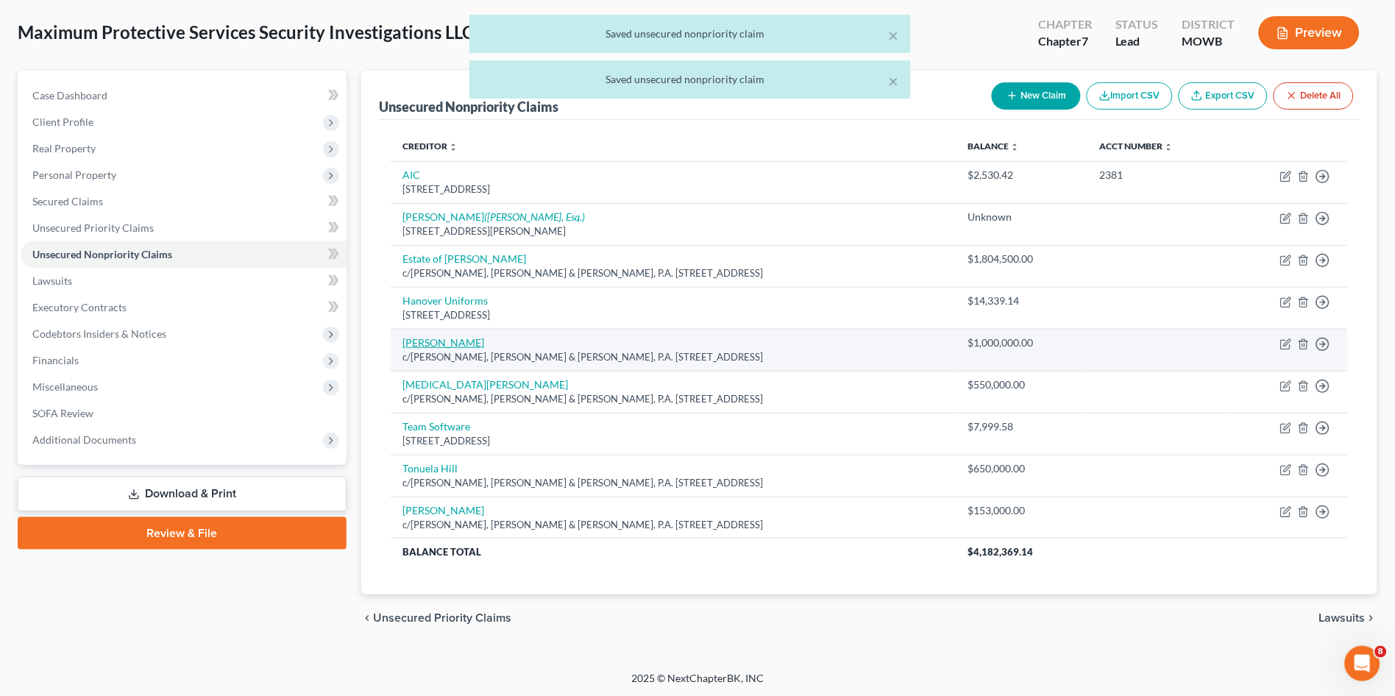
click at [433, 345] on link "[PERSON_NAME]" at bounding box center [443, 342] width 82 height 13
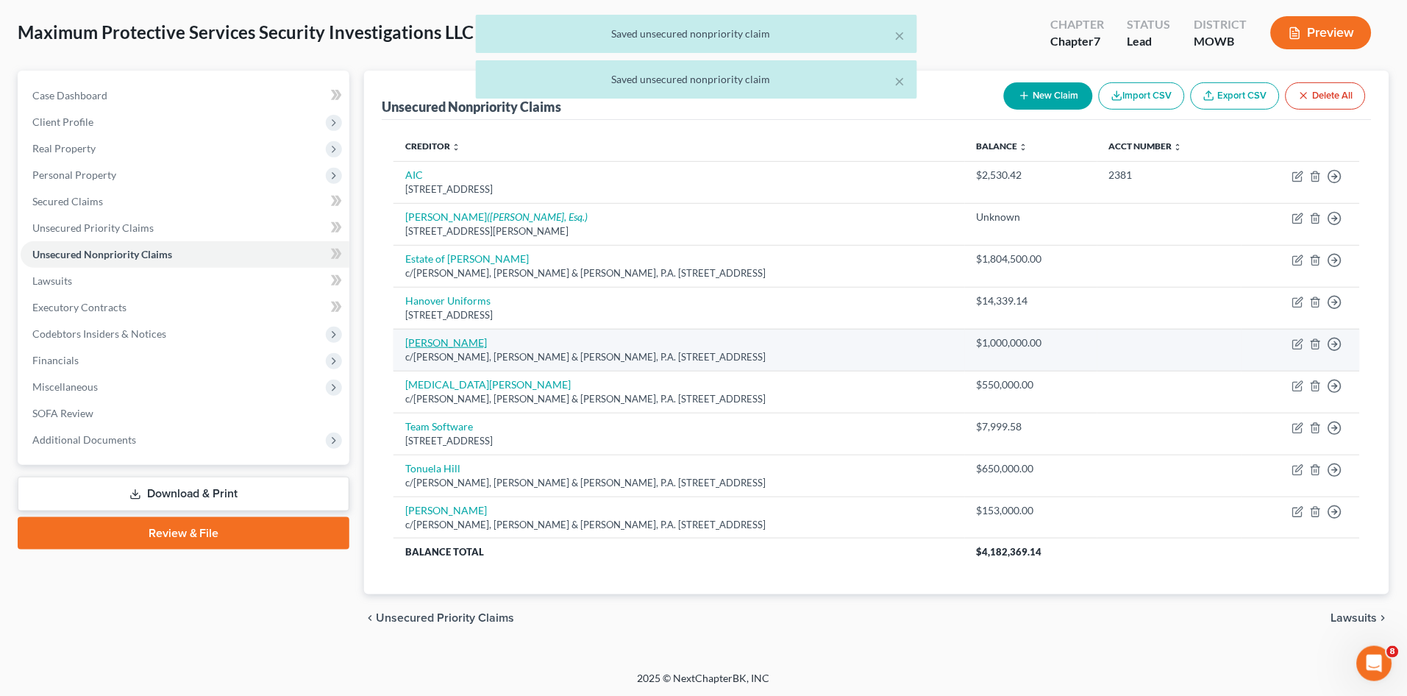
select select "21"
select select "7"
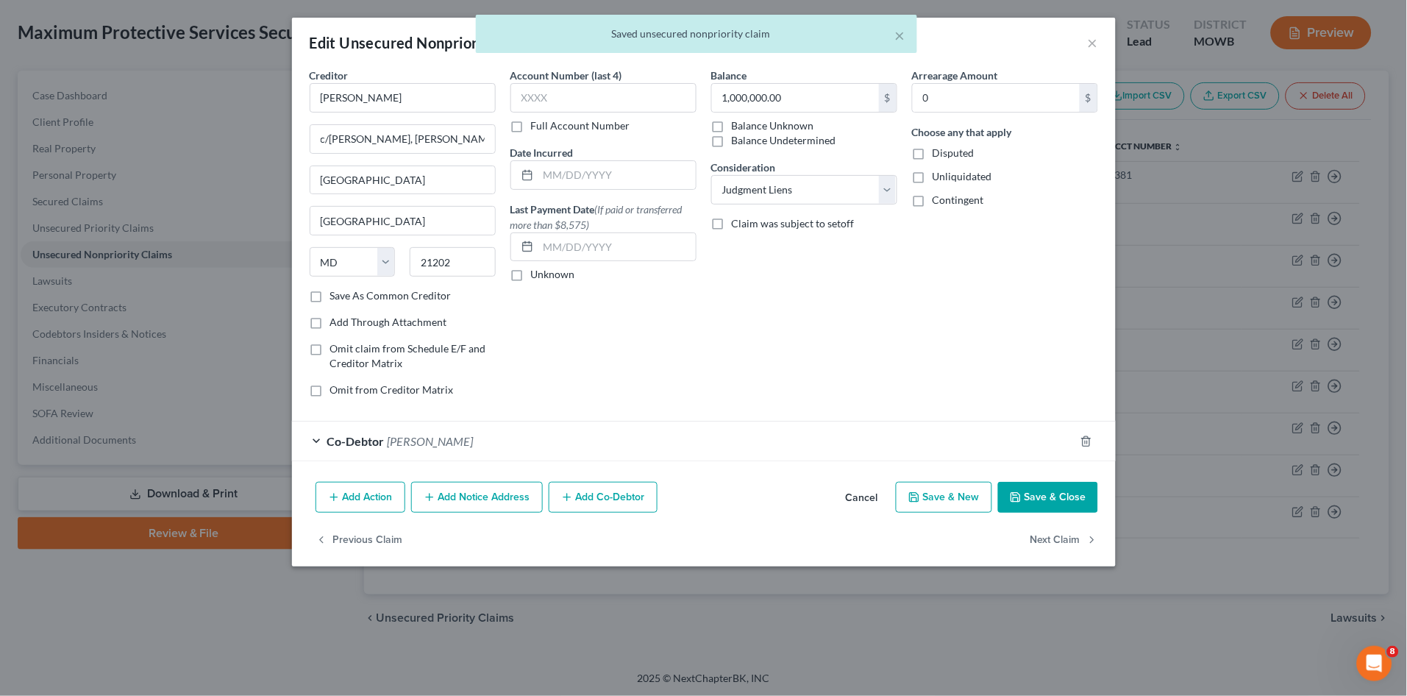
click at [463, 443] on div "Co-Debtor [PERSON_NAME]" at bounding box center [683, 441] width 783 height 39
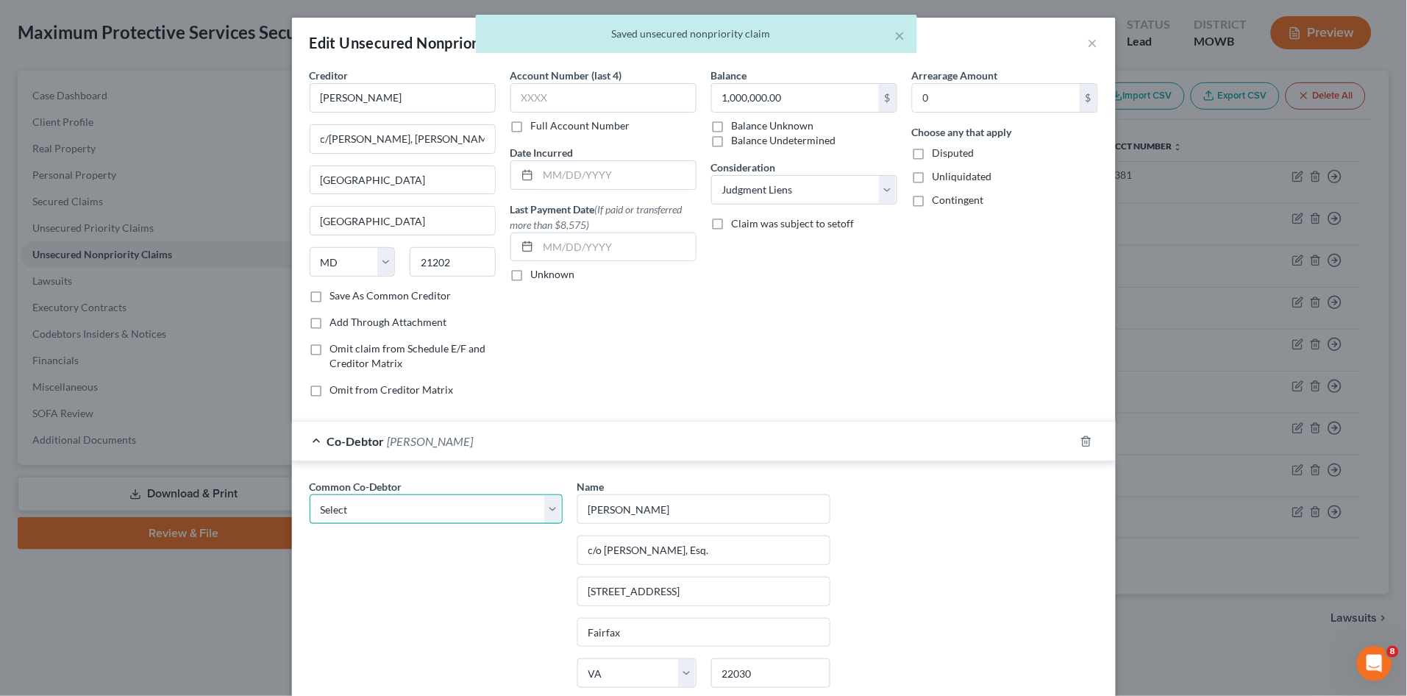
click at [479, 506] on select "Select [PERSON_NAME]" at bounding box center [436, 508] width 253 height 29
select select "0"
click at [310, 494] on select "Select [PERSON_NAME]" at bounding box center [436, 508] width 253 height 29
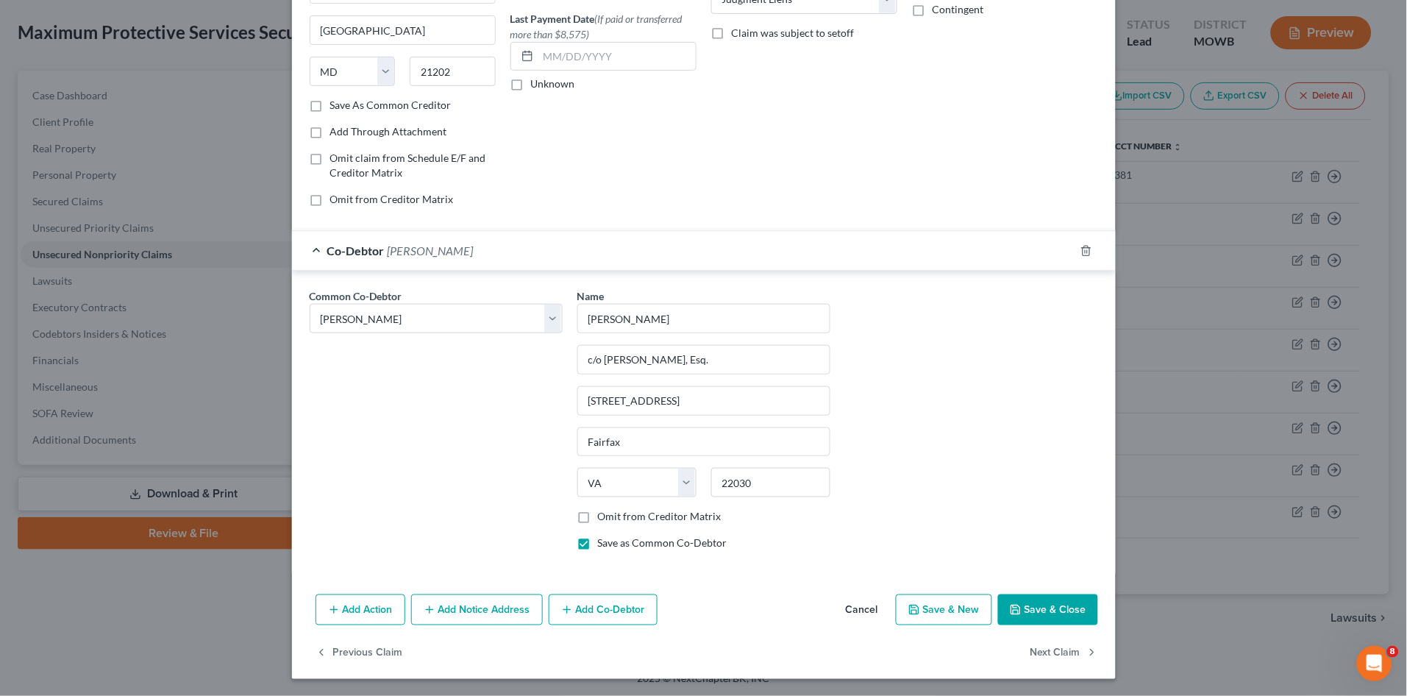
click at [1034, 600] on button "Save & Close" at bounding box center [1048, 609] width 100 height 31
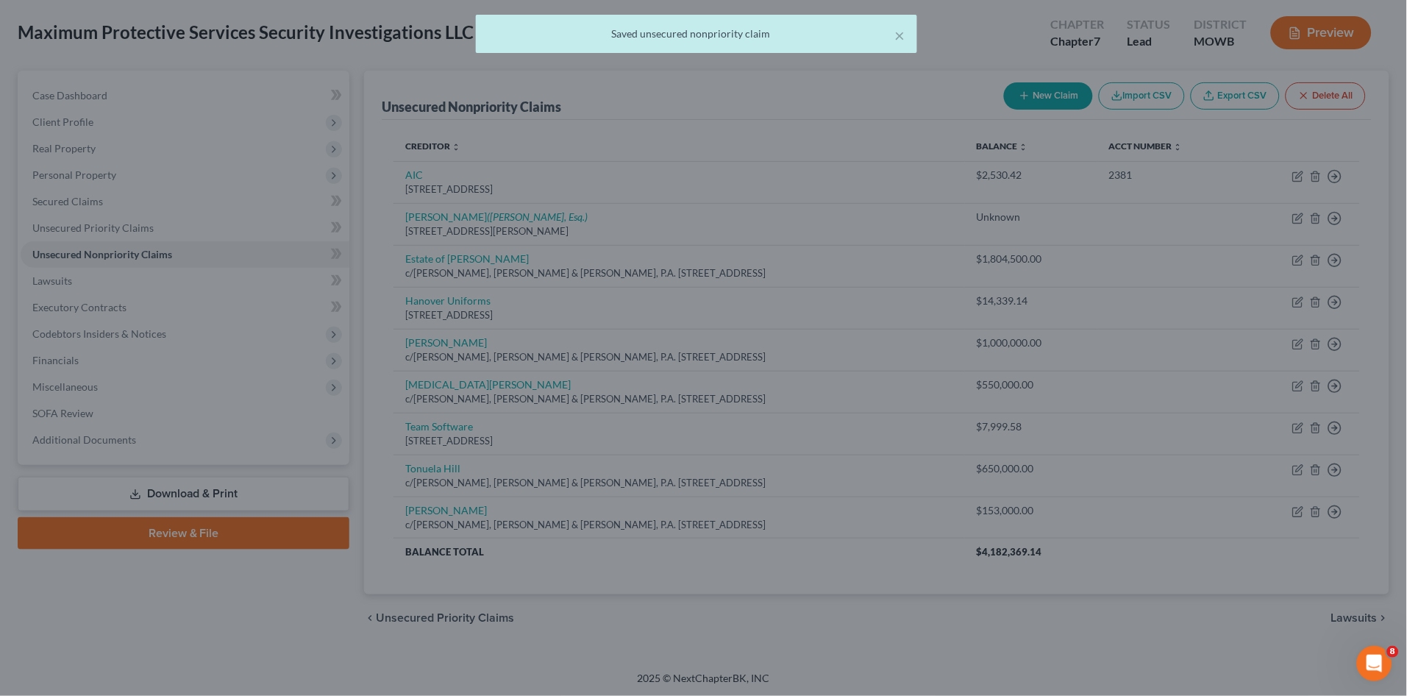
scroll to position [0, 0]
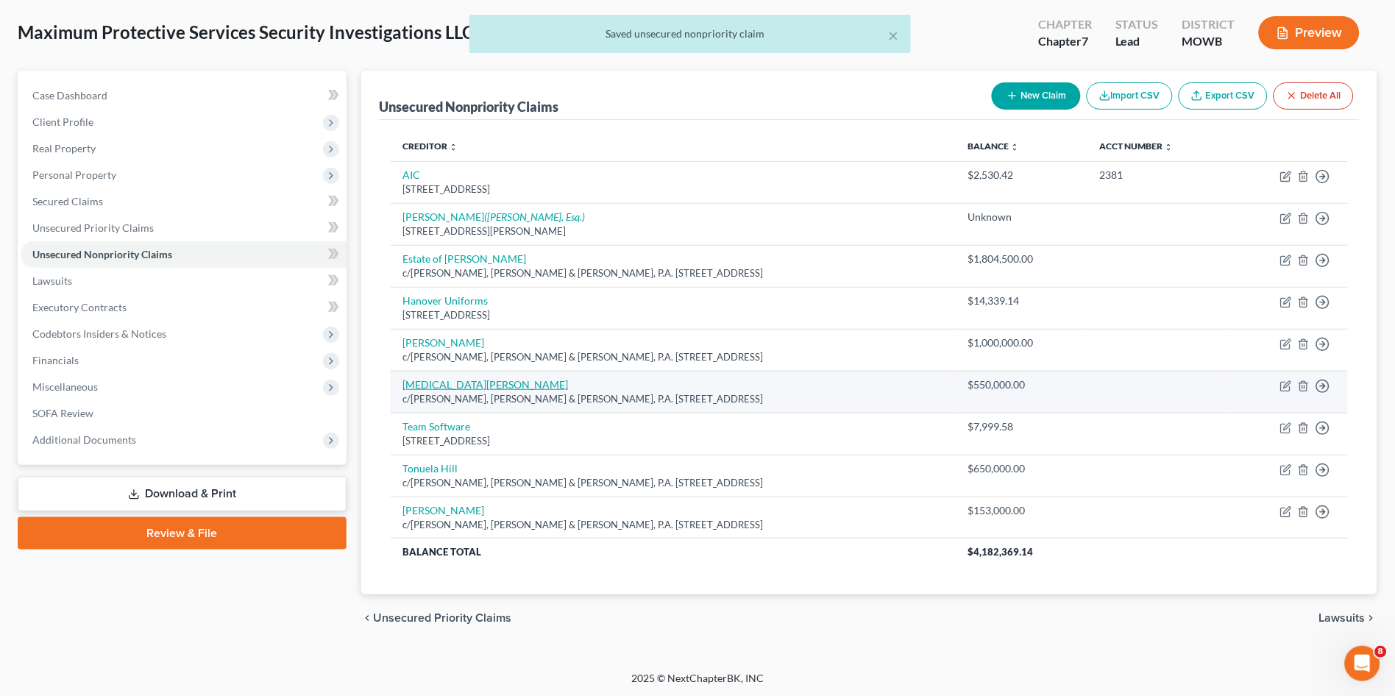
click at [421, 388] on link "[MEDICAL_DATA][PERSON_NAME]" at bounding box center [485, 384] width 166 height 13
select select "21"
select select "7"
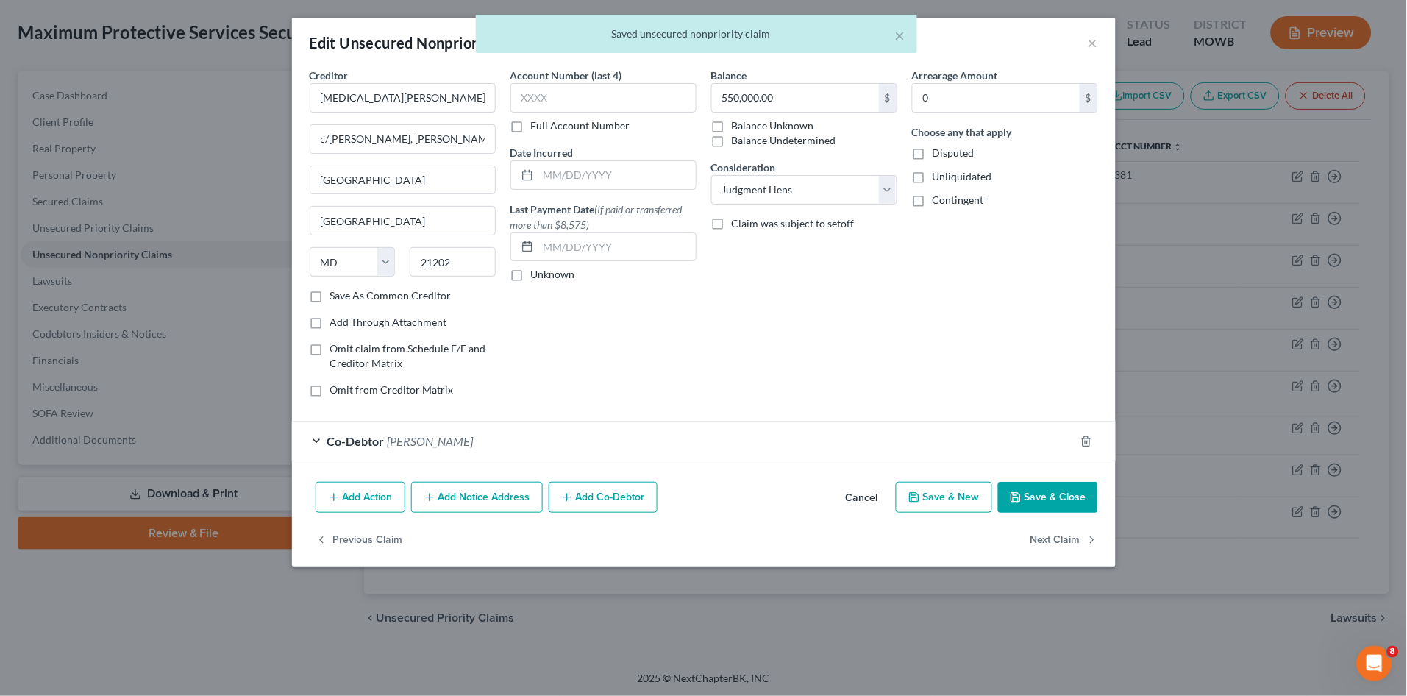
click at [477, 444] on div "Co-Debtor [PERSON_NAME]" at bounding box center [683, 441] width 783 height 39
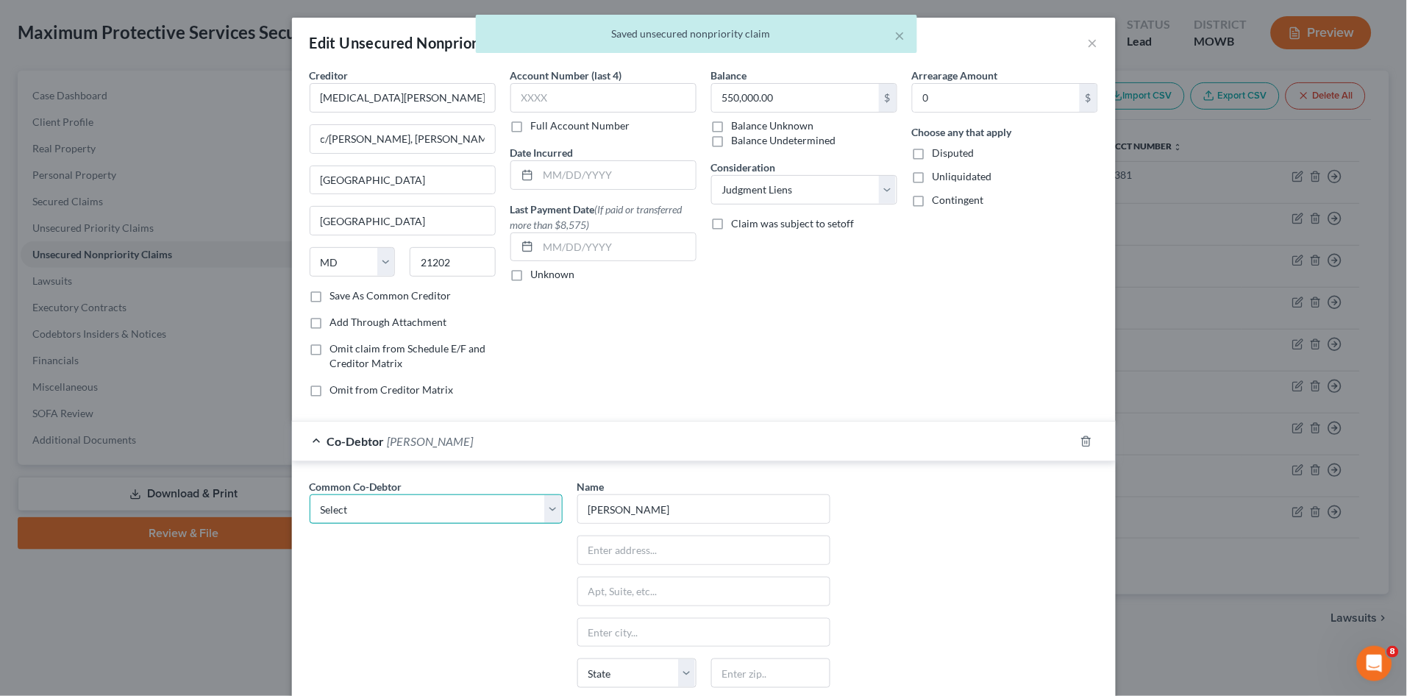
click at [483, 512] on select "Select [PERSON_NAME]" at bounding box center [436, 508] width 253 height 29
select select "0"
click at [310, 494] on select "Select [PERSON_NAME]" at bounding box center [436, 508] width 253 height 29
type input "c/o [PERSON_NAME], Esq."
type input "[STREET_ADDRESS]"
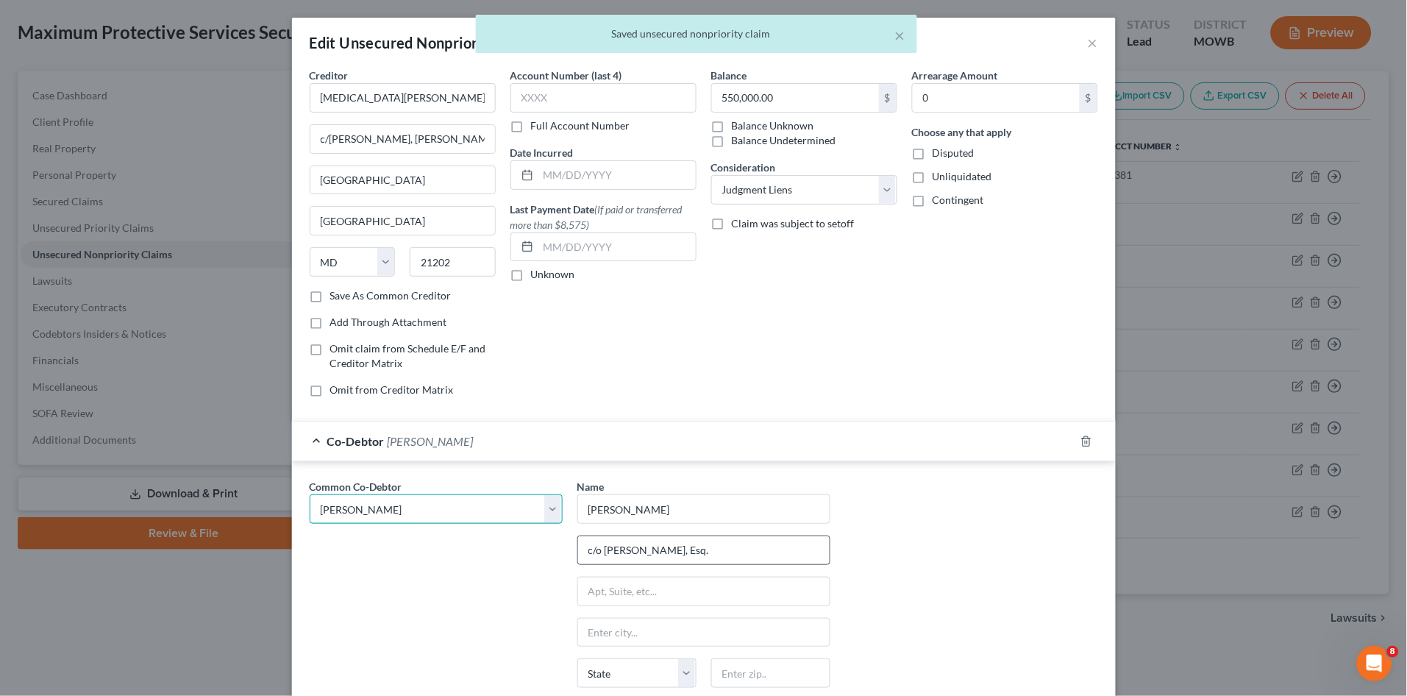
type input "Fairfax"
select select "48"
type input "22030"
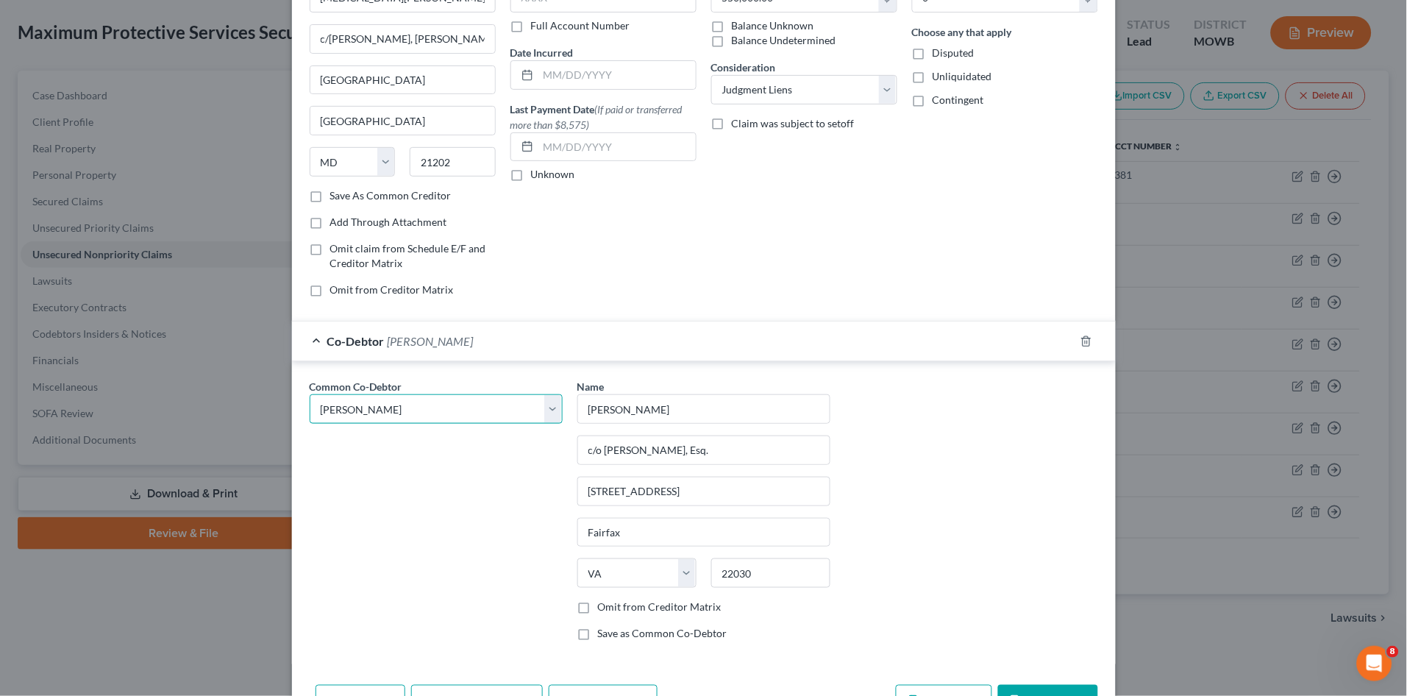
scroll to position [191, 0]
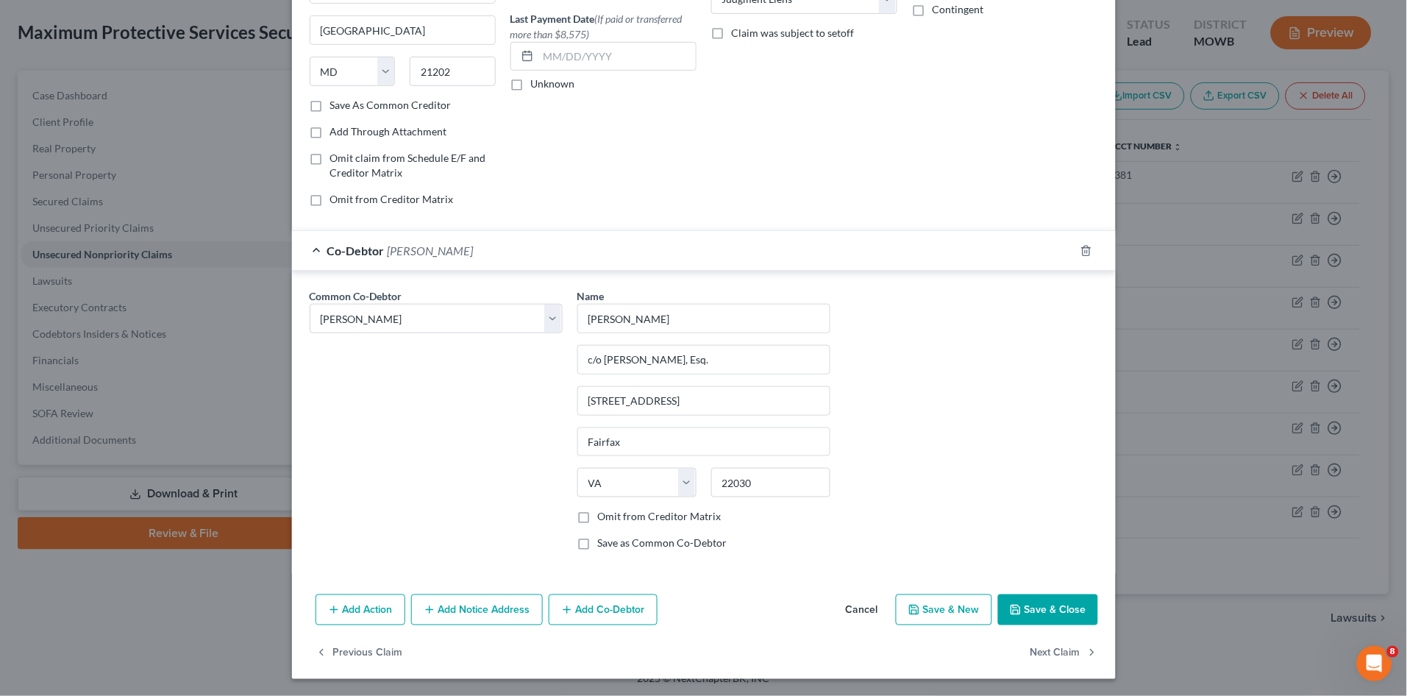
click at [1043, 613] on button "Save & Close" at bounding box center [1048, 609] width 100 height 31
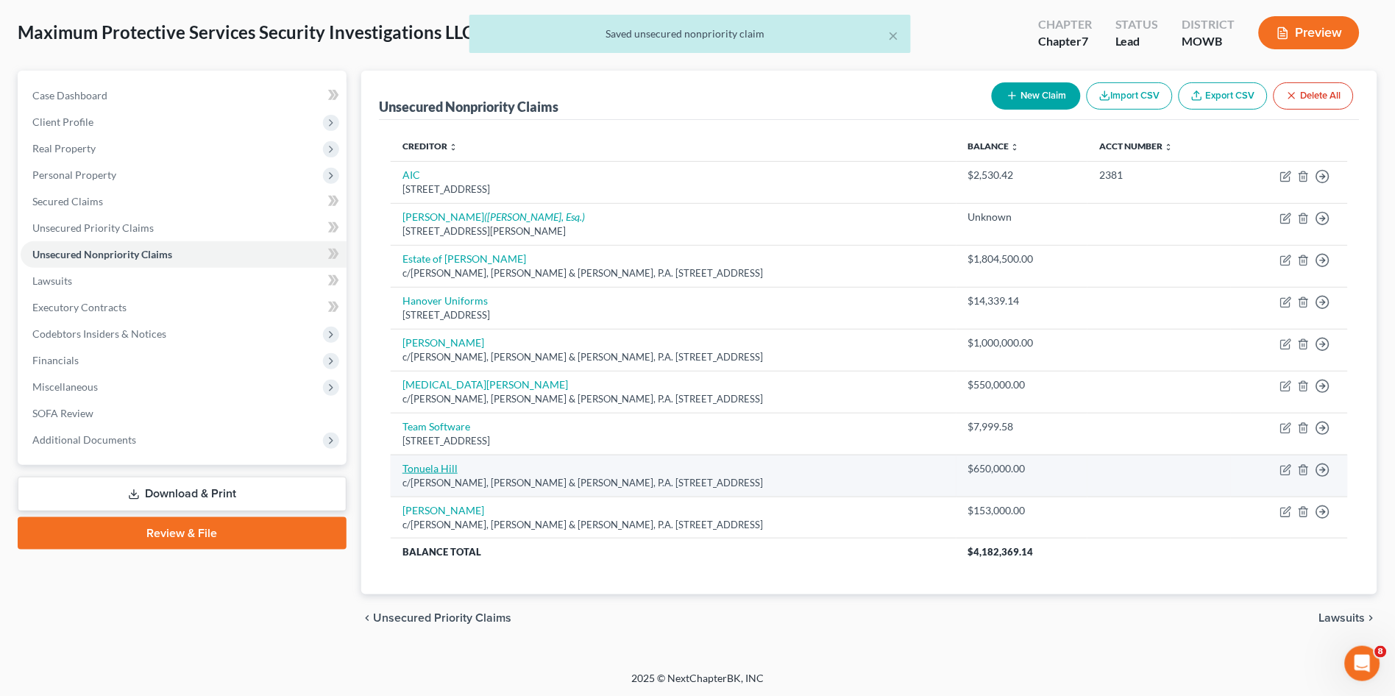
click at [422, 469] on link "Tonuela Hill" at bounding box center [429, 468] width 55 height 13
select select "21"
select select "7"
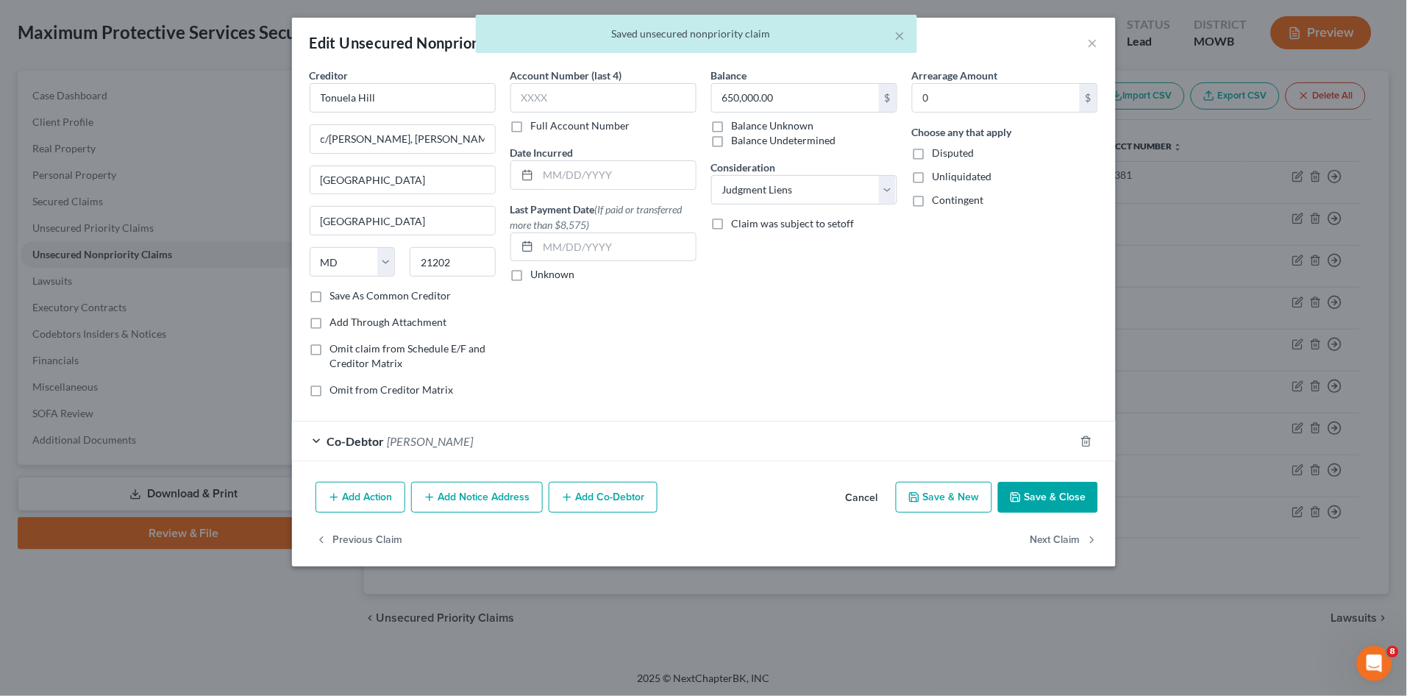
click at [429, 443] on span "[PERSON_NAME]" at bounding box center [431, 441] width 86 height 14
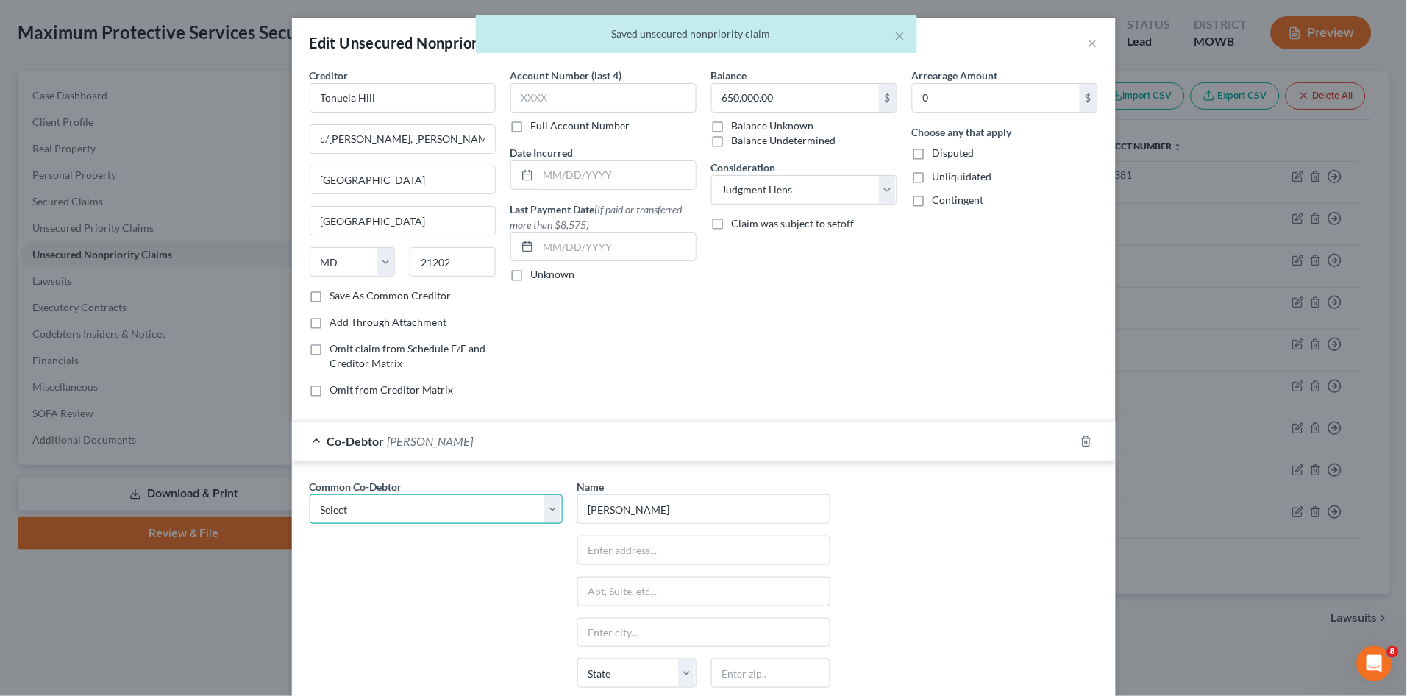
click at [405, 511] on select "Select [PERSON_NAME]" at bounding box center [436, 508] width 253 height 29
select select "0"
click at [310, 494] on select "Select [PERSON_NAME]" at bounding box center [436, 508] width 253 height 29
type input "c/o [PERSON_NAME], Esq."
type input "[STREET_ADDRESS]"
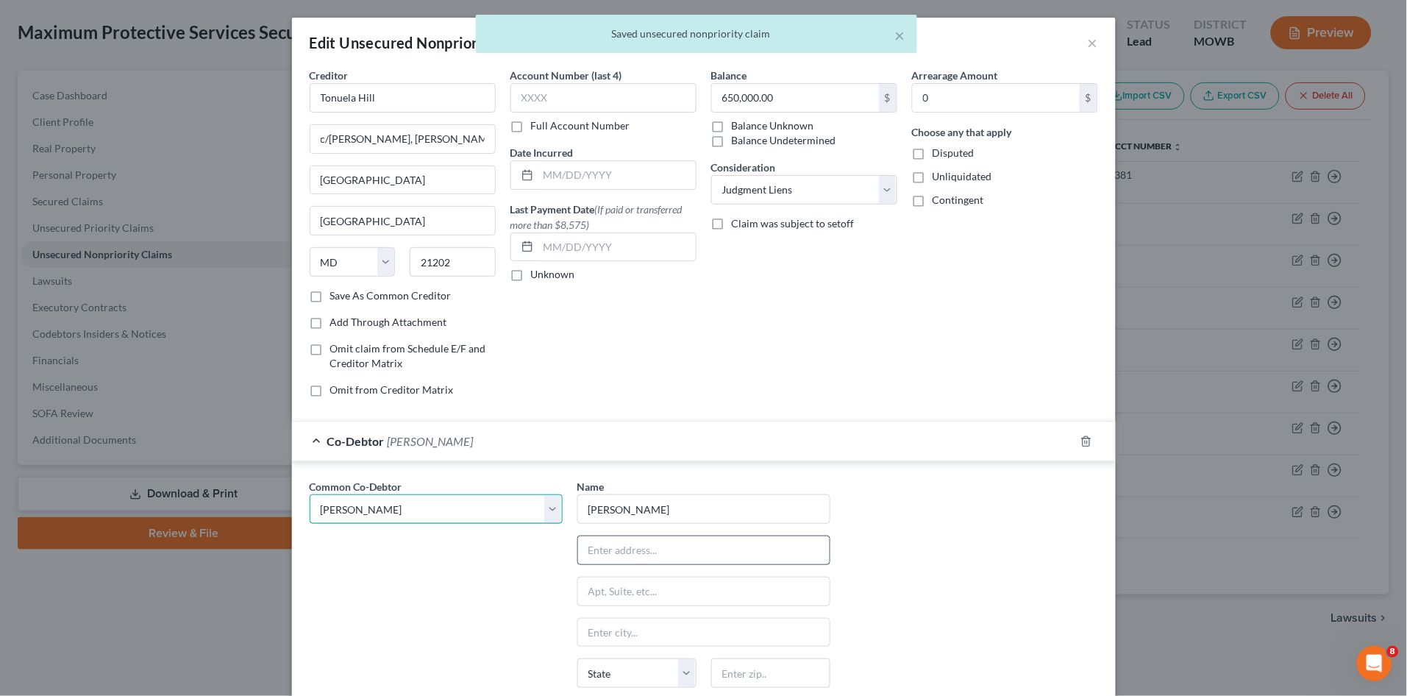
type input "Fairfax"
select select "48"
type input "22030"
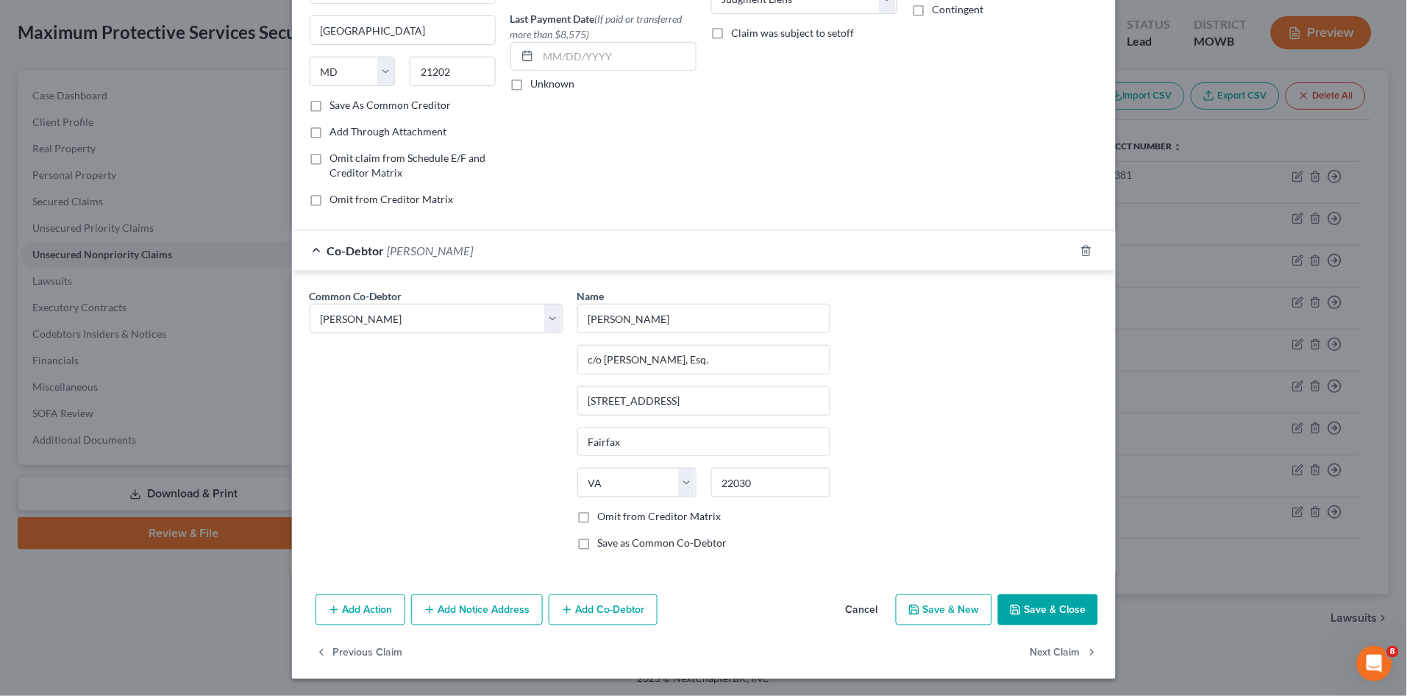
click at [1040, 608] on button "Save & Close" at bounding box center [1048, 609] width 100 height 31
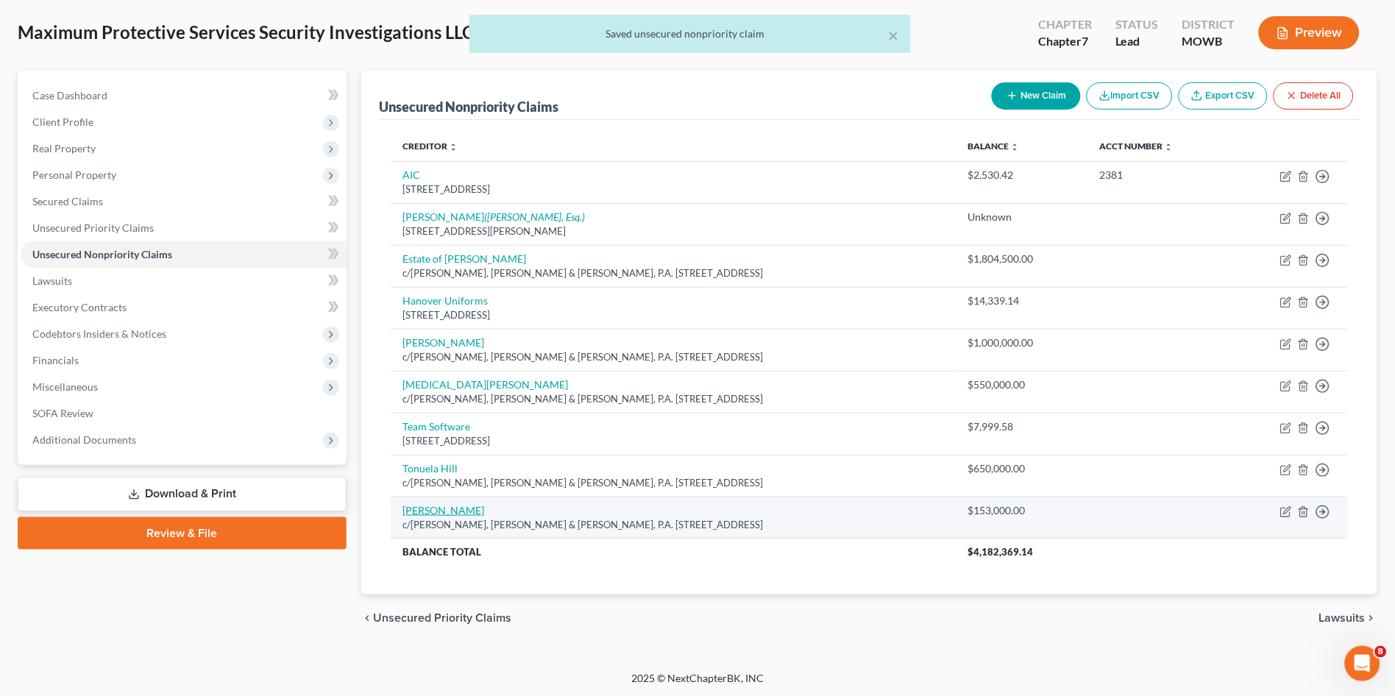
click at [420, 508] on link "[PERSON_NAME]" at bounding box center [443, 510] width 82 height 13
select select "21"
select select "7"
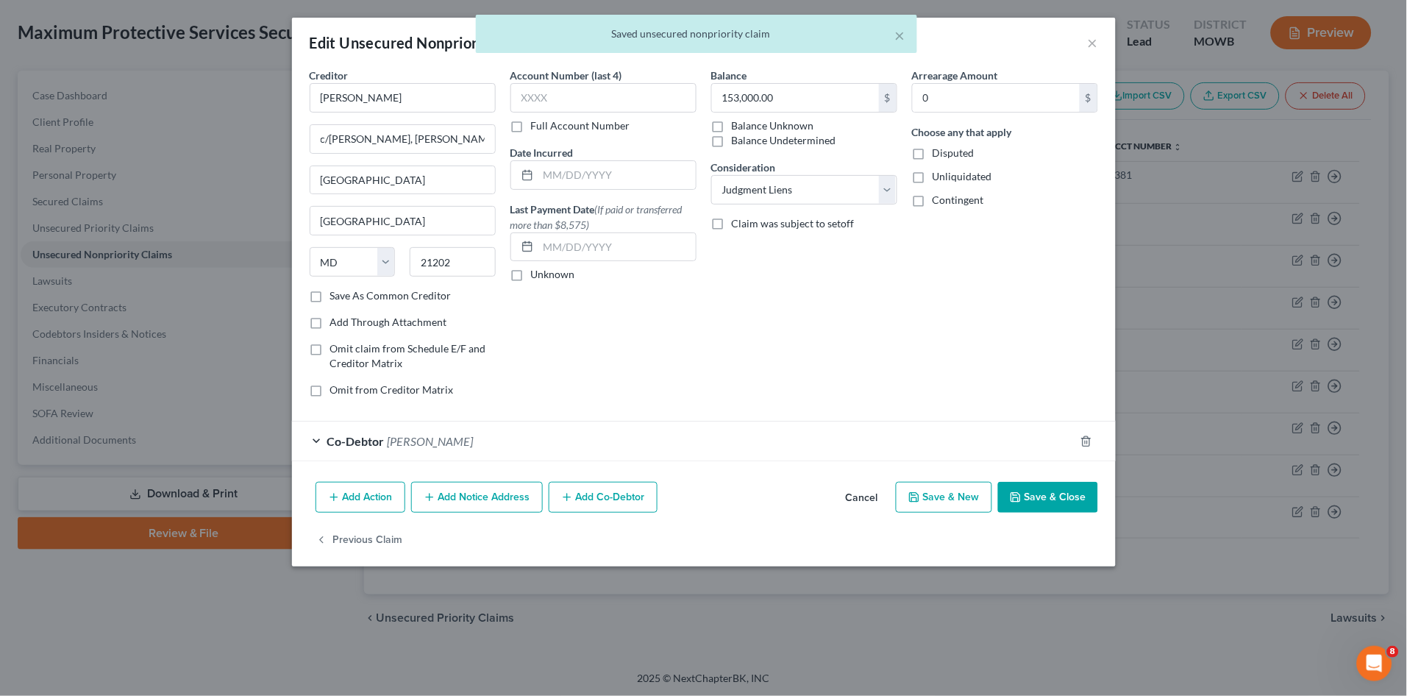
click at [461, 438] on span "[PERSON_NAME]" at bounding box center [431, 441] width 86 height 14
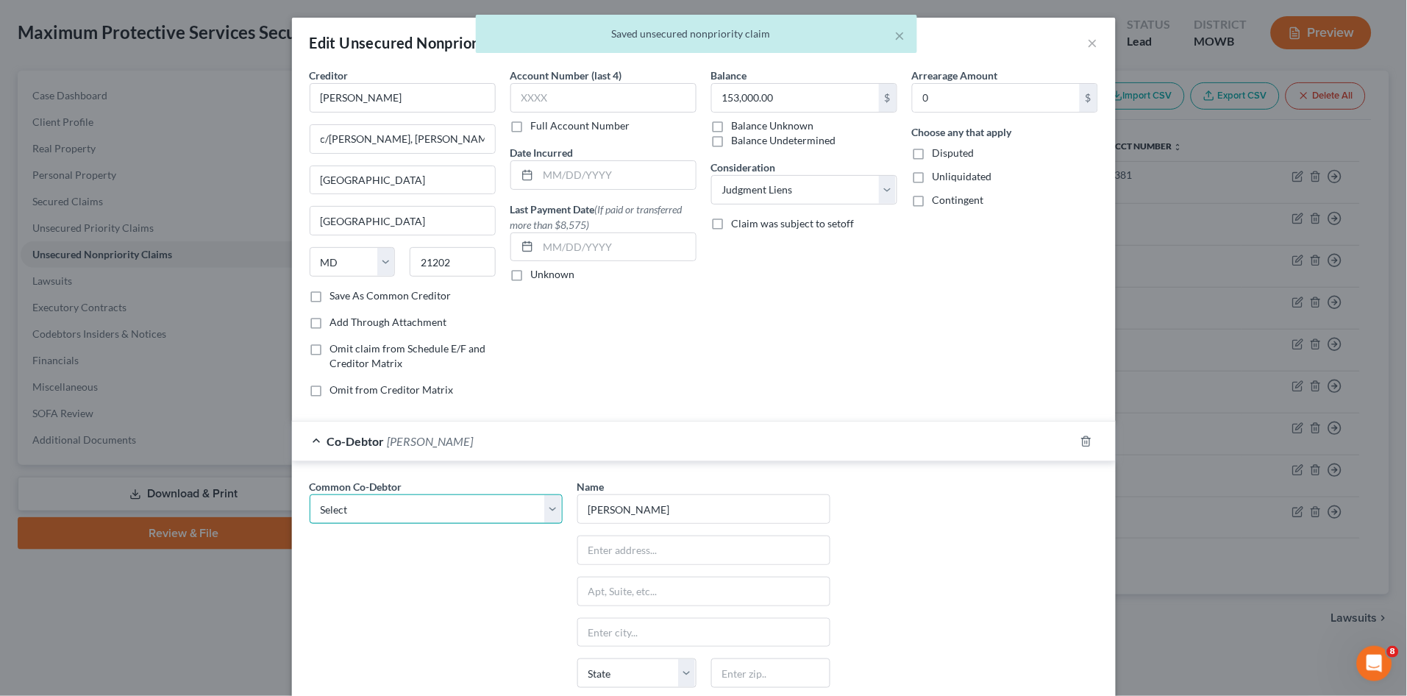
click at [386, 511] on select "Select [PERSON_NAME]" at bounding box center [436, 508] width 253 height 29
select select "0"
click at [310, 494] on select "Select [PERSON_NAME]" at bounding box center [436, 508] width 253 height 29
type input "c/o [PERSON_NAME], Esq."
type input "[STREET_ADDRESS]"
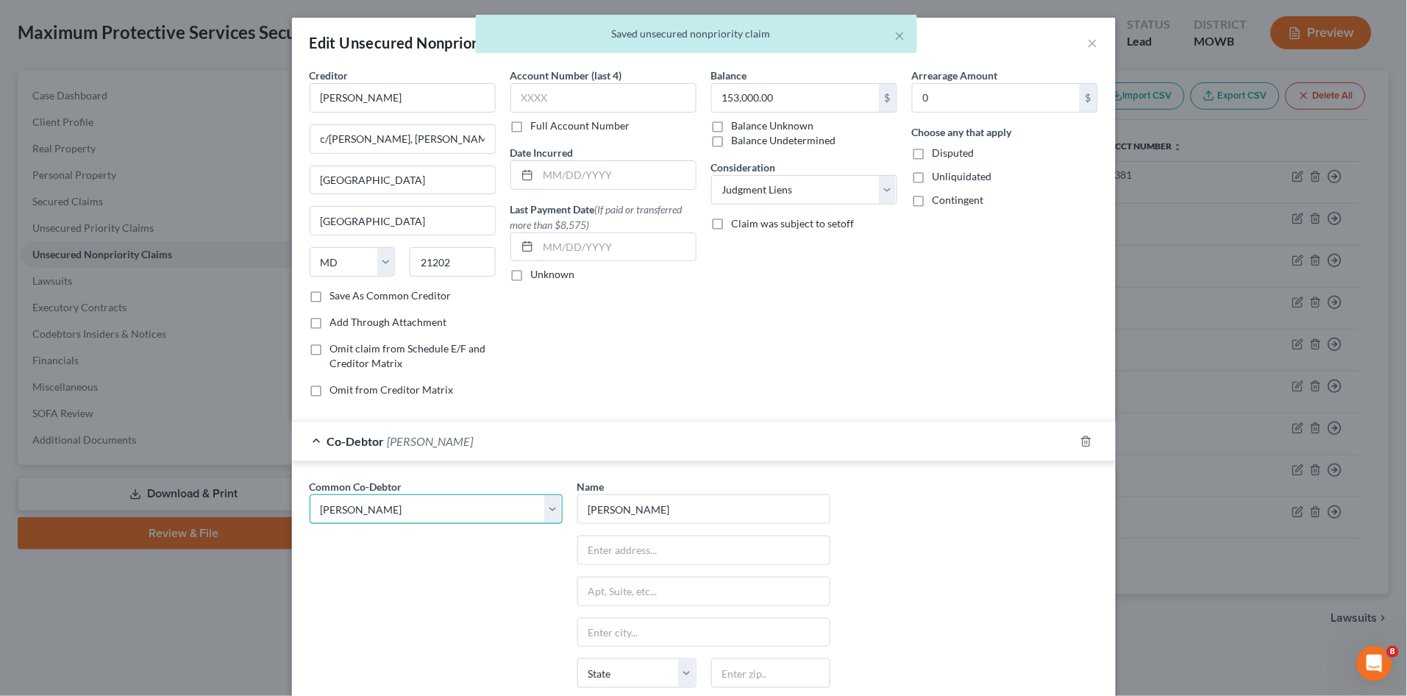
type input "Fairfax"
select select "48"
type input "22030"
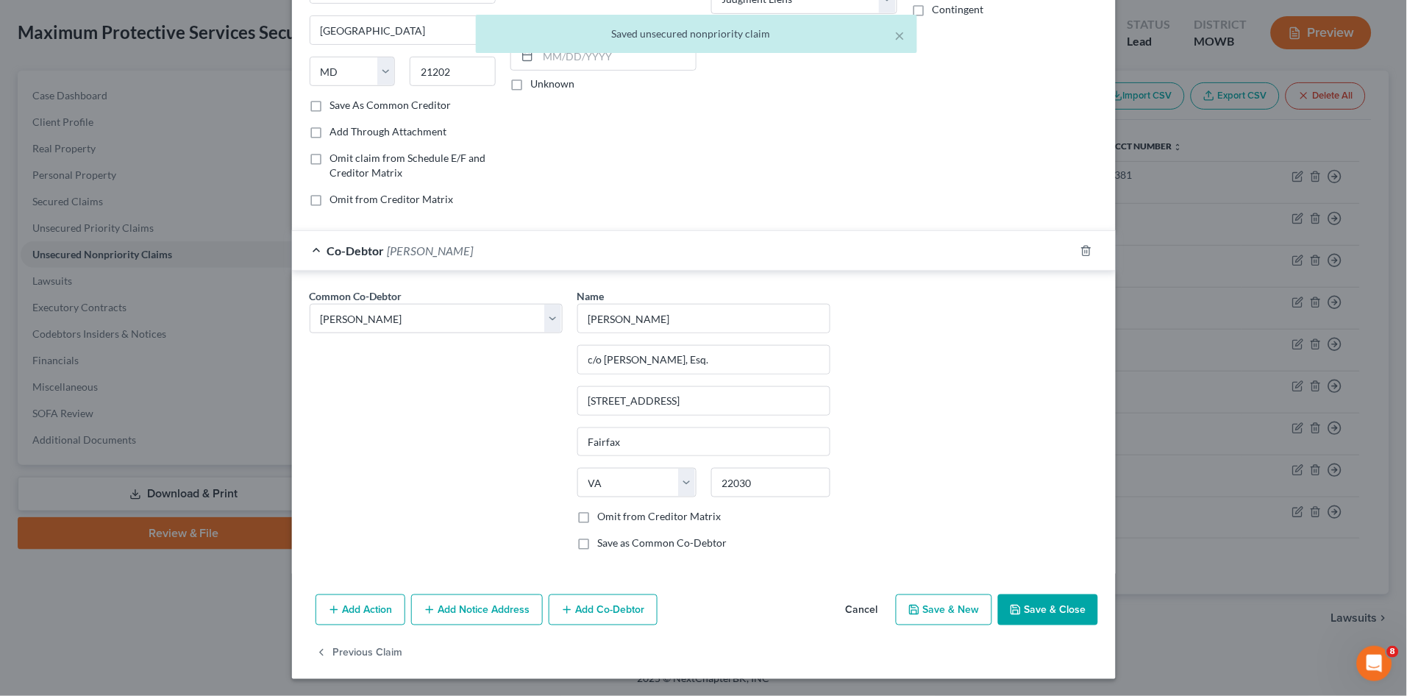
click at [1044, 597] on button "Save & Close" at bounding box center [1048, 609] width 100 height 31
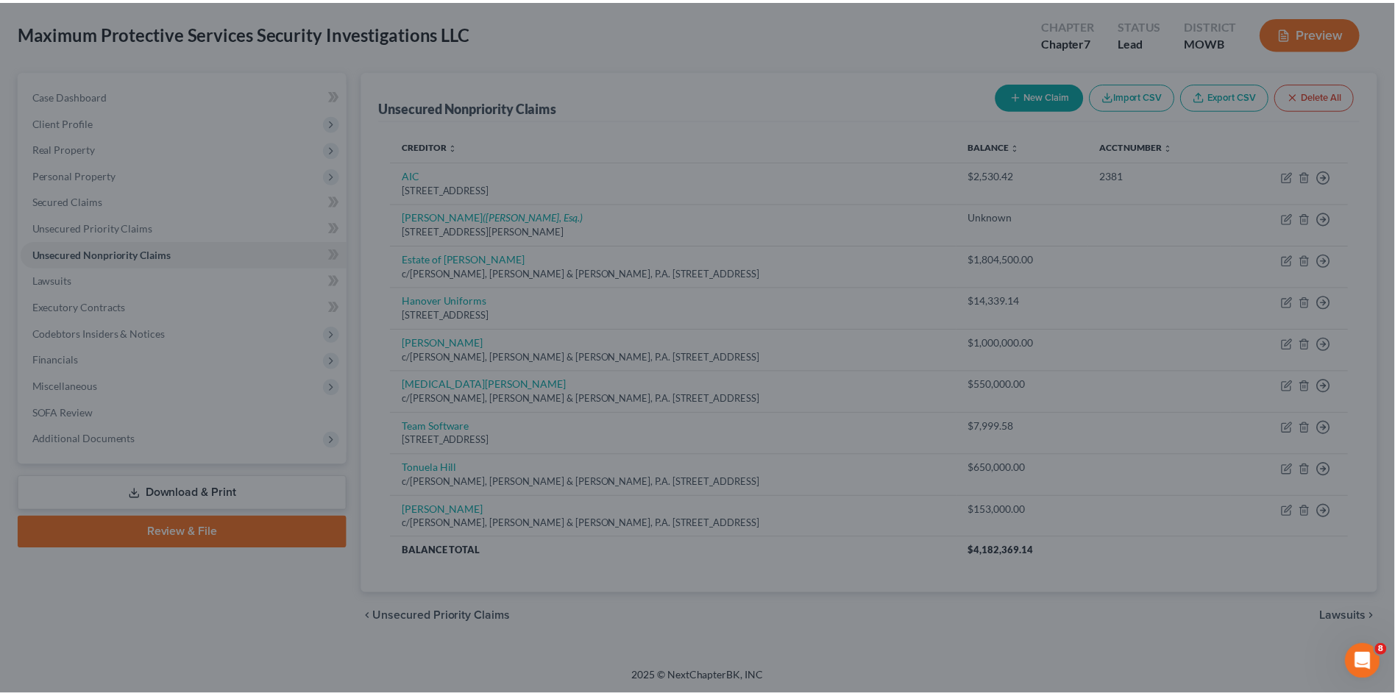
scroll to position [0, 0]
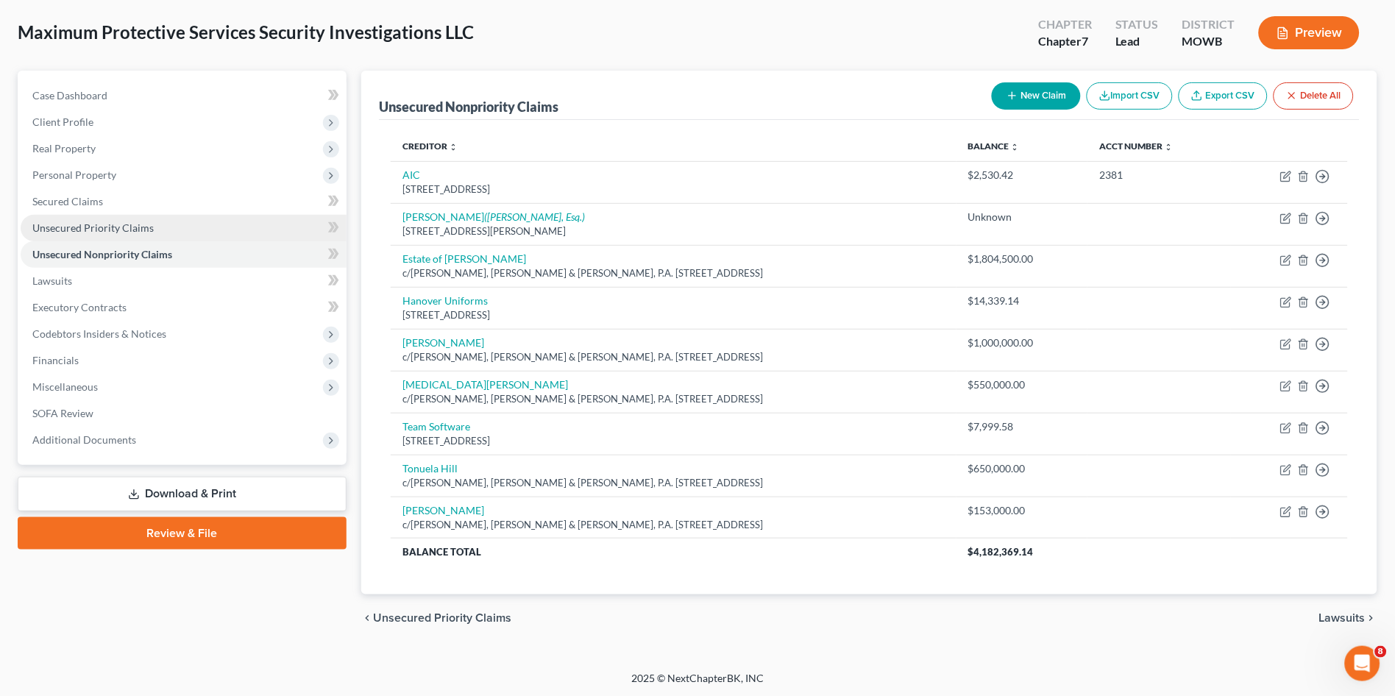
click at [104, 221] on span "Unsecured Priority Claims" at bounding box center [92, 227] width 121 height 13
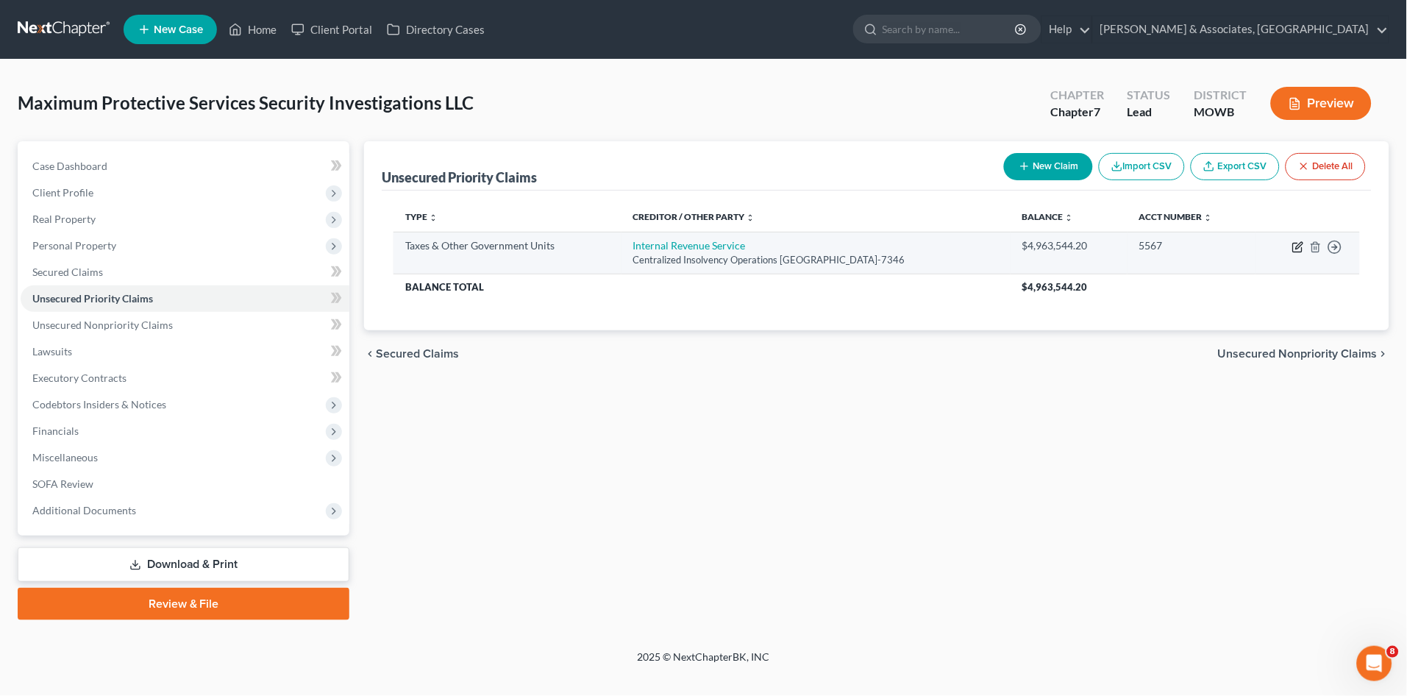
click at [1299, 248] on icon "button" at bounding box center [1299, 245] width 7 height 7
select select "0"
select select "39"
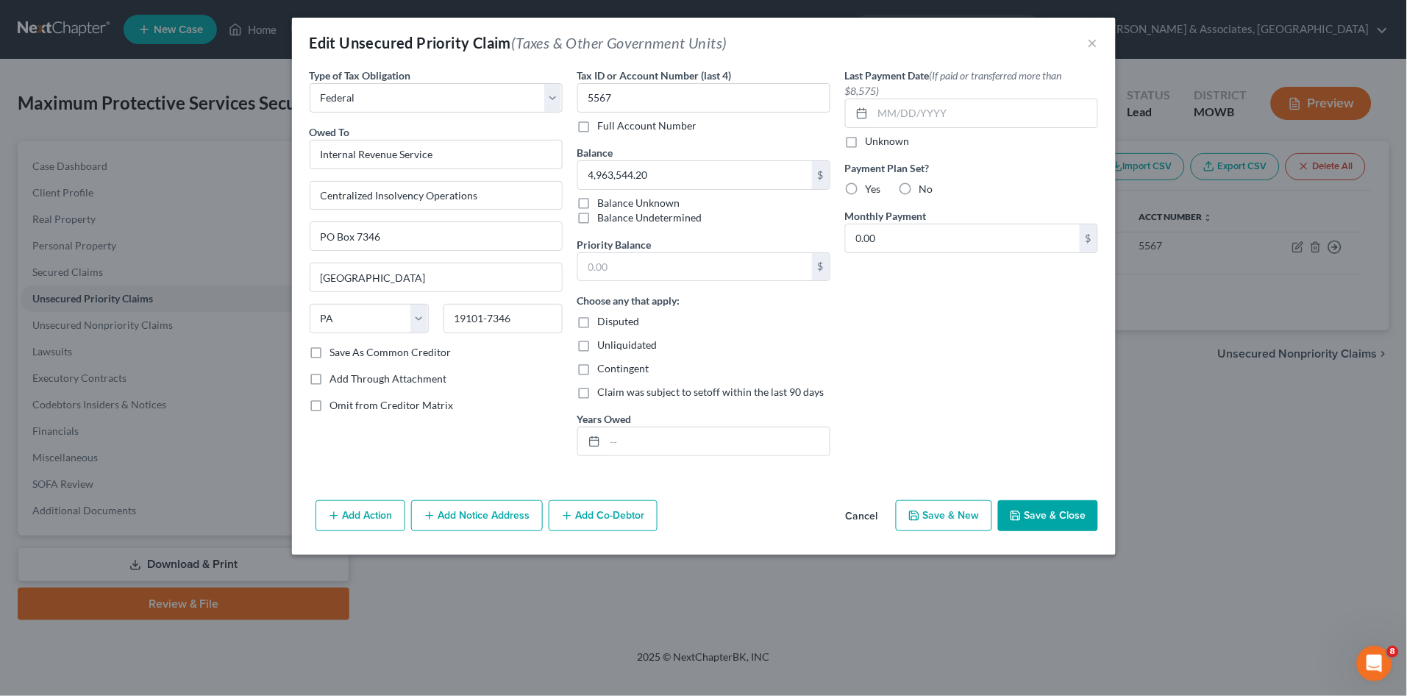
click at [1037, 510] on button "Save & Close" at bounding box center [1048, 515] width 100 height 31
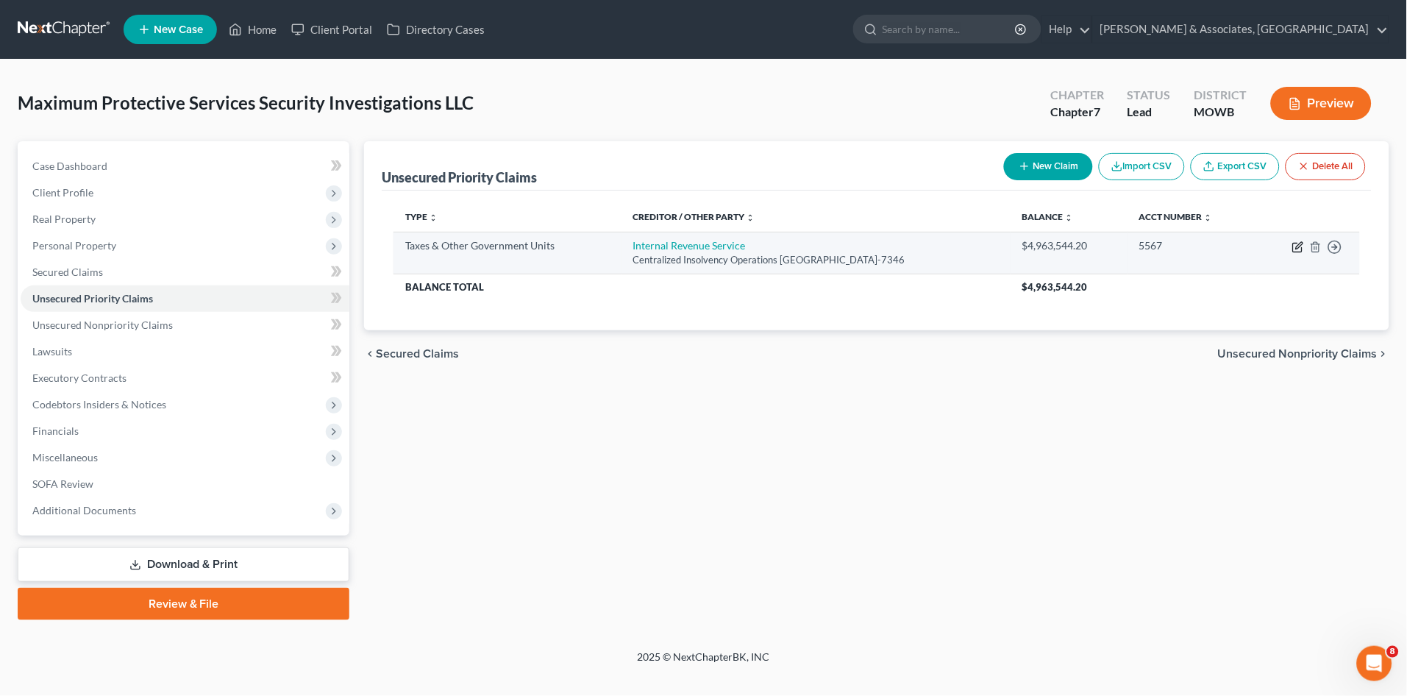
click at [1300, 242] on icon "button" at bounding box center [1299, 247] width 12 height 12
select select "0"
select select "39"
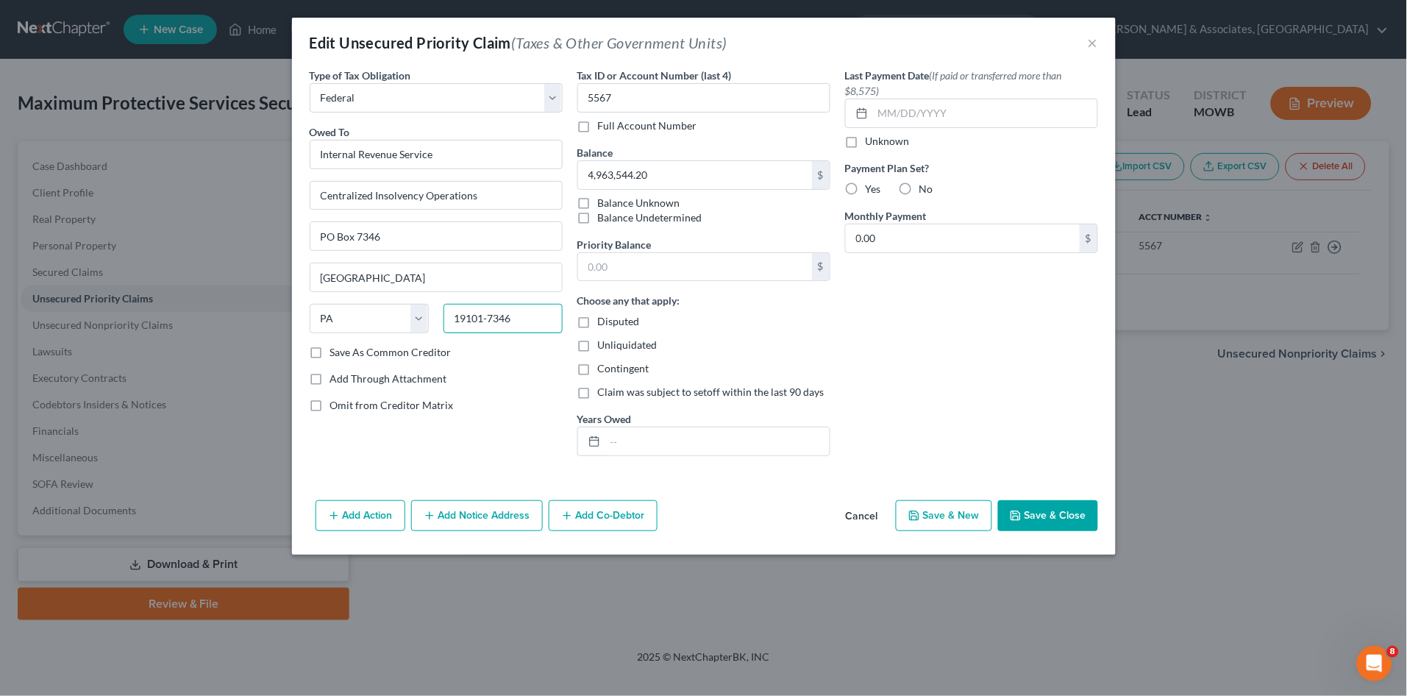
drag, startPoint x: 540, startPoint y: 316, endPoint x: 555, endPoint y: 314, distance: 15.5
click at [555, 314] on input "19101-7346" at bounding box center [503, 318] width 119 height 29
type input "19101"
click at [926, 345] on div "Last Payment Date (If paid or transferred more than $8,575) Unknown Payment Pla…" at bounding box center [972, 268] width 268 height 400
click at [1068, 514] on button "Save & Close" at bounding box center [1048, 515] width 100 height 31
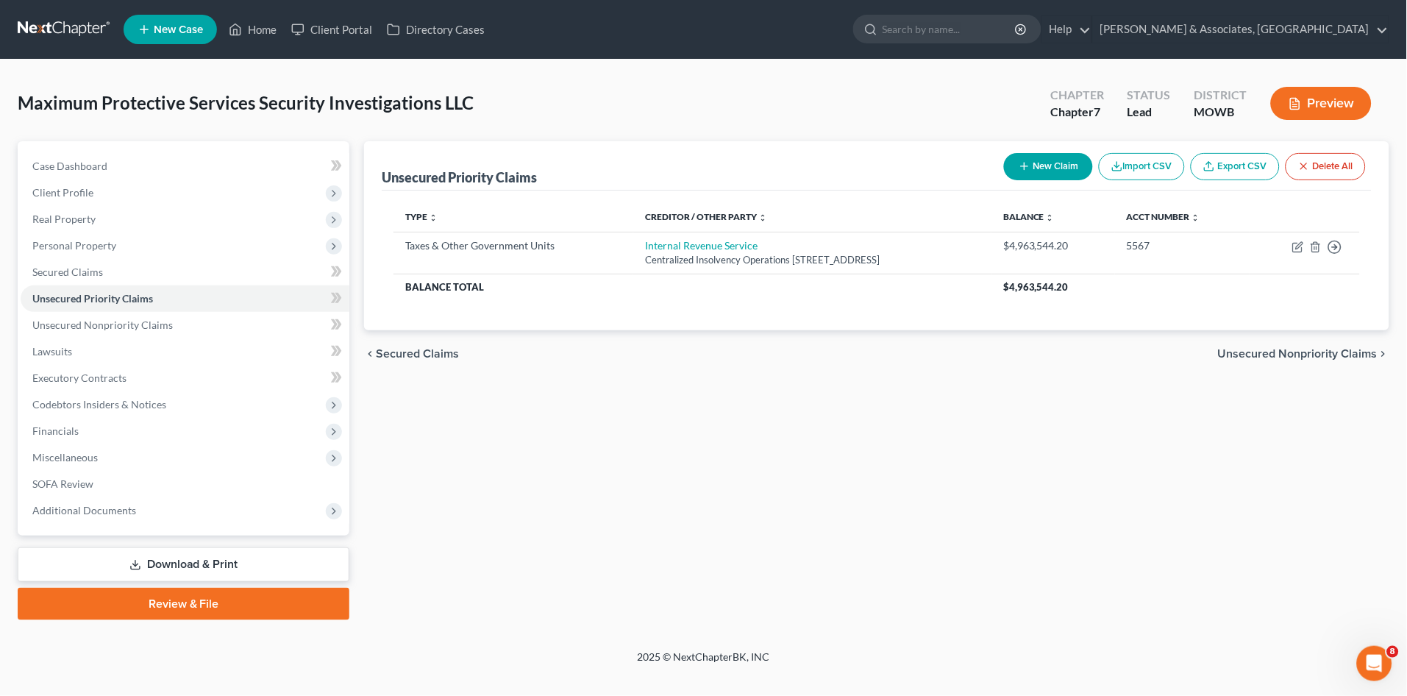
click at [207, 565] on link "Download & Print" at bounding box center [184, 564] width 332 height 35
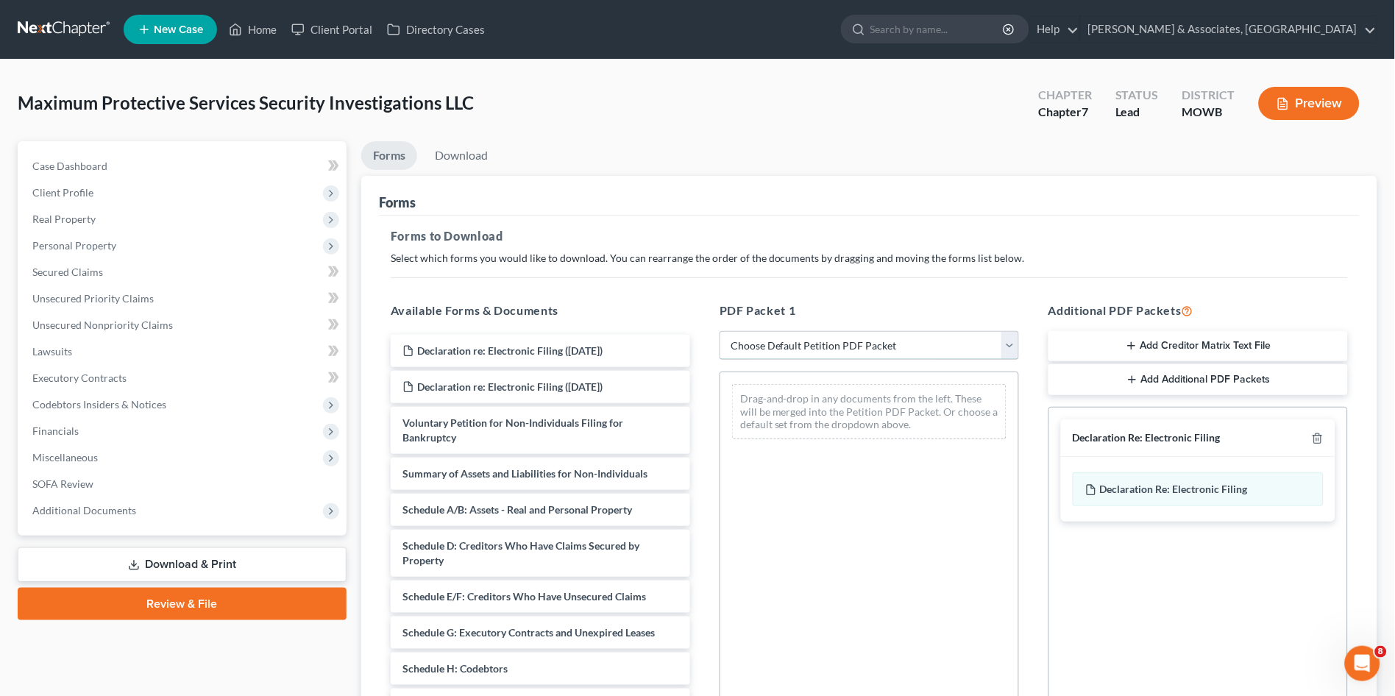
click at [763, 342] on select "Choose Default Petition PDF Packet Complete Bankruptcy Petition (all forms and …" at bounding box center [869, 345] width 299 height 29
select select "0"
click at [720, 331] on select "Choose Default Petition PDF Packet Complete Bankruptcy Petition (all forms and …" at bounding box center [869, 345] width 299 height 29
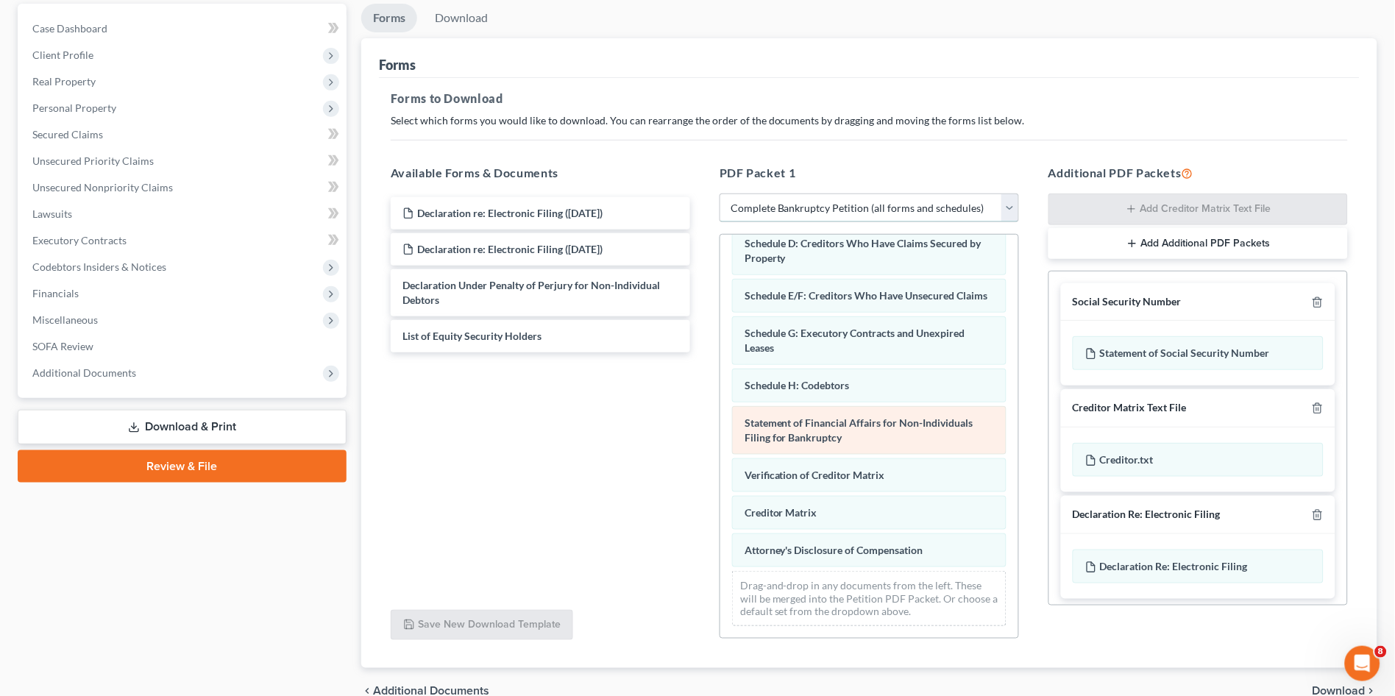
scroll to position [211, 0]
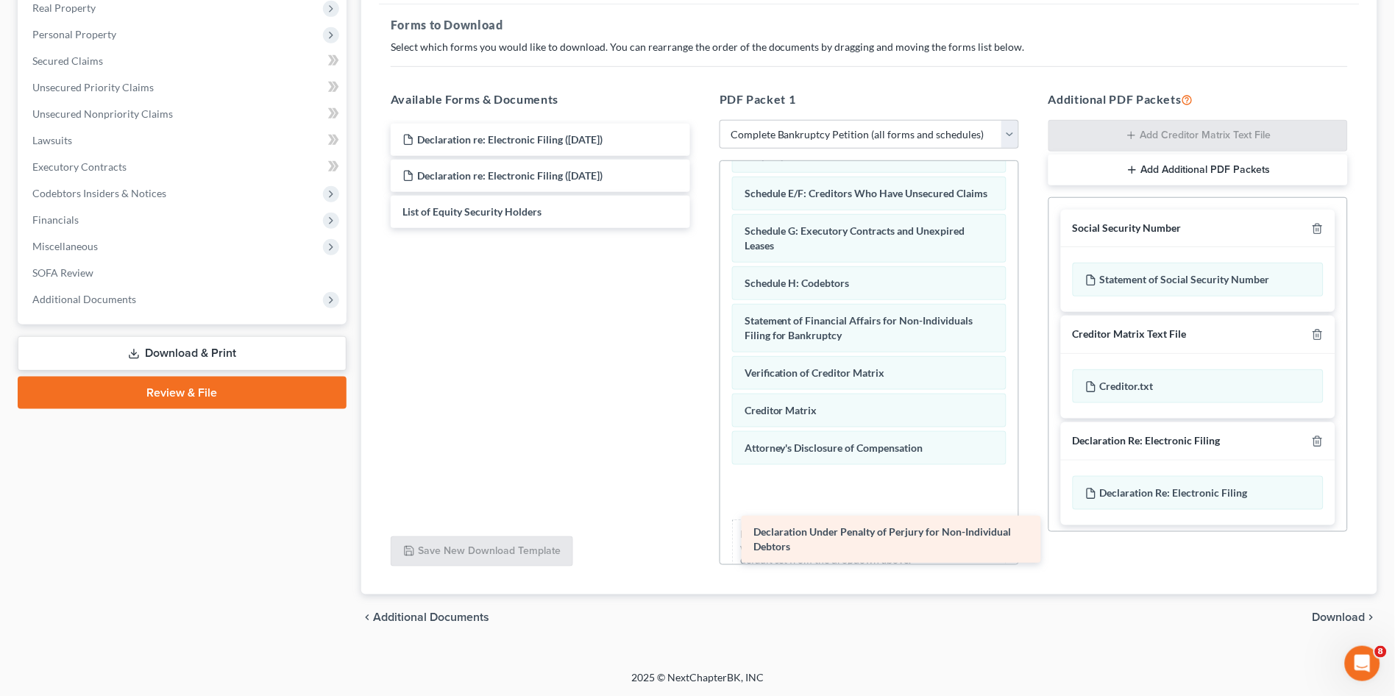
drag, startPoint x: 516, startPoint y: 222, endPoint x: 854, endPoint y: 514, distance: 446.6
click at [702, 228] on div "Declaration Under Penalty of Perjury for Non-Individual Debtors Declaration re:…" at bounding box center [540, 176] width 323 height 104
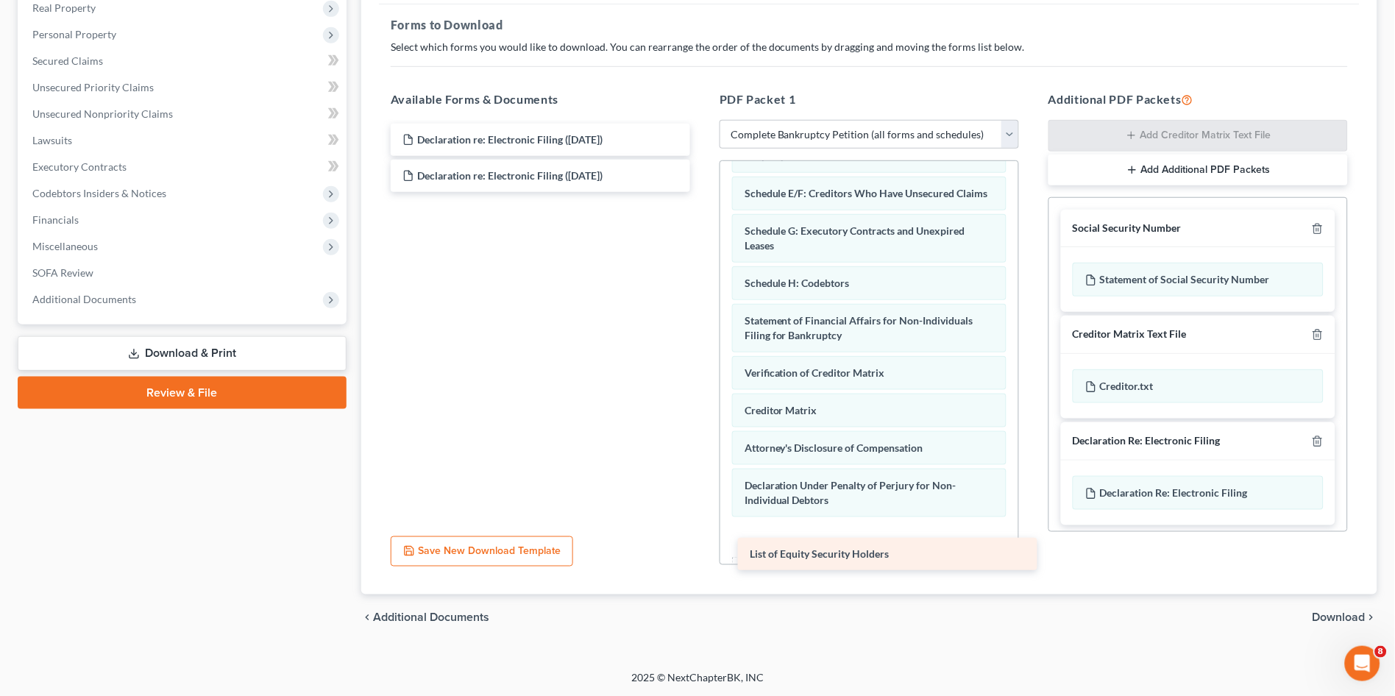
drag, startPoint x: 560, startPoint y: 216, endPoint x: 902, endPoint y: 548, distance: 476.6
click at [702, 192] on div "List of Equity Security Holders Declaration re: Electronic Filing ([DATE]) Decl…" at bounding box center [540, 158] width 323 height 68
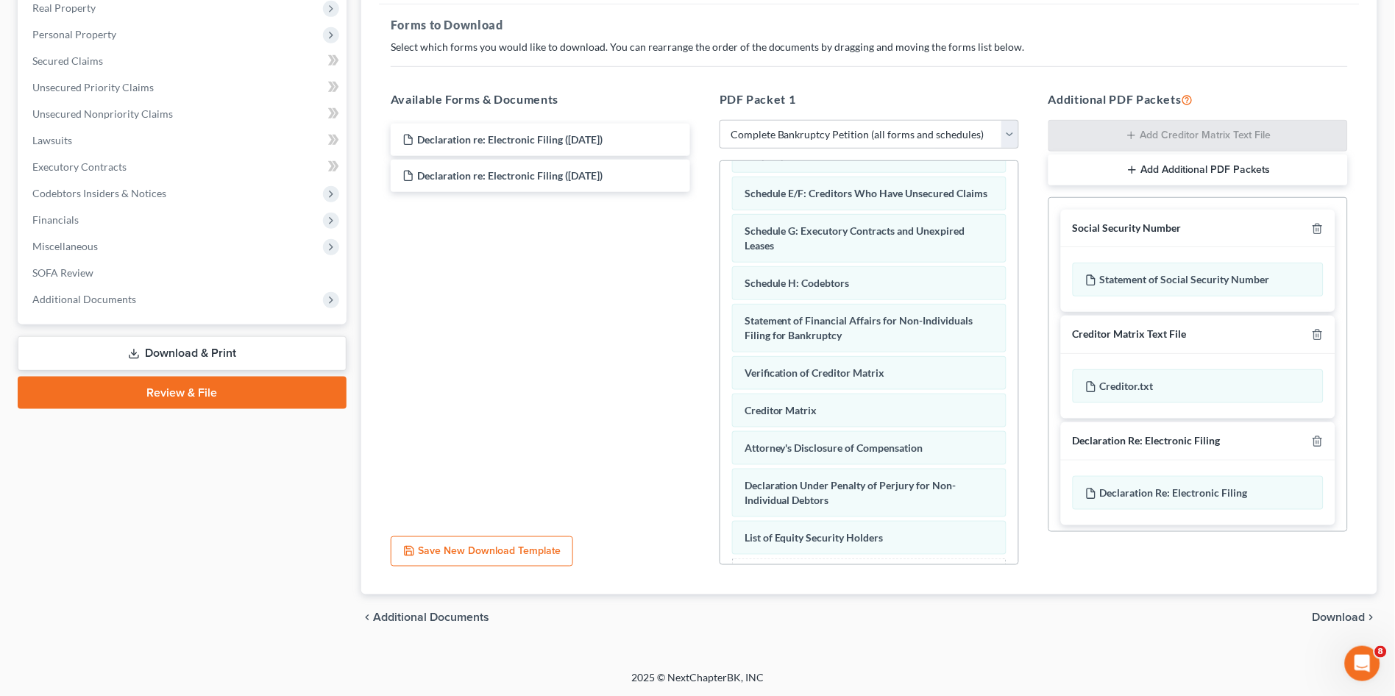
scroll to position [266, 0]
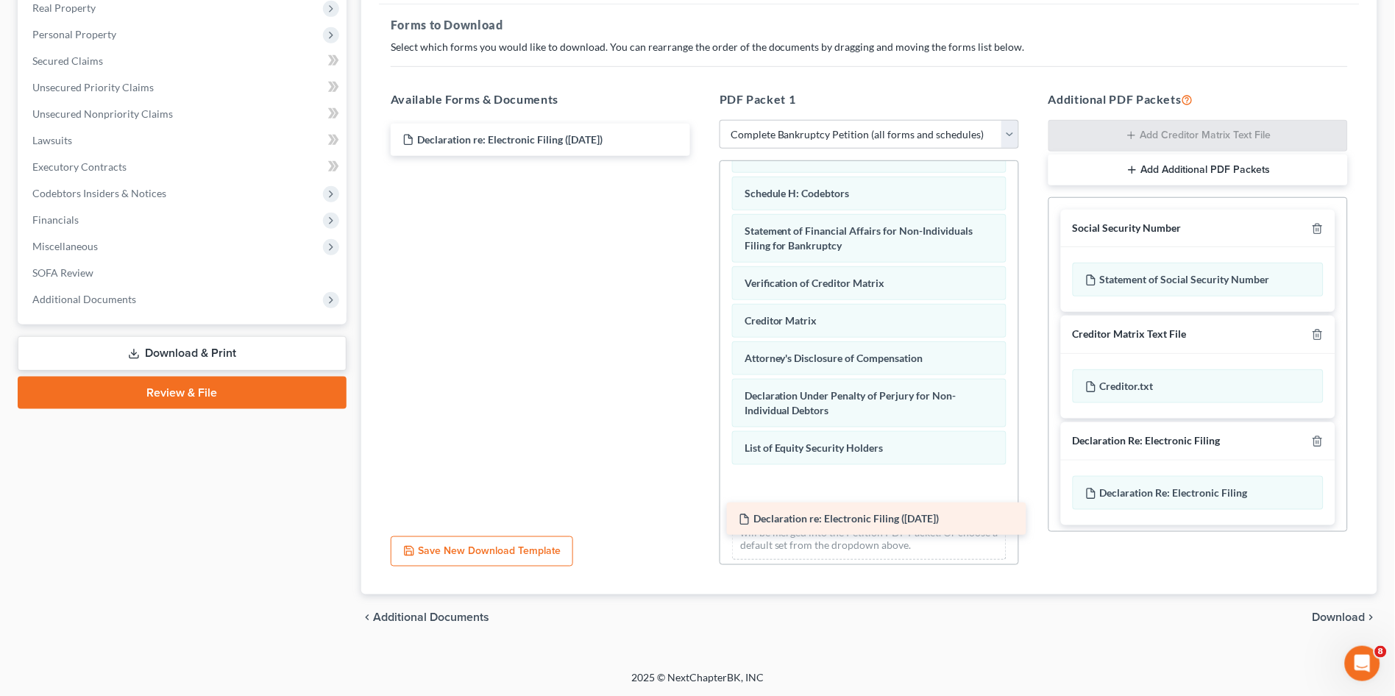
drag, startPoint x: 622, startPoint y: 210, endPoint x: 923, endPoint y: 521, distance: 432.4
click at [702, 156] on div "Declaration re: Electronic Filing ([DATE]) Declaration re: Electronic Filing ([…" at bounding box center [540, 140] width 323 height 32
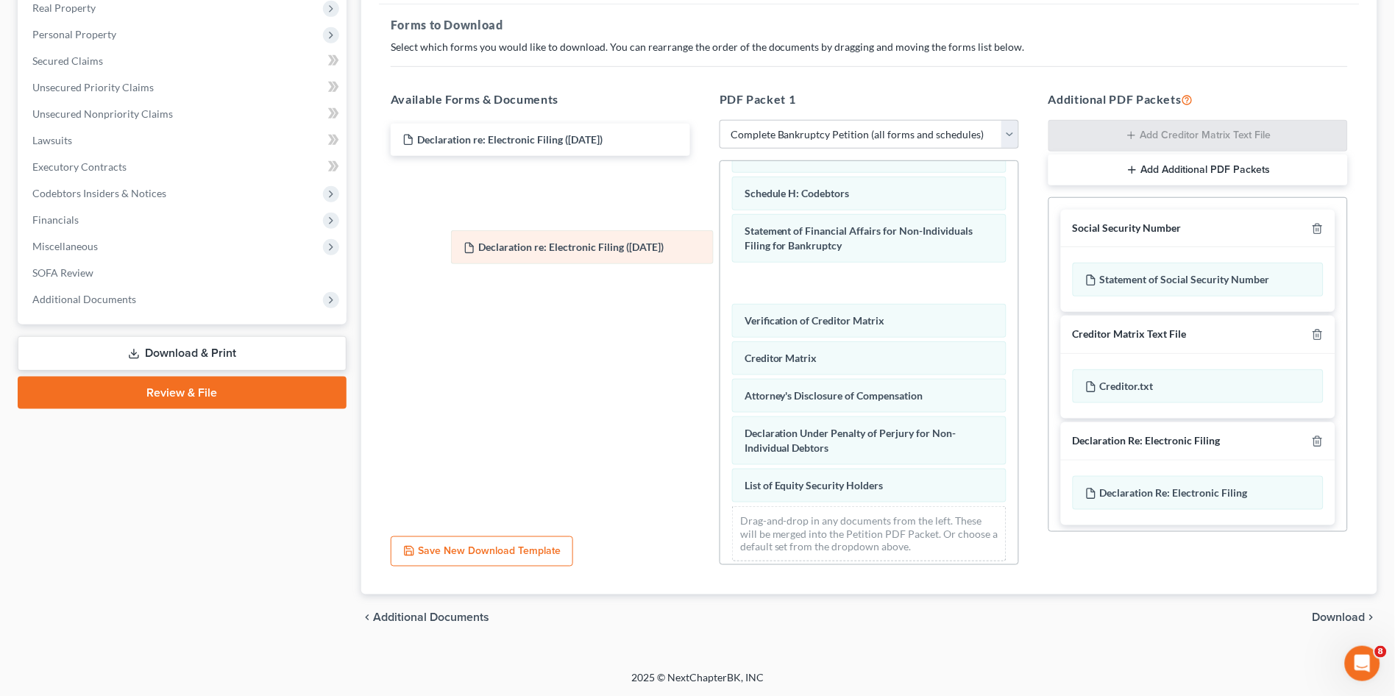
drag, startPoint x: 975, startPoint y: 477, endPoint x: 639, endPoint y: 207, distance: 430.7
click at [720, 207] on div "Declaration re: Electronic Filing ([DATE]) Voluntary Petition for Non-Individua…" at bounding box center [869, 234] width 298 height 677
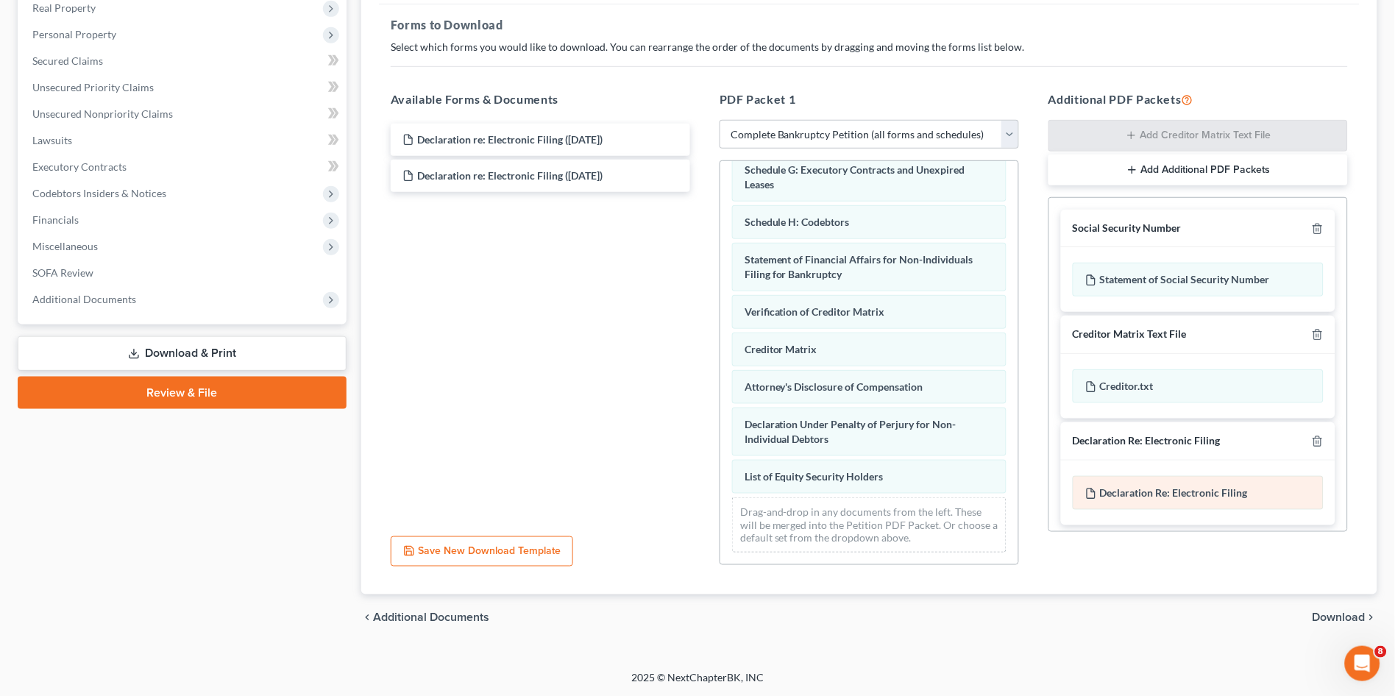
click at [1224, 496] on span "Declaration Re: Electronic Filing" at bounding box center [1174, 492] width 148 height 13
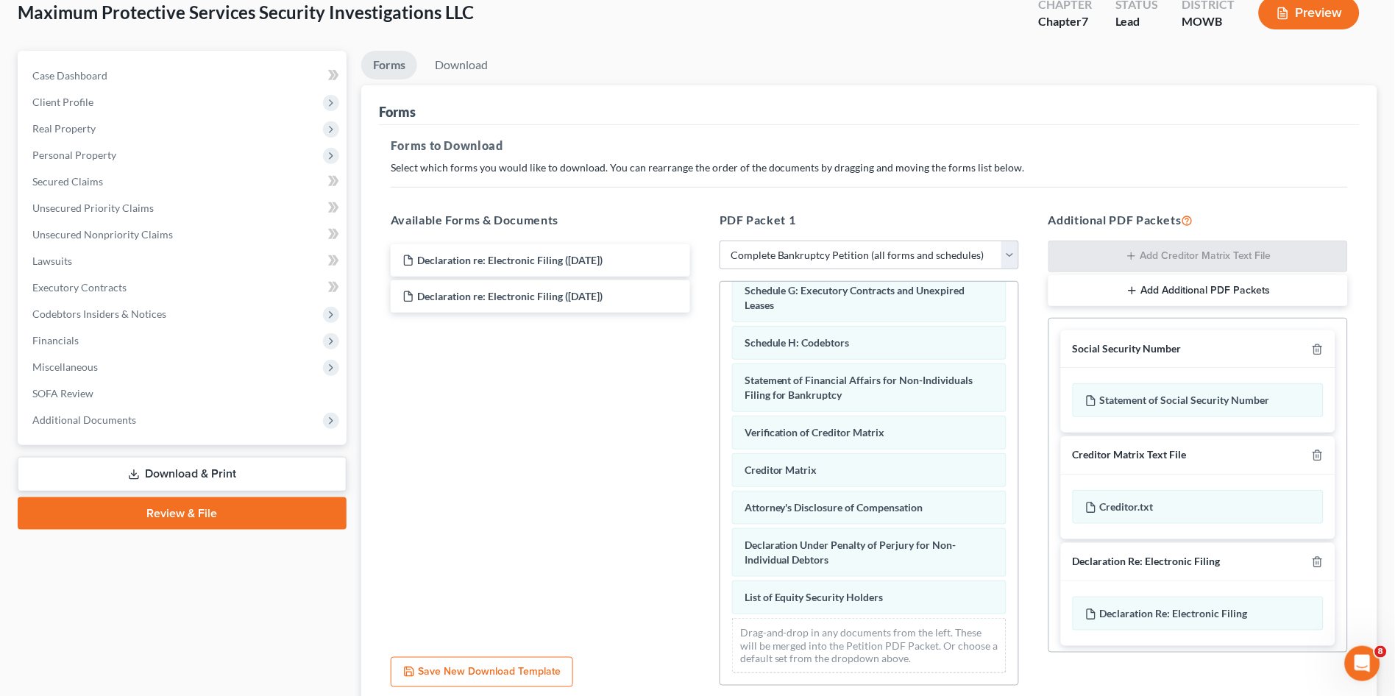
scroll to position [211, 0]
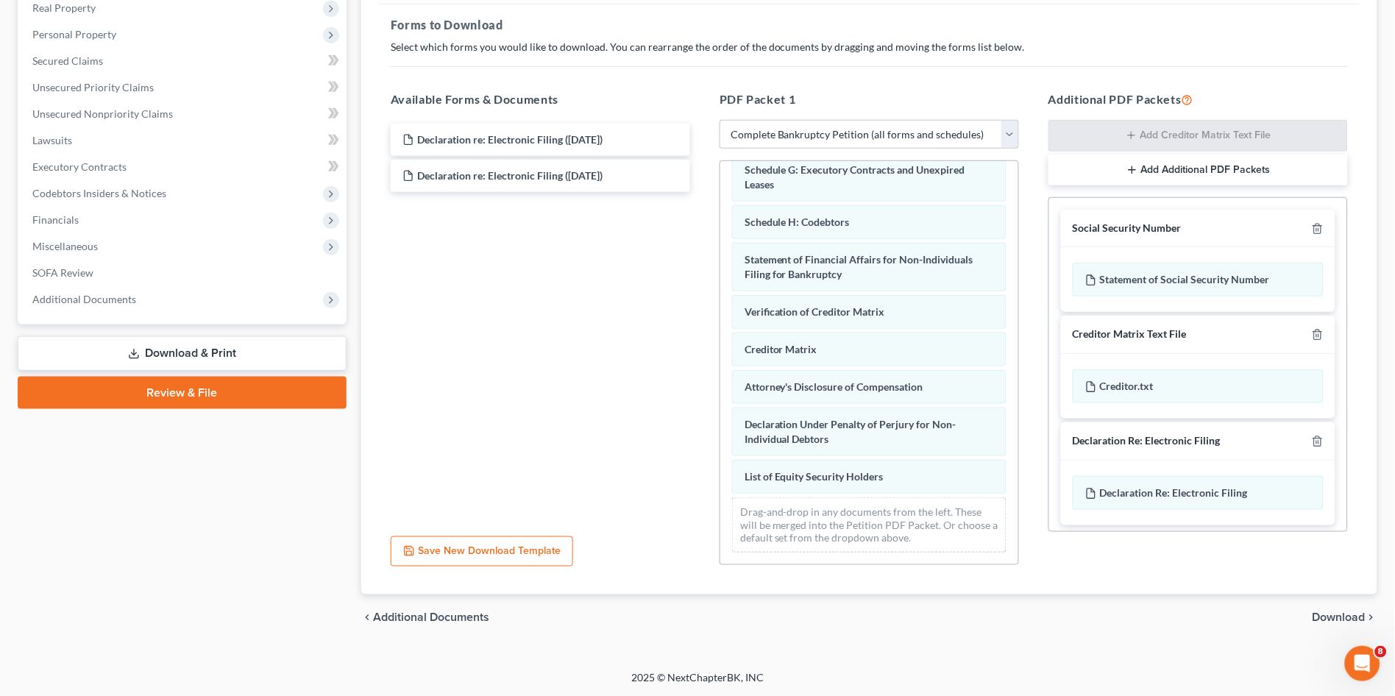
click at [1324, 614] on span "Download" at bounding box center [1339, 618] width 53 height 12
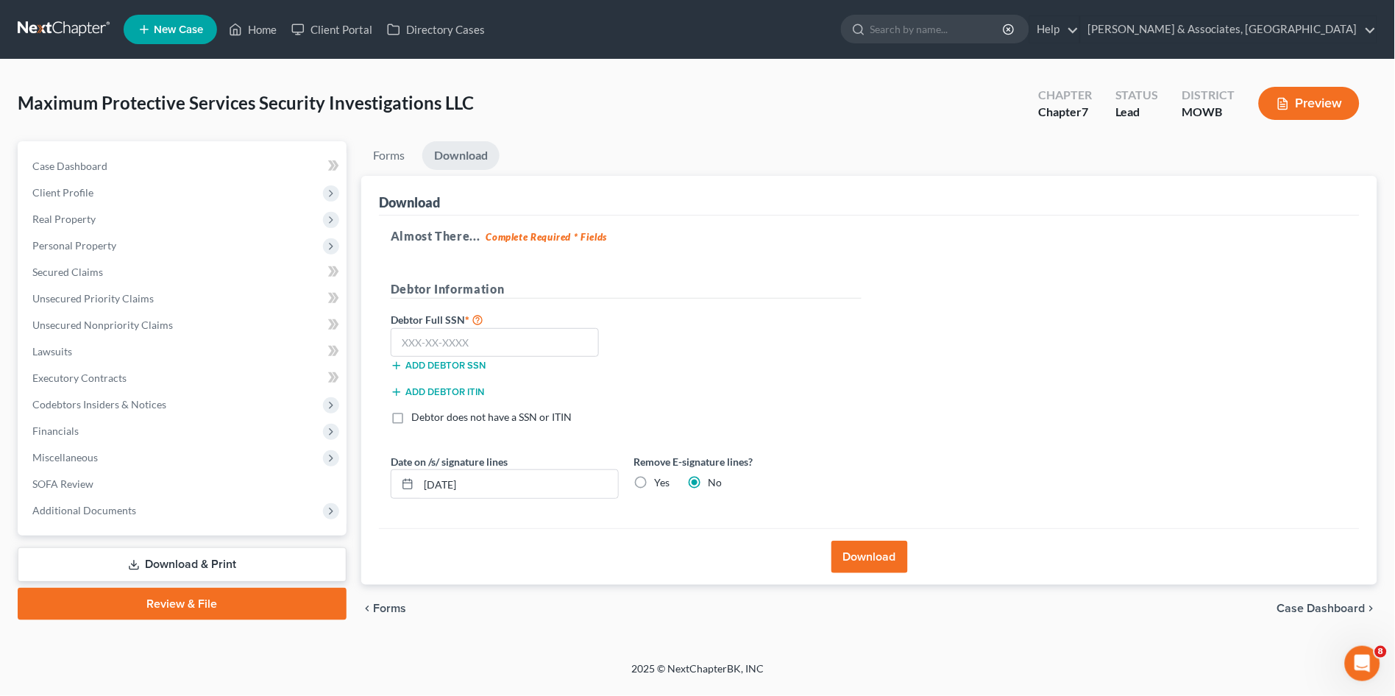
scroll to position [0, 0]
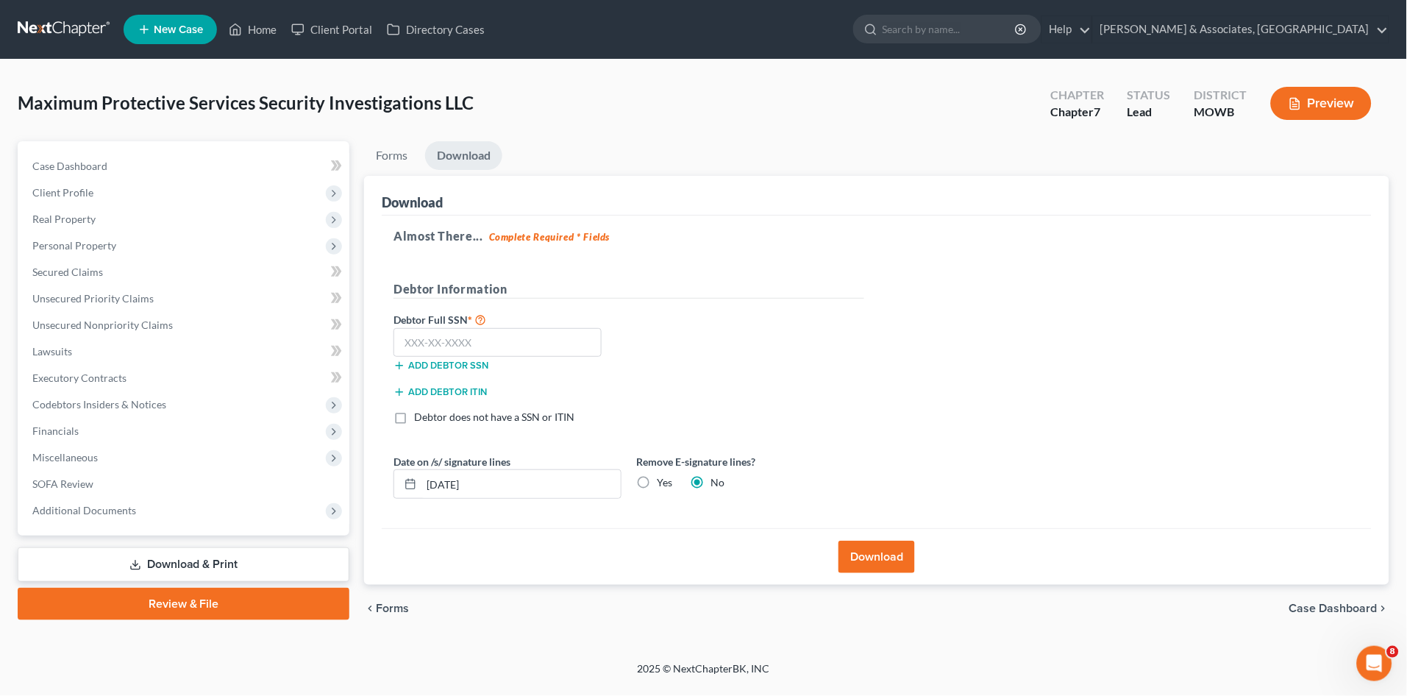
click at [657, 486] on label "Yes" at bounding box center [664, 482] width 15 height 15
click at [663, 485] on input "Yes" at bounding box center [668, 480] width 10 height 10
radio input "true"
click at [711, 478] on label "No" at bounding box center [718, 482] width 14 height 15
click at [717, 478] on input "No" at bounding box center [722, 480] width 10 height 10
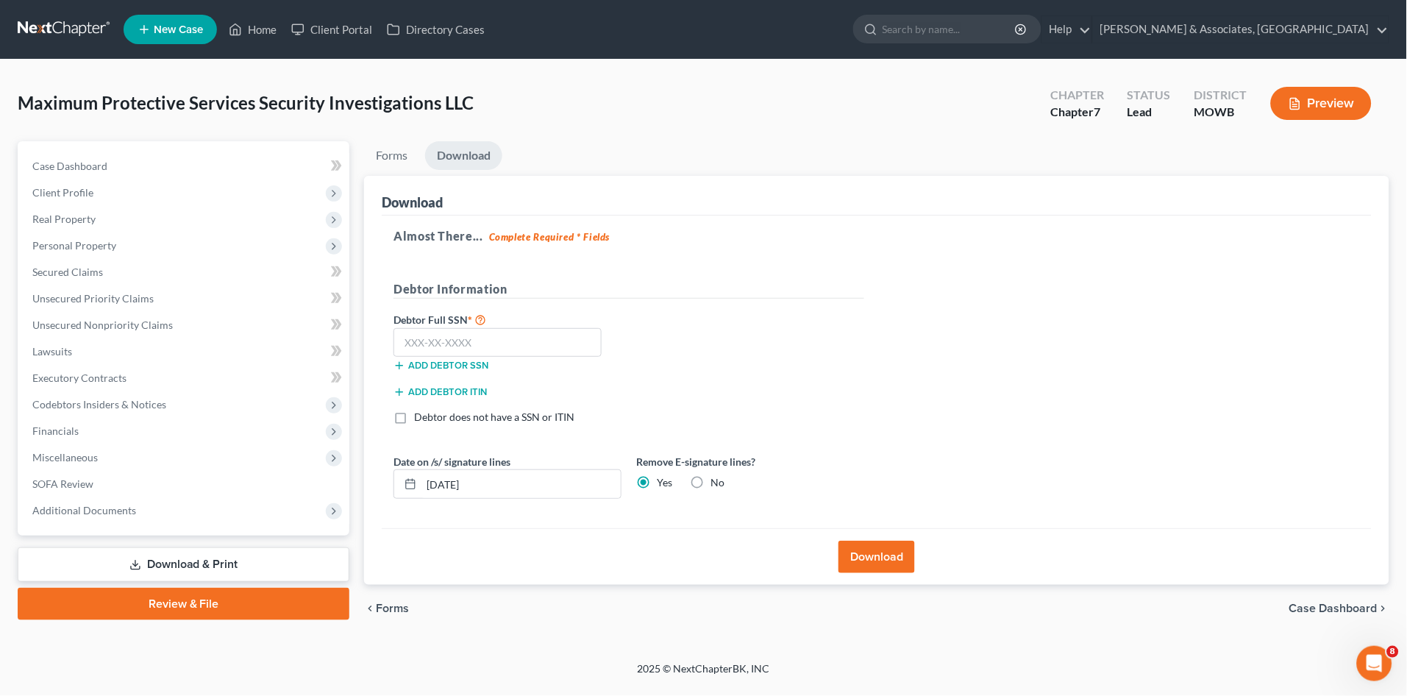
radio input "true"
radio input "false"
click at [414, 415] on label "Debtor does not have a SSN or ITIN" at bounding box center [494, 417] width 160 height 15
click at [420, 415] on input "Debtor does not have a SSN or ITIN" at bounding box center [425, 415] width 10 height 10
checkbox input "true"
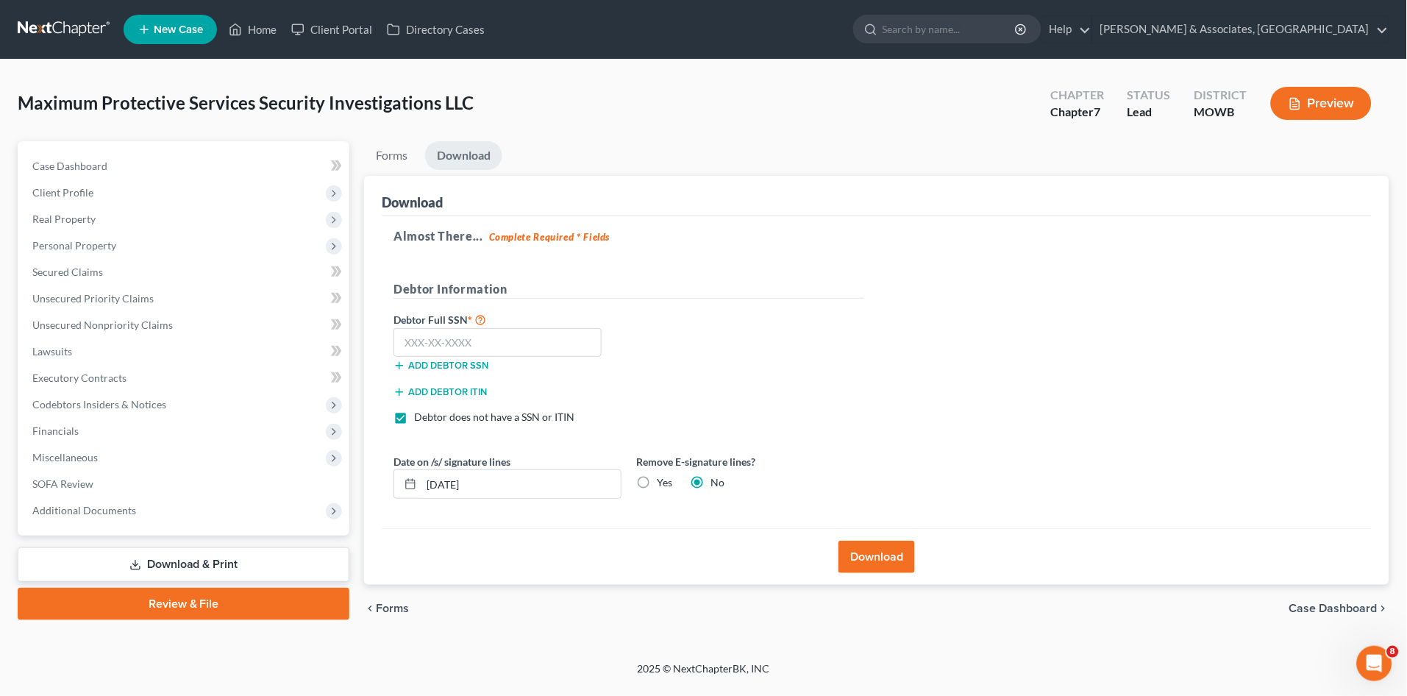
click at [657, 481] on label "Yes" at bounding box center [664, 482] width 15 height 15
click at [663, 481] on input "Yes" at bounding box center [668, 480] width 10 height 10
radio input "true"
radio input "false"
click at [867, 551] on button "Download" at bounding box center [877, 557] width 77 height 32
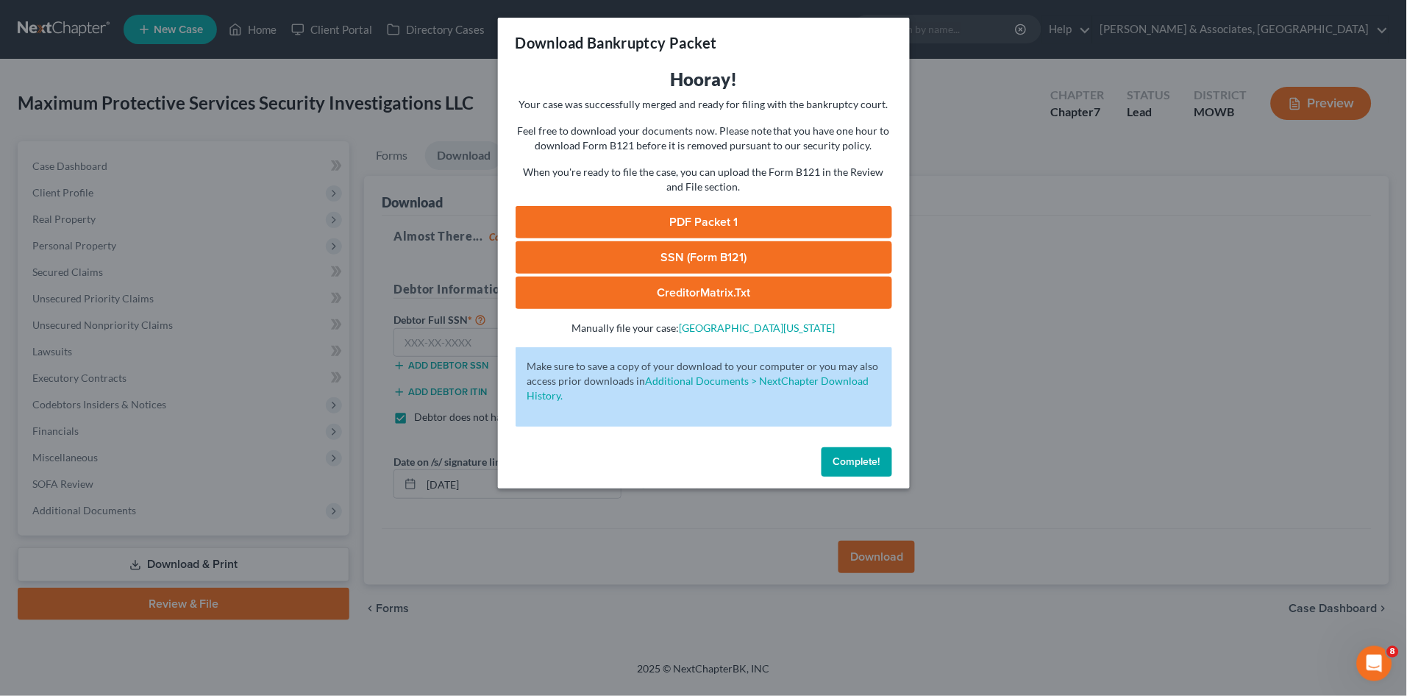
click at [842, 461] on span "Complete!" at bounding box center [857, 461] width 47 height 13
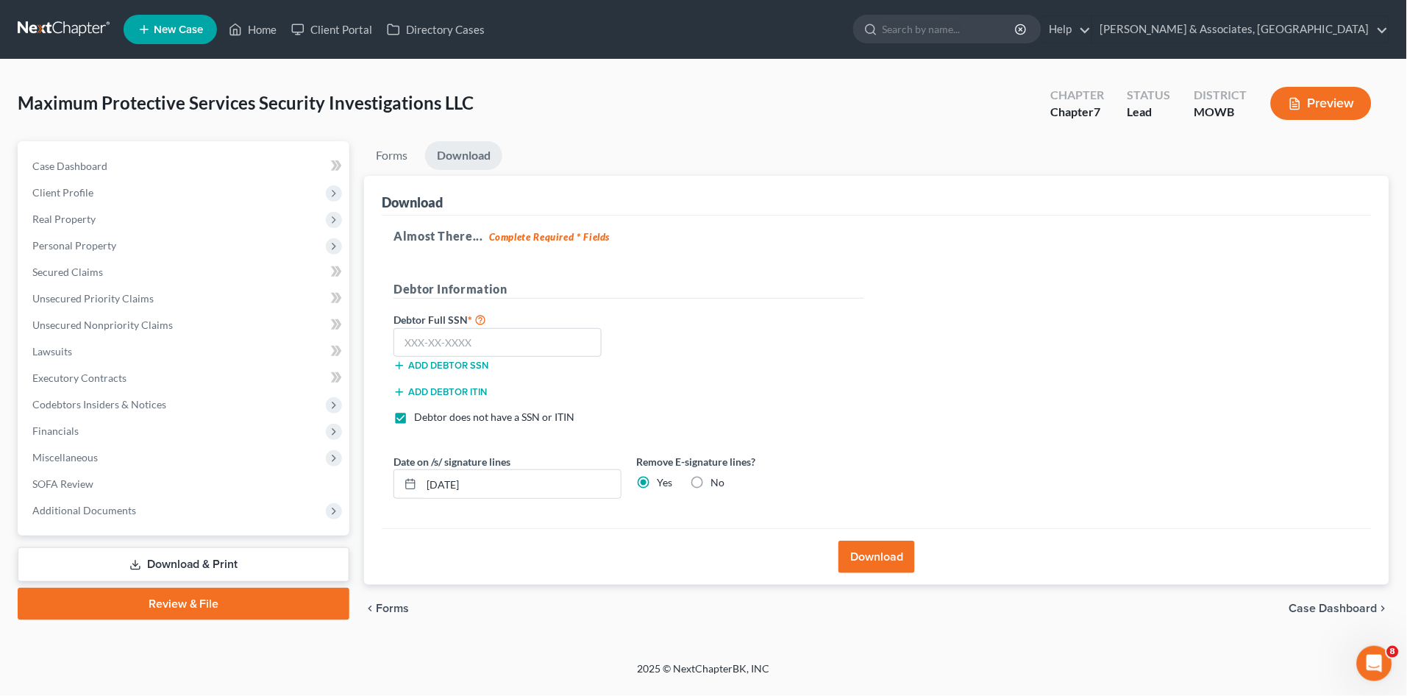
click at [157, 558] on link "Download & Print" at bounding box center [184, 564] width 332 height 35
click at [138, 500] on span "Additional Documents" at bounding box center [185, 510] width 329 height 26
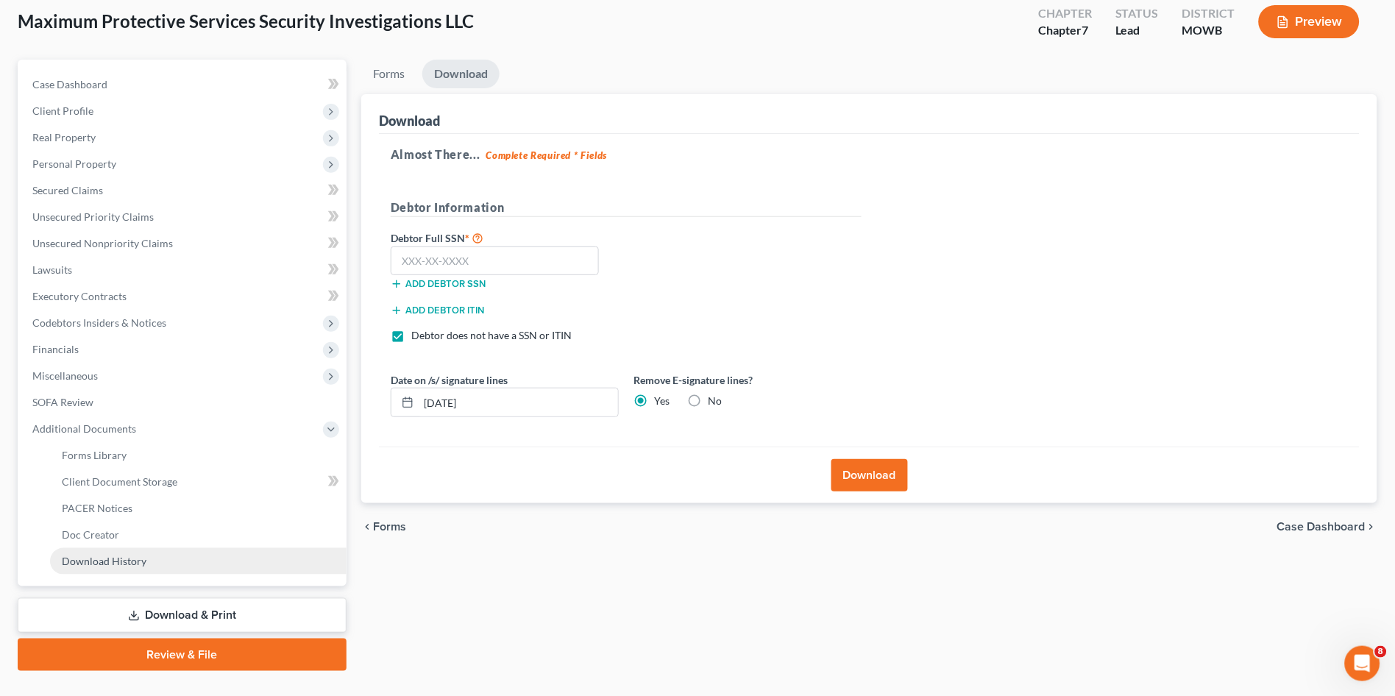
click at [108, 555] on span "Download History" at bounding box center [104, 561] width 85 height 13
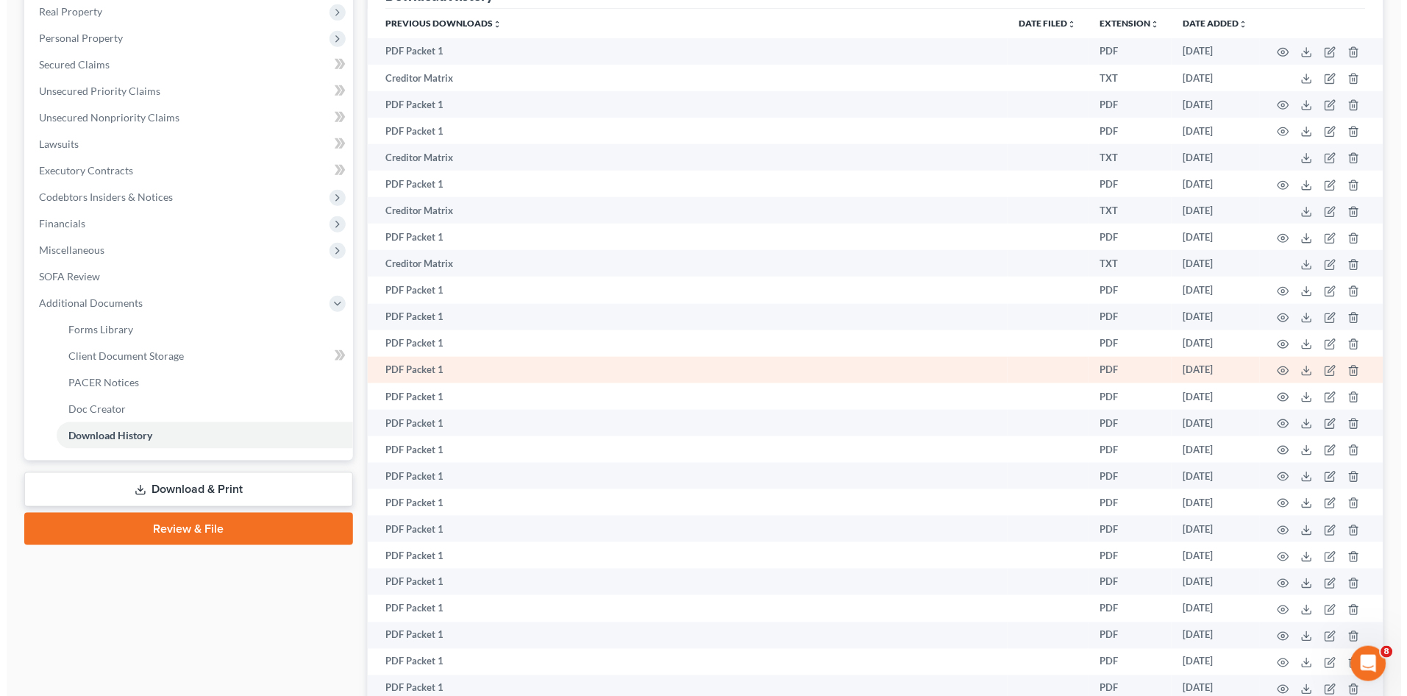
scroll to position [353, 0]
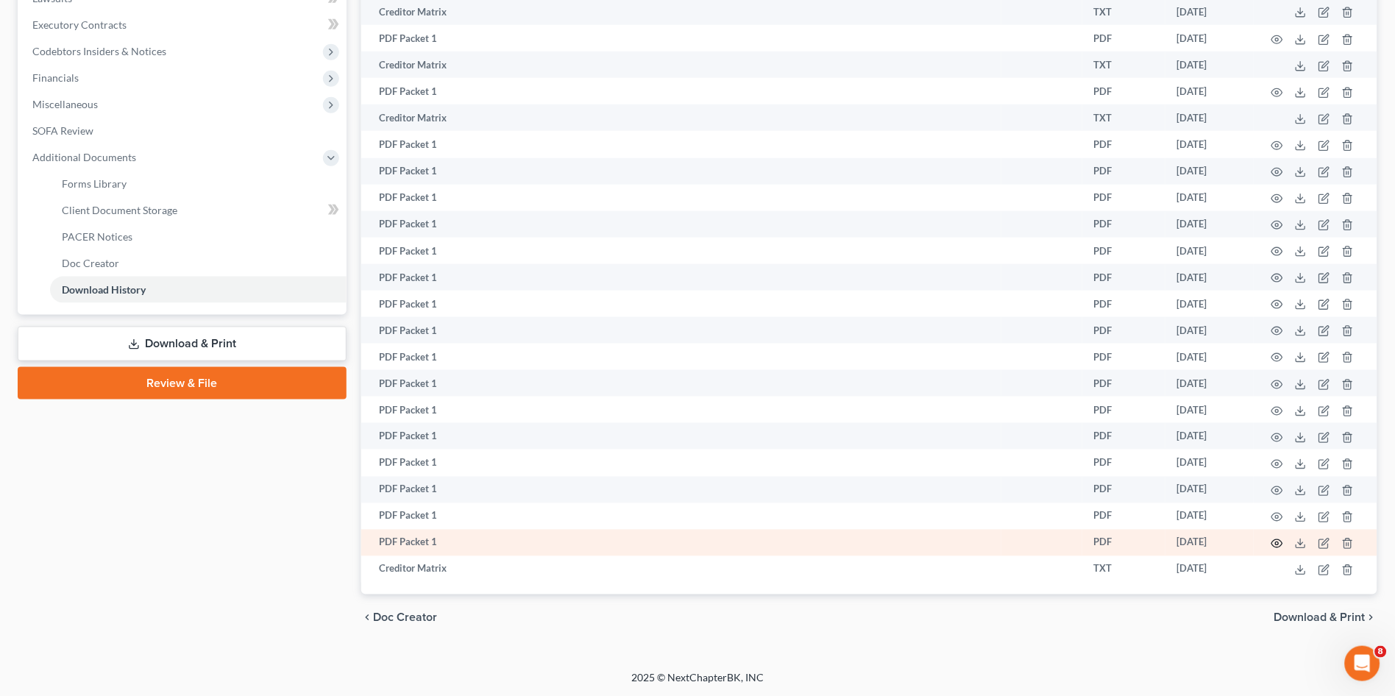
click at [1277, 543] on icon "button" at bounding box center [1277, 544] width 12 height 12
